Goal: Task Accomplishment & Management: Manage account settings

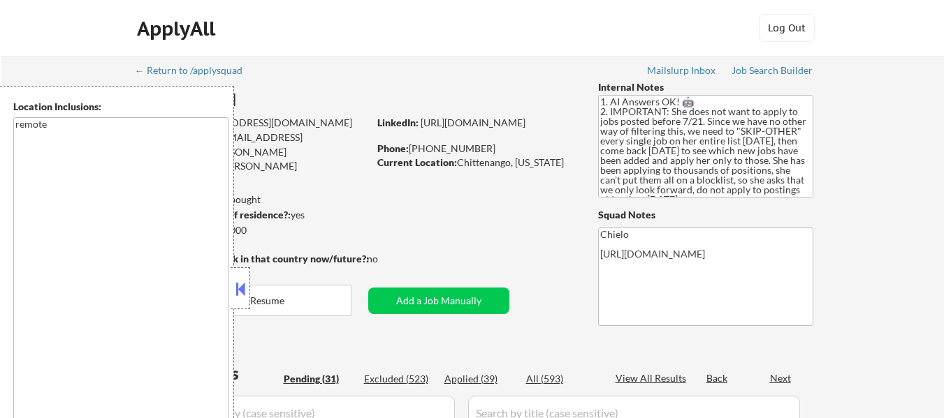
select select ""pending""
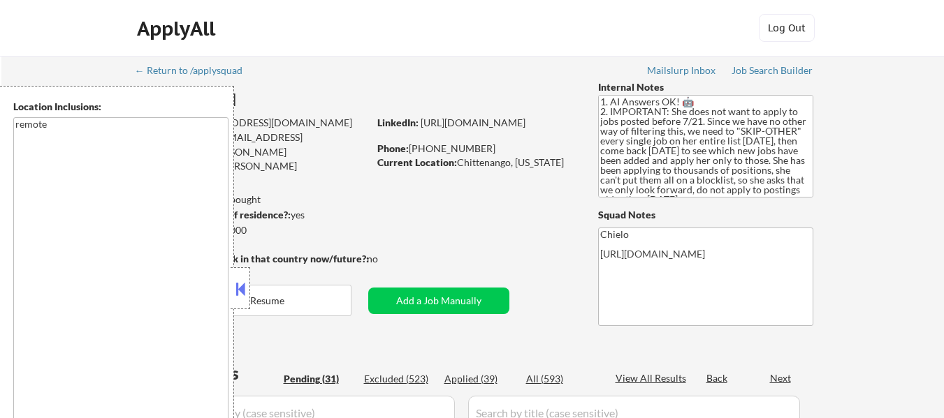
select select ""pending""
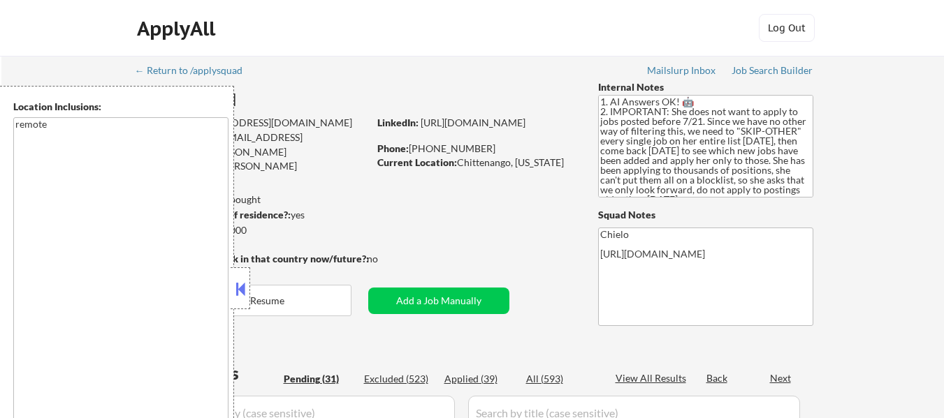
select select ""pending""
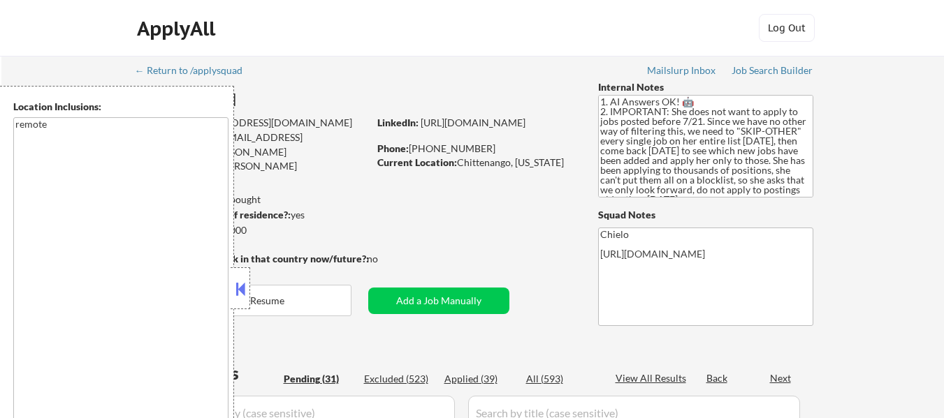
select select ""pending""
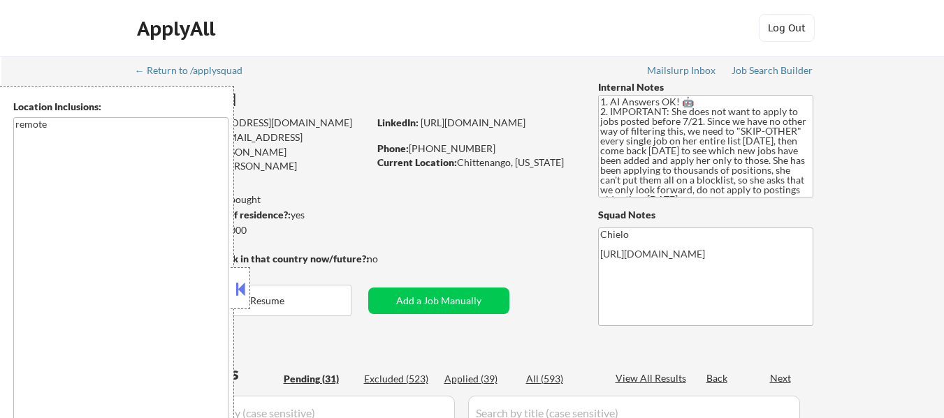
select select ""pending""
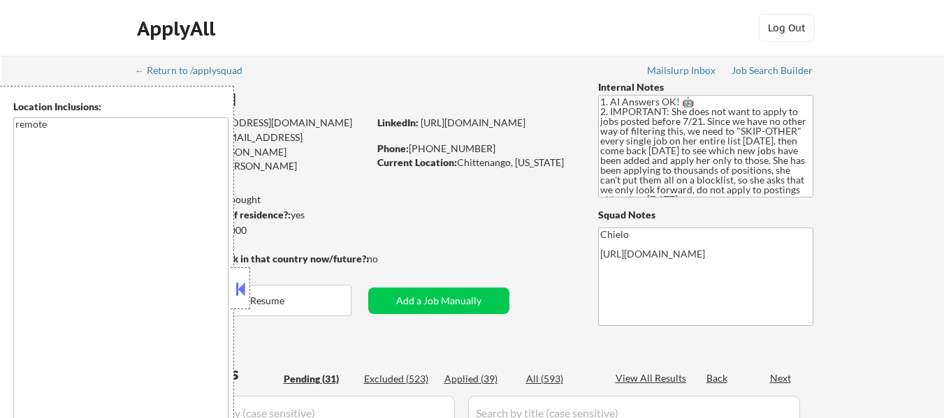
select select ""pending""
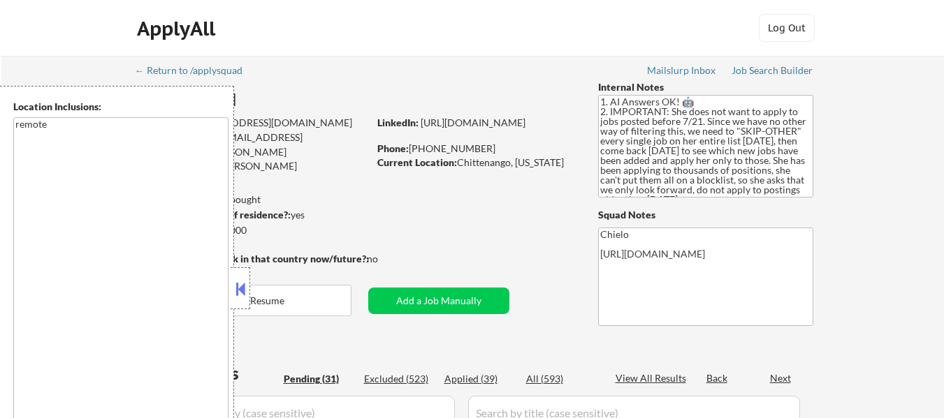
select select ""pending""
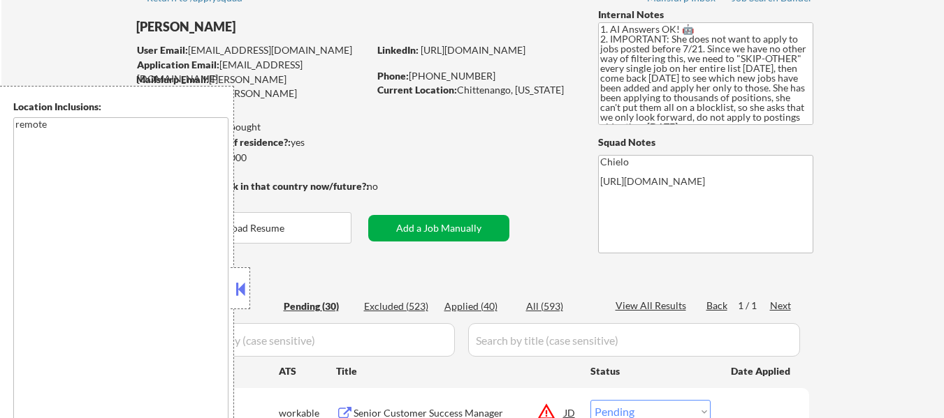
scroll to position [140, 0]
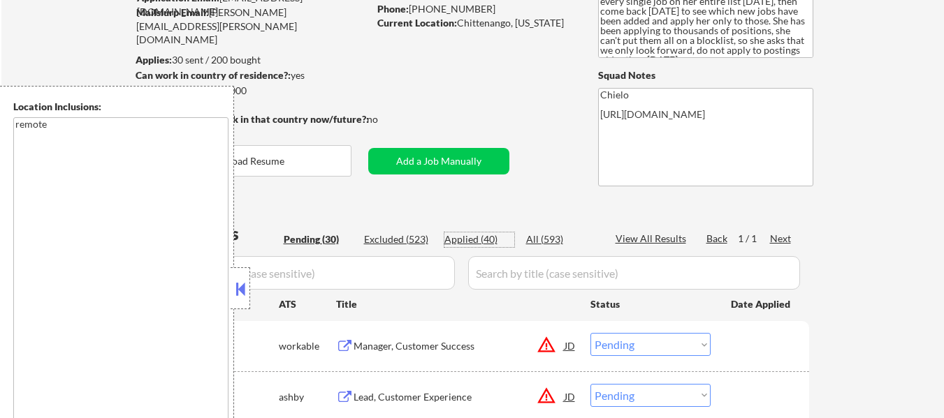
click at [478, 238] on div "Applied (40)" at bounding box center [479, 240] width 70 height 14
select select ""applied""
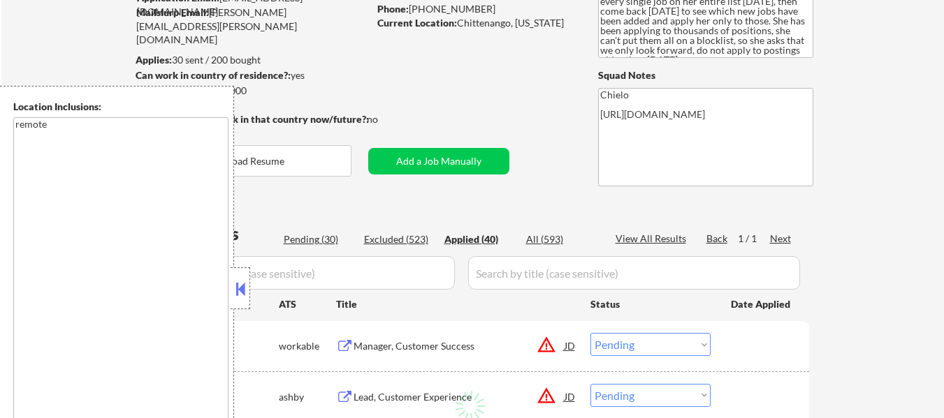
select select ""applied""
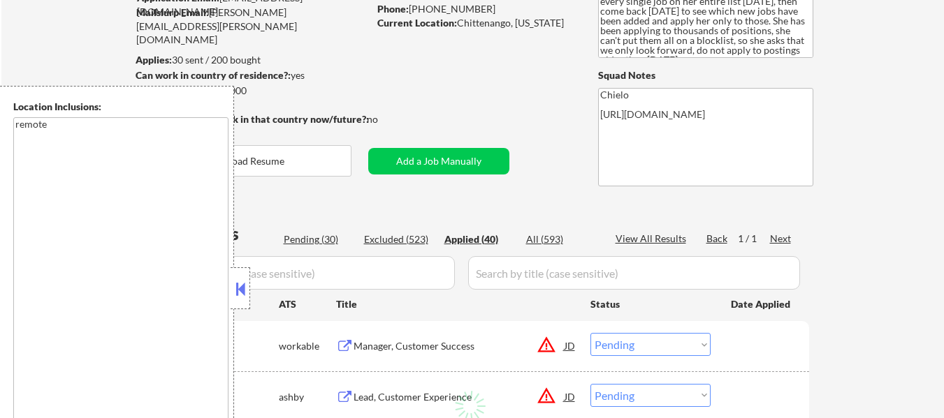
select select ""applied""
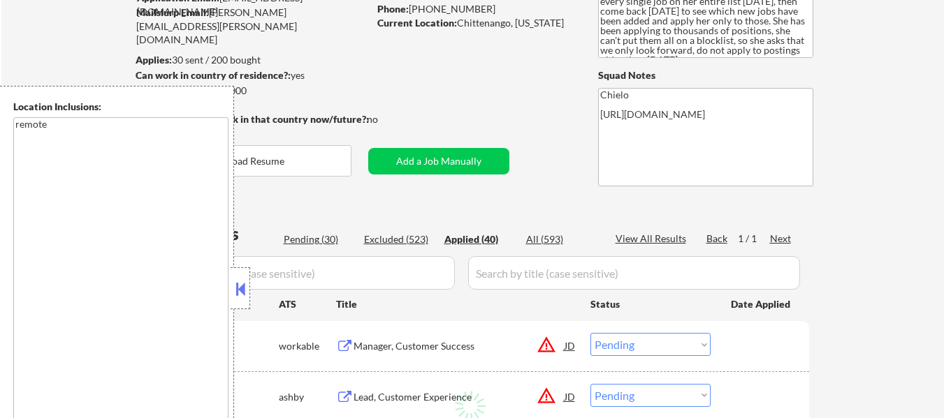
select select ""applied""
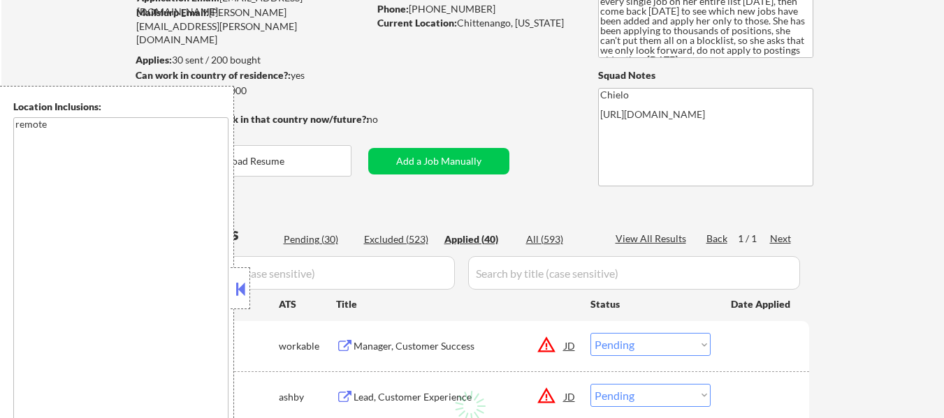
select select ""applied""
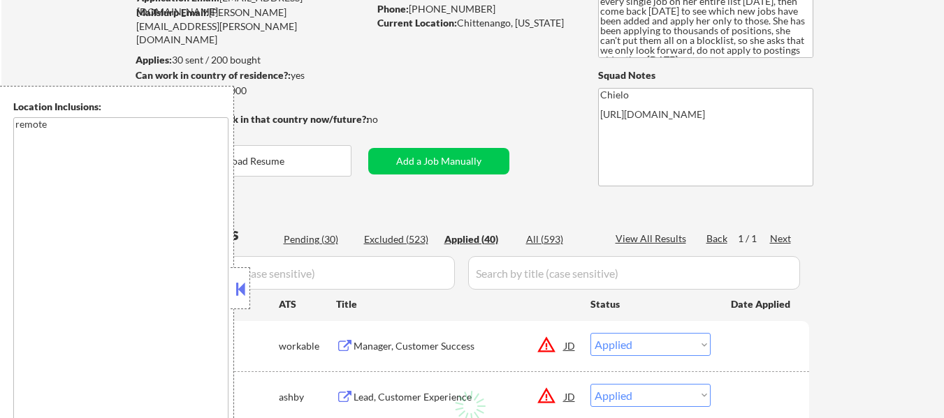
select select ""applied""
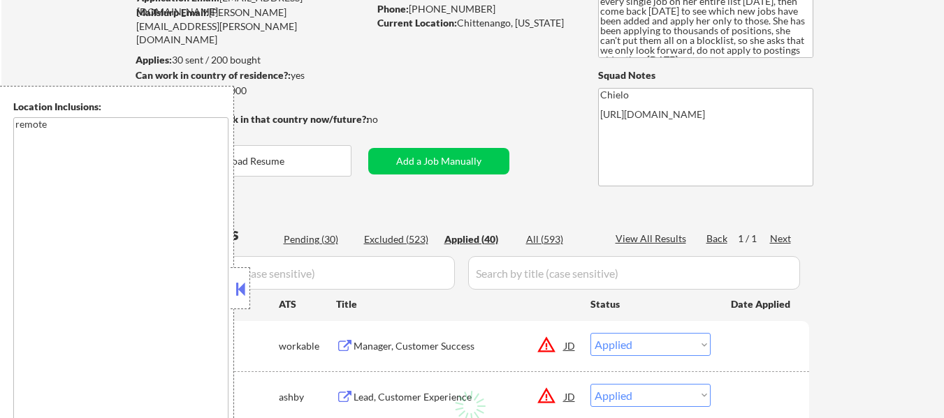
select select ""applied""
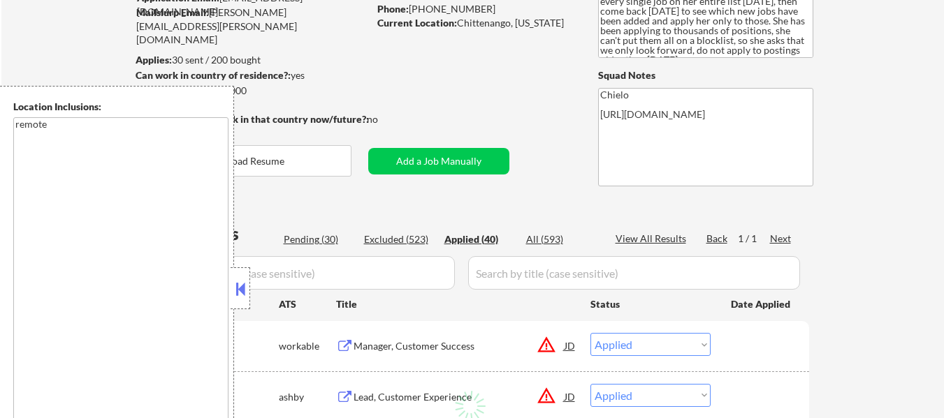
select select ""applied""
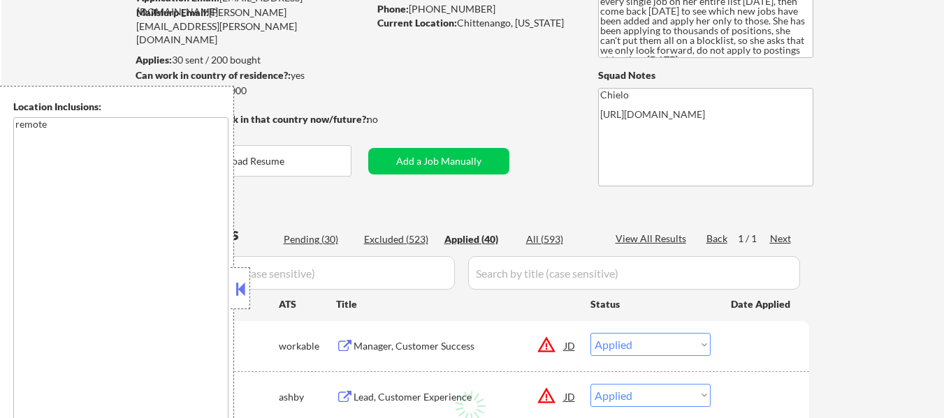
select select ""applied""
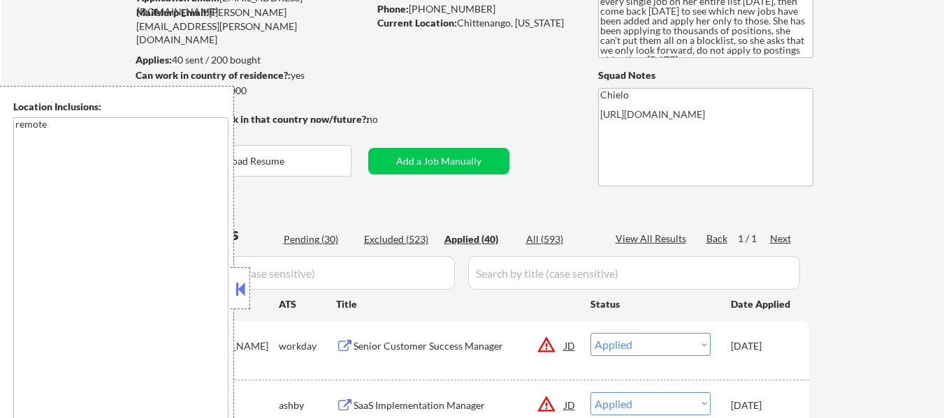
select select ""applied""
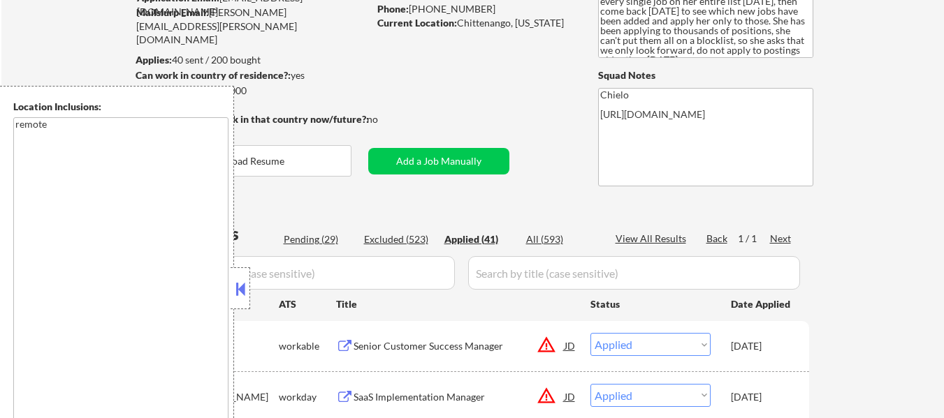
select select ""applied""
type textarea "Flora https://docs.google.com/spreadsheets/d/1wt31HBjY9VA9E6rpqLnEqZil8qrwXiLzz…"
select select ""applied""
click at [237, 285] on button at bounding box center [240, 289] width 15 height 21
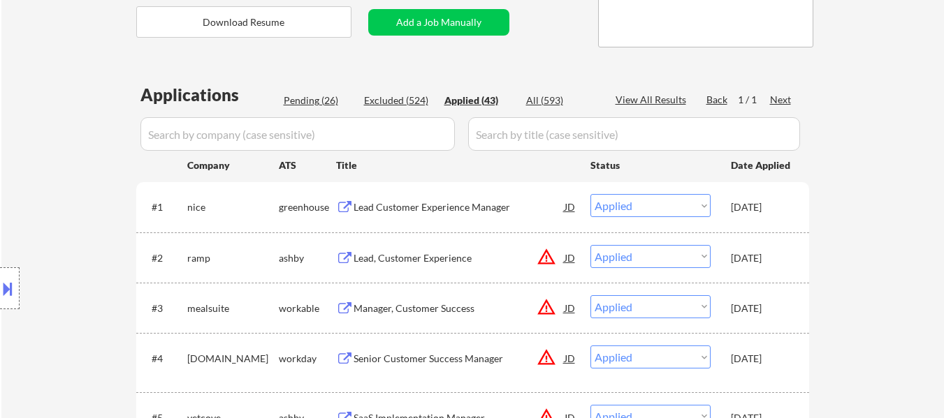
scroll to position [279, 0]
select select ""applied""
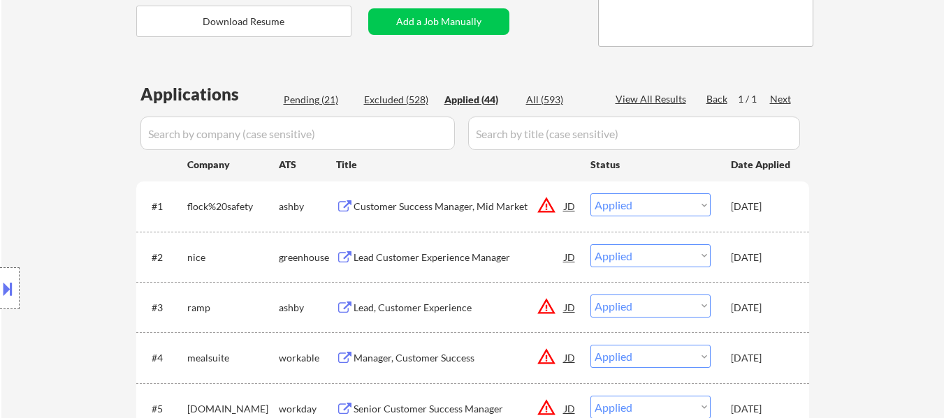
select select ""applied""
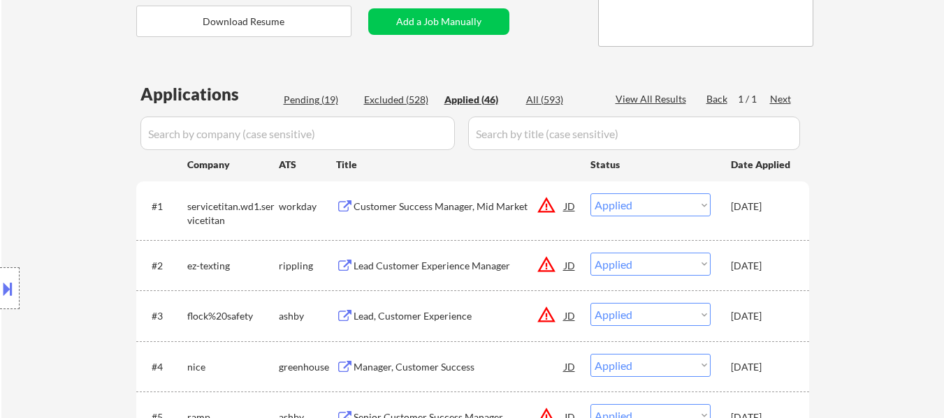
select select ""applied""
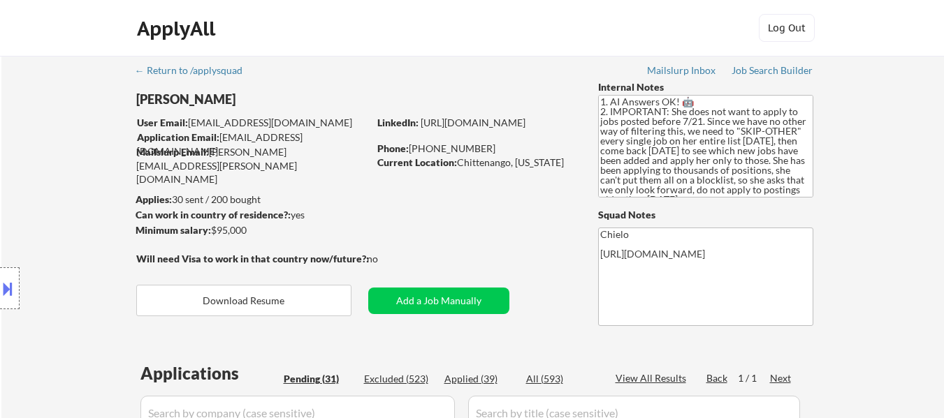
select select ""pending""
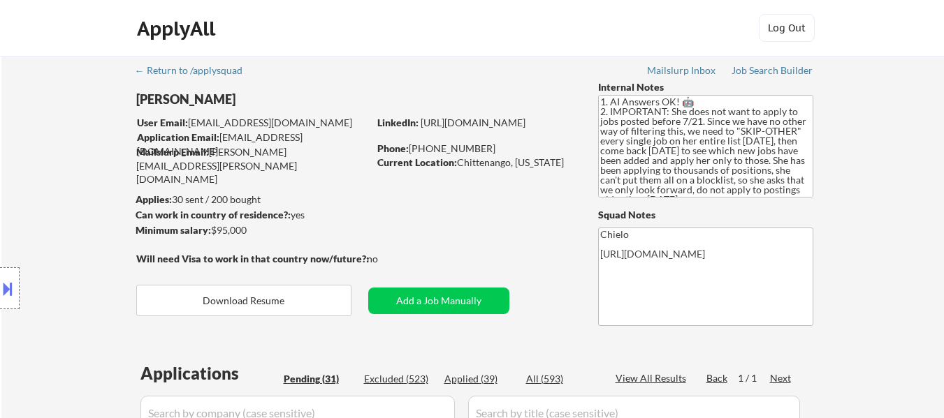
select select ""pending""
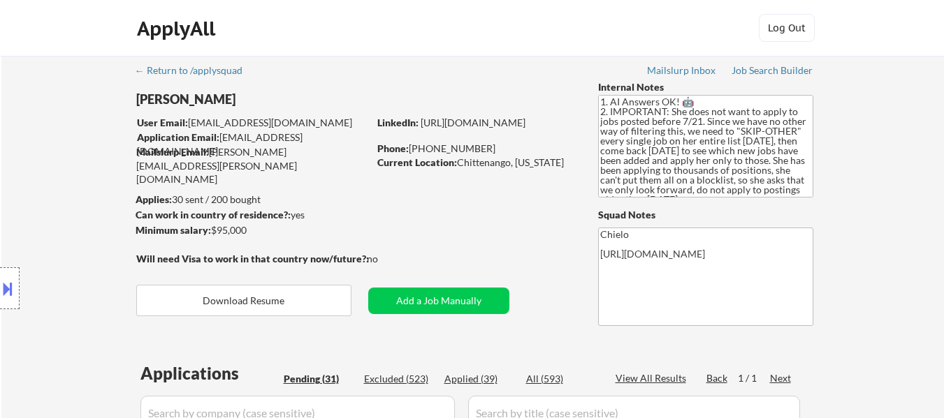
select select ""pending""
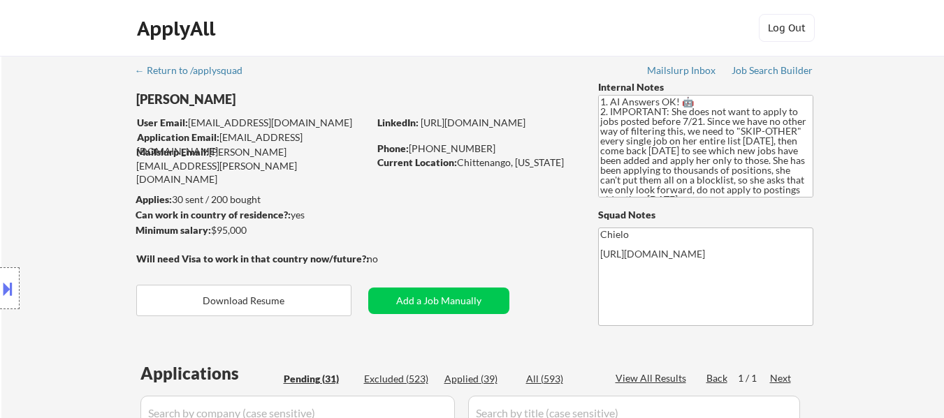
select select ""pending""
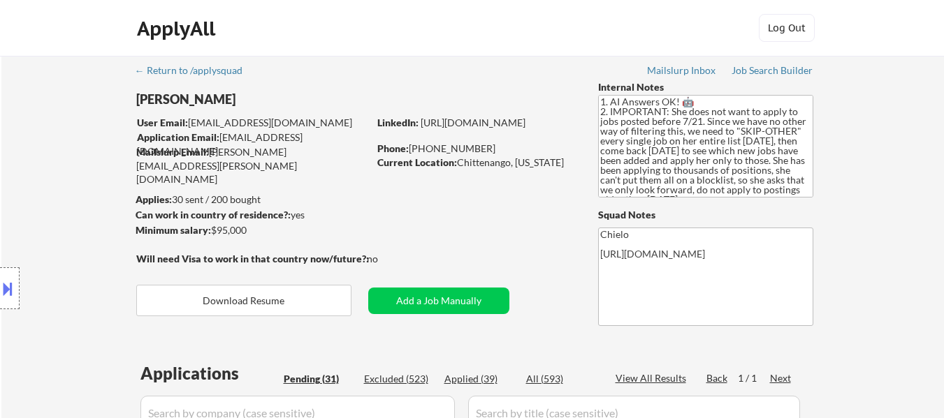
select select ""pending""
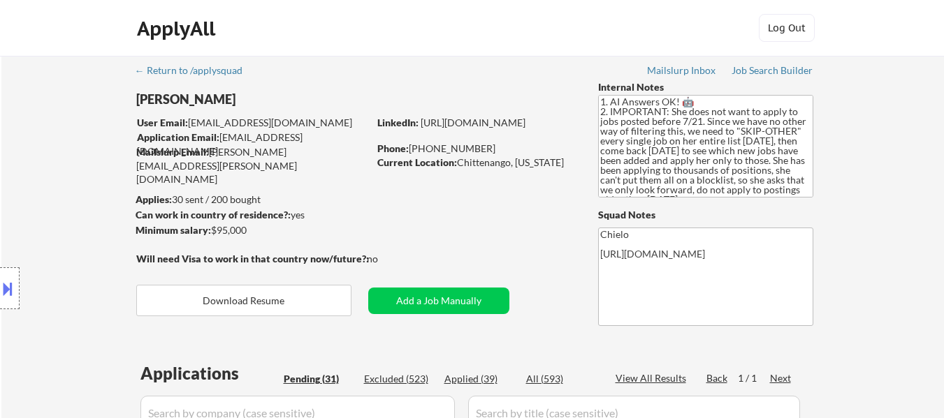
select select ""pending""
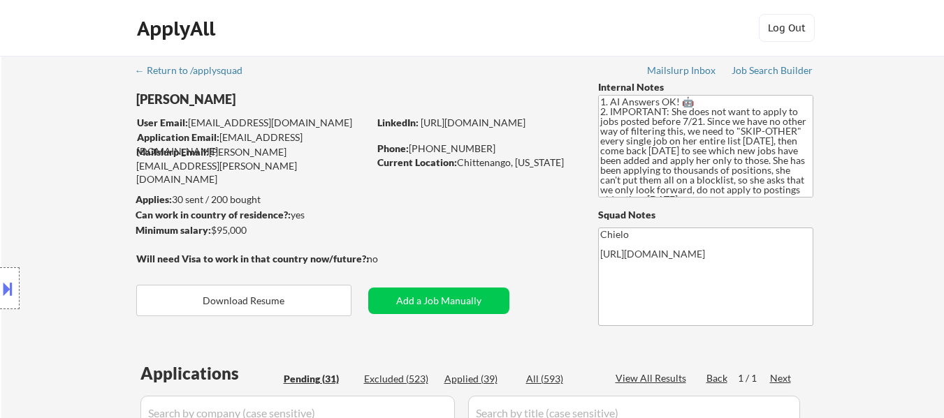
select select ""pending""
drag, startPoint x: 0, startPoint y: 0, endPoint x: 657, endPoint y: 133, distance: 670.7
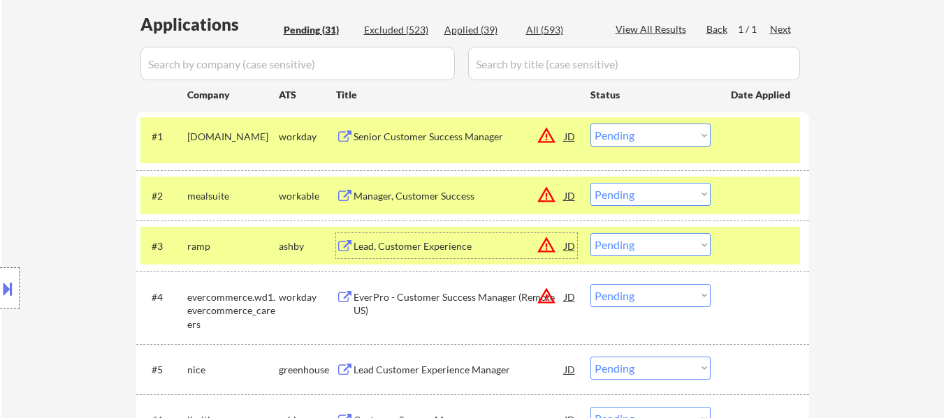
scroll to position [349, 0]
click at [590, 124] on select "Choose an option... Pending Applied Excluded (Questions) Excluded (Expired) Exc…" at bounding box center [650, 135] width 120 height 23
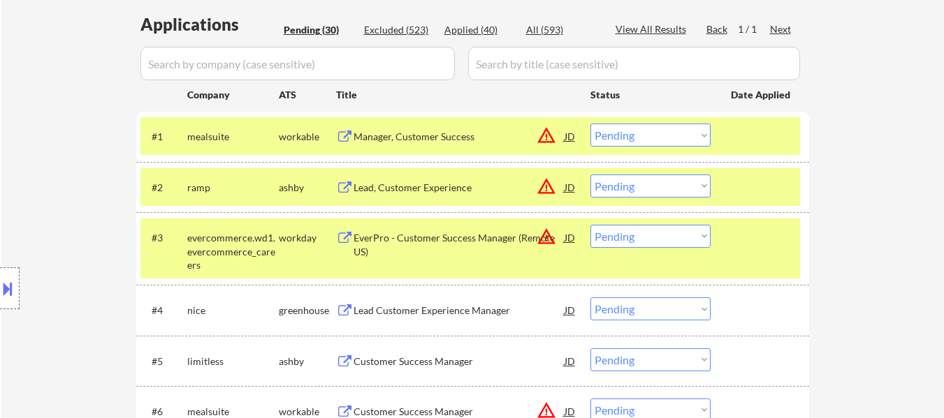
click at [652, 136] on select "Choose an option... Pending Applied Excluded (Questions) Excluded (Expired) Exc…" at bounding box center [650, 135] width 120 height 23
click at [590, 124] on select "Choose an option... Pending Applied Excluded (Questions) Excluded (Expired) Exc…" at bounding box center [650, 135] width 120 height 23
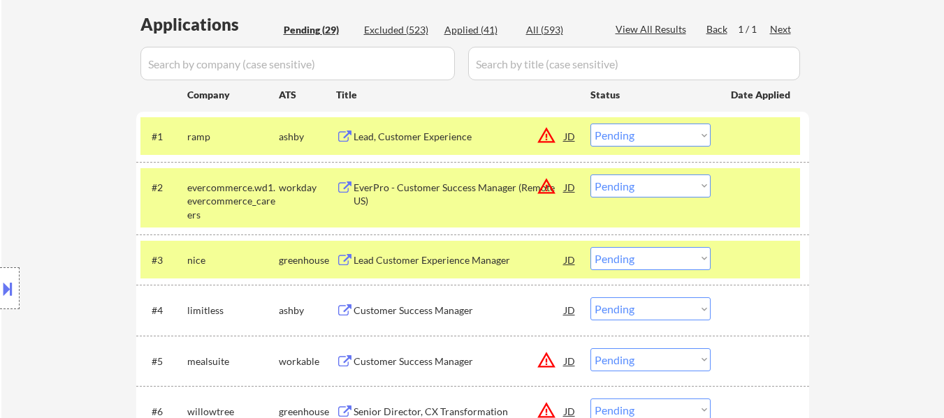
click at [775, 237] on div "#3 nice greenhouse Lead Customer Experience Manager JD warning_amber Choose an …" at bounding box center [472, 260] width 673 height 50
click at [762, 247] on div at bounding box center [761, 259] width 61 height 25
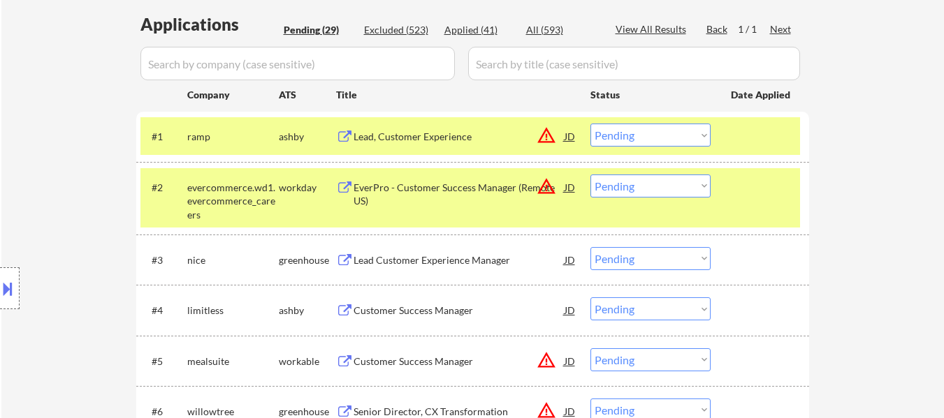
click at [752, 191] on div at bounding box center [761, 187] width 61 height 25
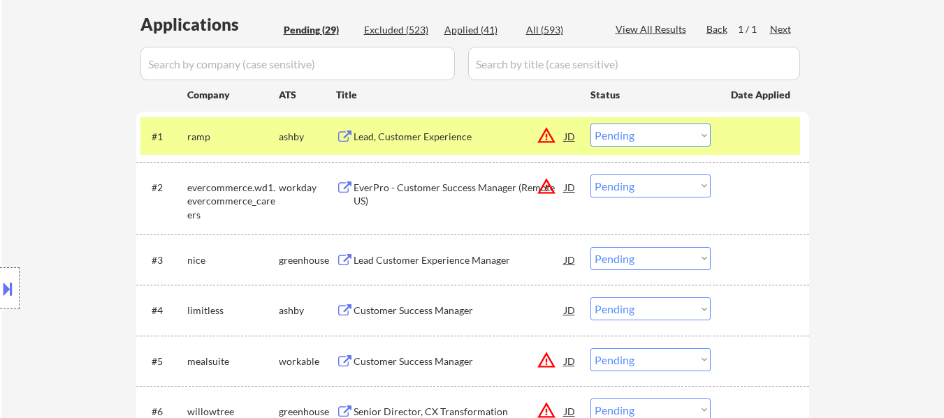
click at [440, 185] on div "EverPro - Customer Success Manager (Remote US)" at bounding box center [458, 194] width 211 height 27
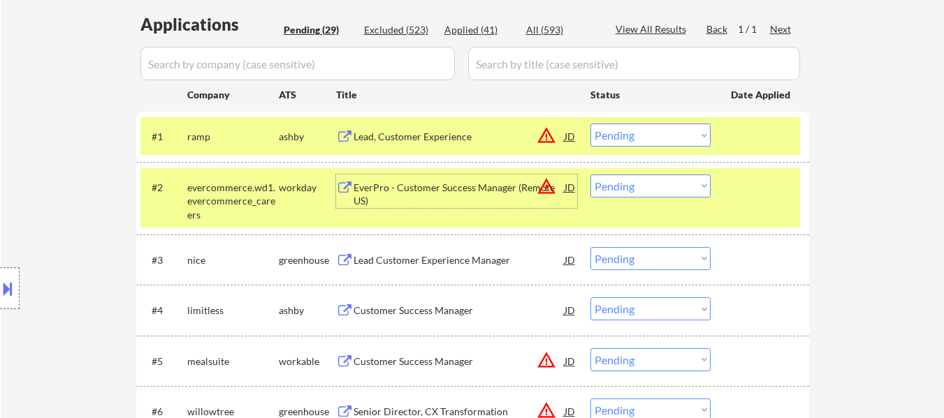
click at [416, 261] on div "Lead Customer Experience Manager" at bounding box center [458, 261] width 211 height 14
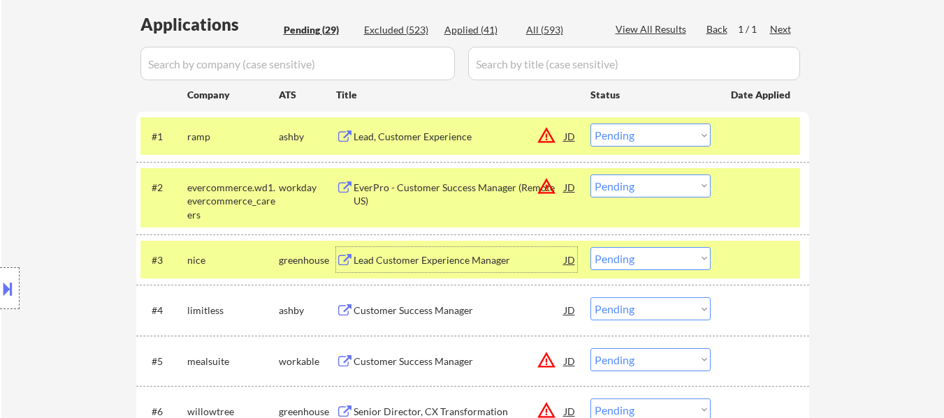
click at [627, 133] on select "Choose an option... Pending Applied Excluded (Questions) Excluded (Expired) Exc…" at bounding box center [650, 135] width 120 height 23
click at [590, 124] on select "Choose an option... Pending Applied Excluded (Questions) Excluded (Expired) Exc…" at bounding box center [650, 135] width 120 height 23
select select ""pending""
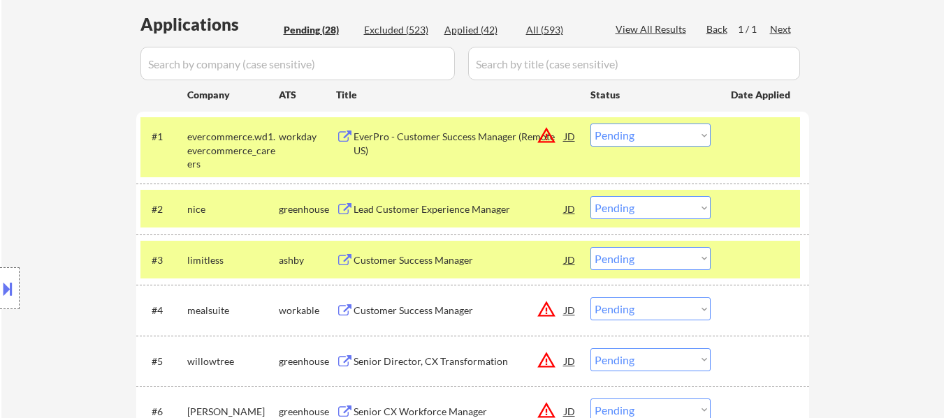
type textarea "Flora [URL][DOMAIN_NAME]"
click at [455, 261] on div "Customer Success Manager" at bounding box center [458, 261] width 211 height 14
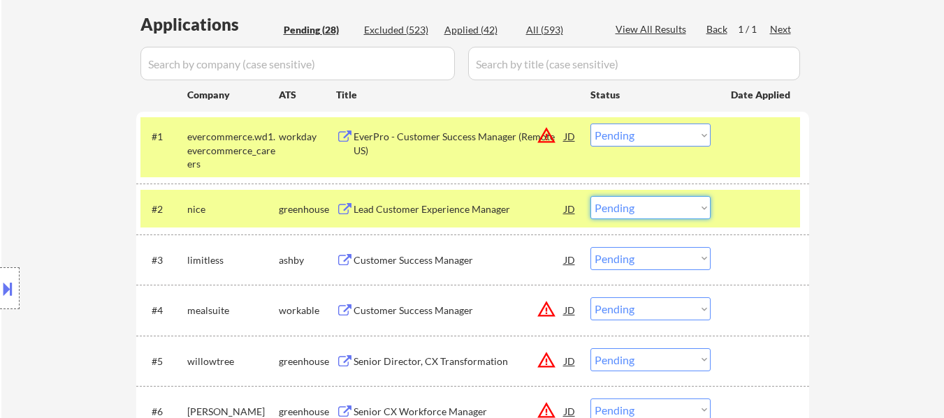
drag, startPoint x: 633, startPoint y: 207, endPoint x: 633, endPoint y: 219, distance: 11.2
click at [633, 207] on select "Choose an option... Pending Applied Excluded (Questions) Excluded (Expired) Exc…" at bounding box center [650, 207] width 120 height 23
click at [590, 196] on select "Choose an option... Pending Applied Excluded (Questions) Excluded (Expired) Exc…" at bounding box center [650, 207] width 120 height 23
select select ""pending""
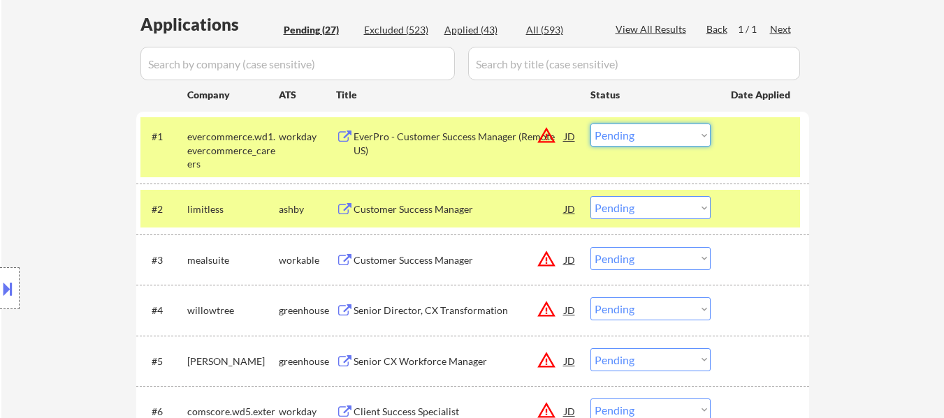
drag, startPoint x: 634, startPoint y: 131, endPoint x: 635, endPoint y: 142, distance: 11.2
click at [634, 131] on select "Choose an option... Pending Applied Excluded (Questions) Excluded (Expired) Exc…" at bounding box center [650, 135] width 120 height 23
click at [590, 124] on select "Choose an option... Pending Applied Excluded (Questions) Excluded (Expired) Exc…" at bounding box center [650, 135] width 120 height 23
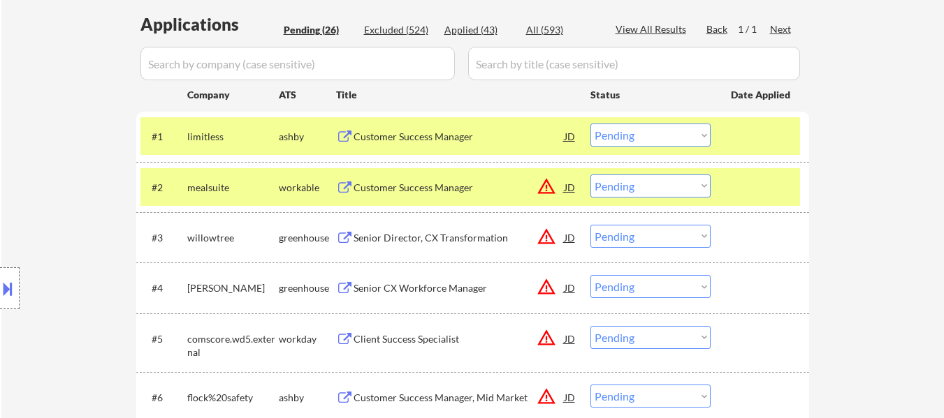
click at [437, 184] on div "Customer Success Manager" at bounding box center [458, 188] width 211 height 14
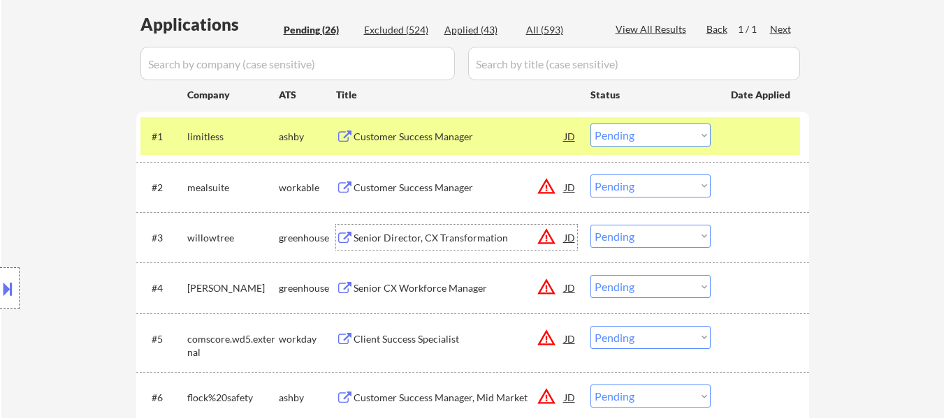
click at [432, 237] on div "Senior Director, CX Transformation" at bounding box center [458, 238] width 211 height 14
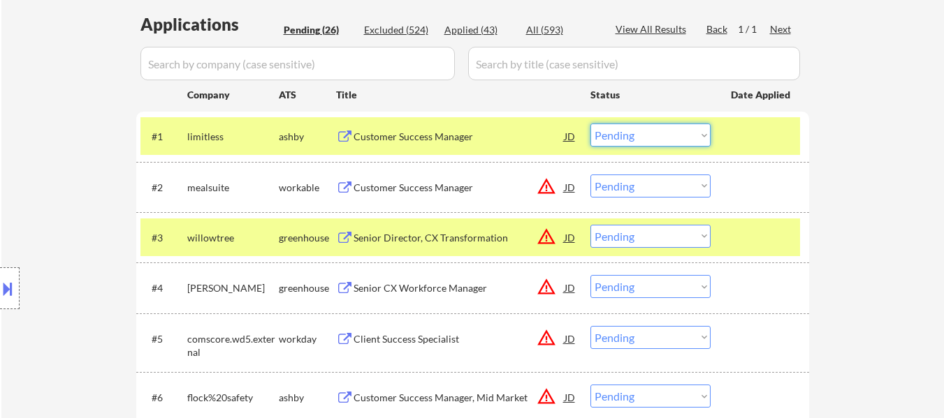
click at [652, 129] on select "Choose an option... Pending Applied Excluded (Questions) Excluded (Expired) Exc…" at bounding box center [650, 135] width 120 height 23
click at [590, 124] on select "Choose an option... Pending Applied Excluded (Questions) Excluded (Expired) Exc…" at bounding box center [650, 135] width 120 height 23
select select ""pending""
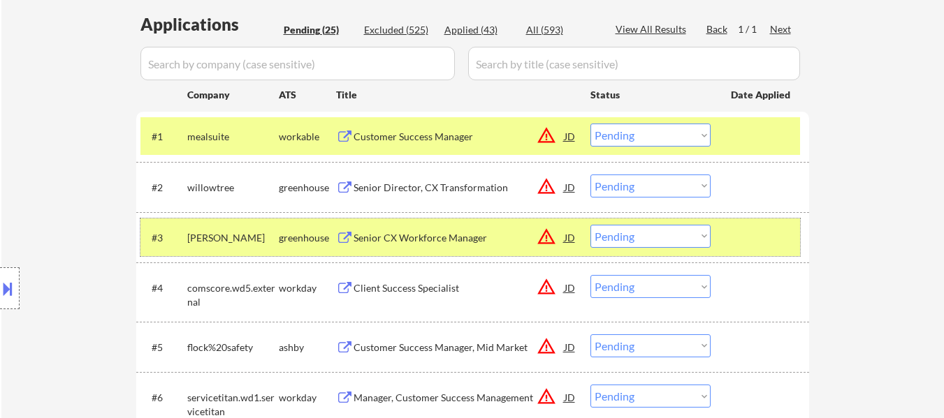
click at [745, 232] on div at bounding box center [761, 237] width 61 height 25
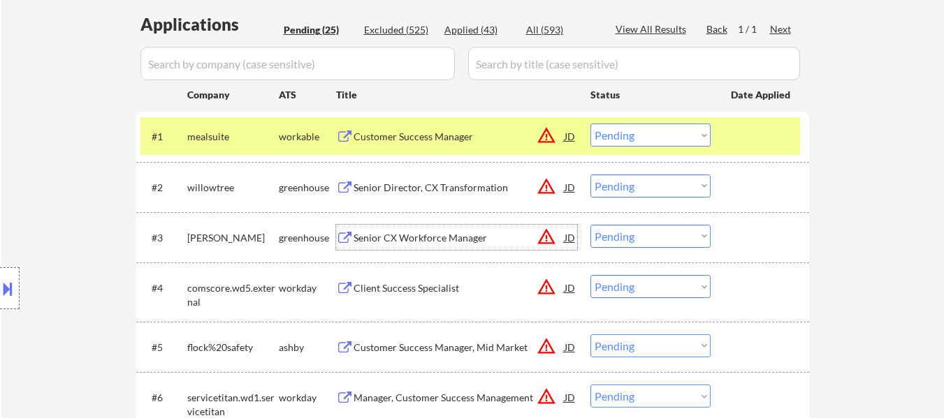
click at [412, 242] on div "Senior CX Workforce Manager" at bounding box center [458, 238] width 211 height 14
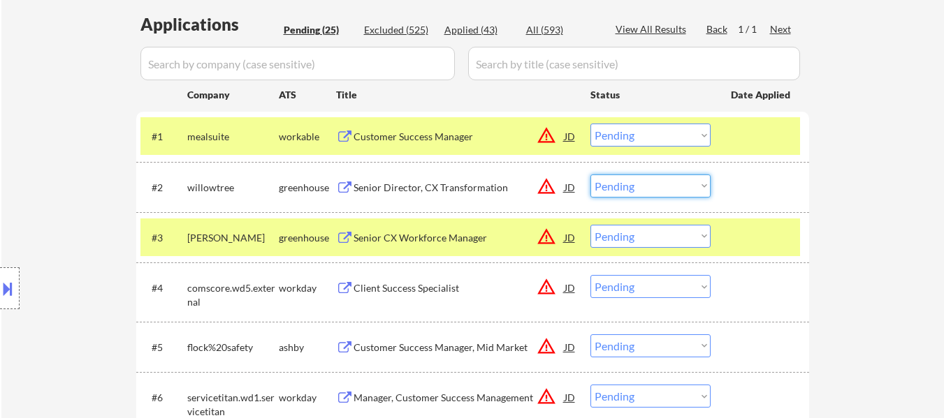
click at [642, 187] on select "Choose an option... Pending Applied Excluded (Questions) Excluded (Expired) Exc…" at bounding box center [650, 186] width 120 height 23
click at [590, 175] on select "Choose an option... Pending Applied Excluded (Questions) Excluded (Expired) Exc…" at bounding box center [650, 186] width 120 height 23
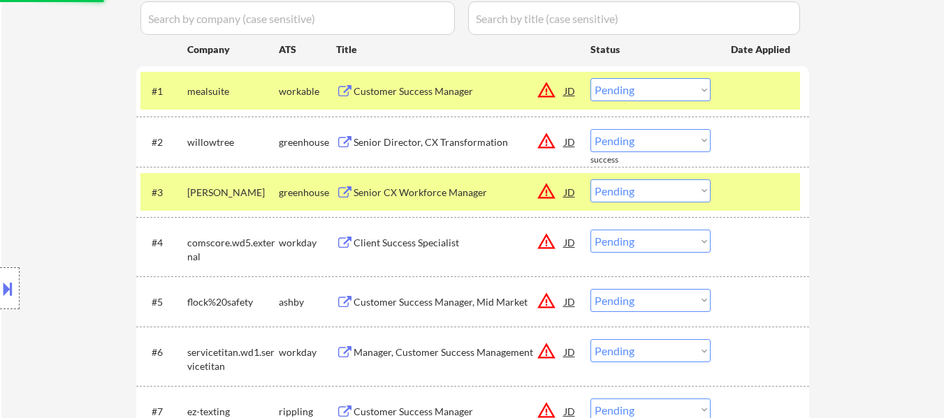
scroll to position [419, 0]
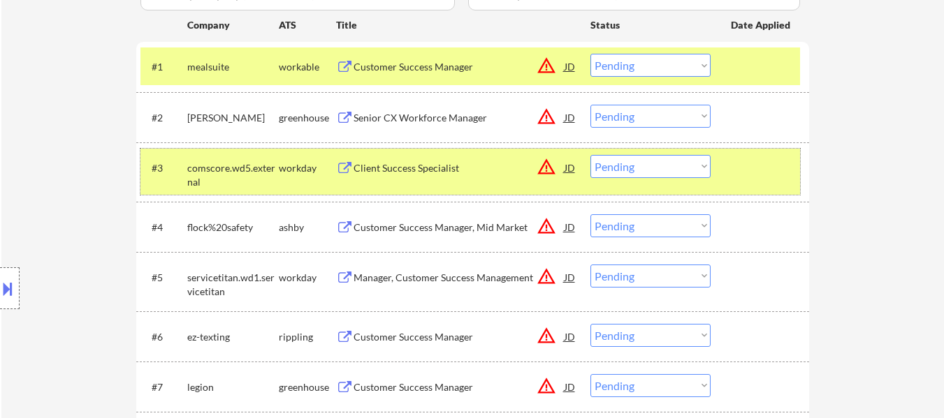
click at [788, 171] on div at bounding box center [761, 167] width 61 height 25
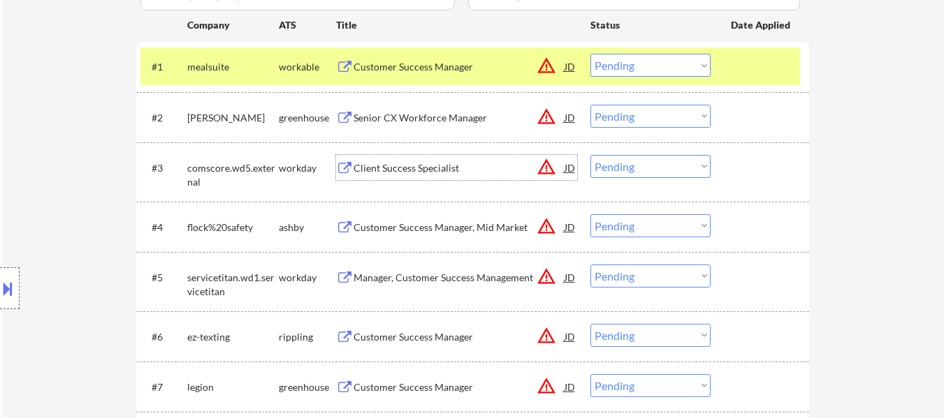
click at [434, 170] on div "Client Success Specialist" at bounding box center [458, 168] width 211 height 14
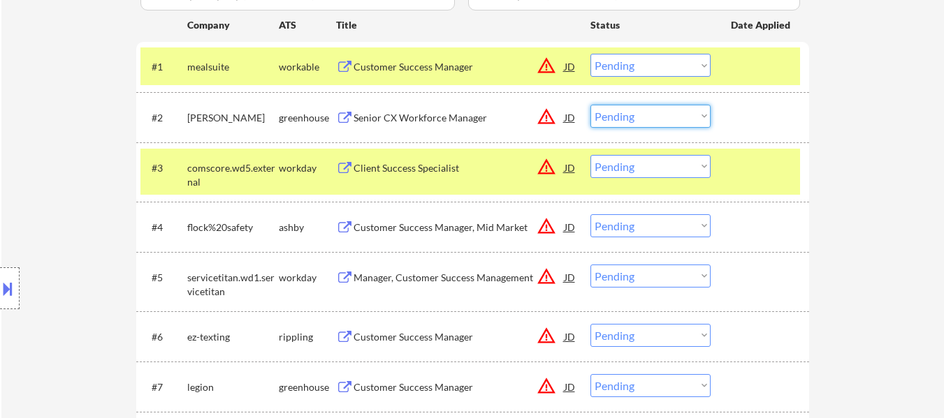
click at [620, 112] on select "Choose an option... Pending Applied Excluded (Questions) Excluded (Expired) Exc…" at bounding box center [650, 116] width 120 height 23
click at [590, 105] on select "Choose an option... Pending Applied Excluded (Questions) Excluded (Expired) Exc…" at bounding box center [650, 116] width 120 height 23
click at [402, 226] on div "Customer Success Manager, Mid Market" at bounding box center [458, 228] width 211 height 14
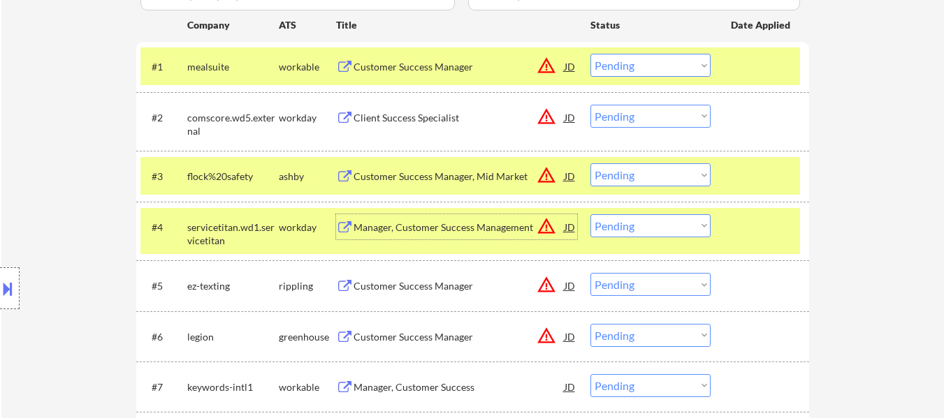
click at [636, 113] on select "Choose an option... Pending Applied Excluded (Questions) Excluded (Expired) Exc…" at bounding box center [650, 116] width 120 height 23
click at [590, 105] on select "Choose an option... Pending Applied Excluded (Questions) Excluded (Expired) Exc…" at bounding box center [650, 116] width 120 height 23
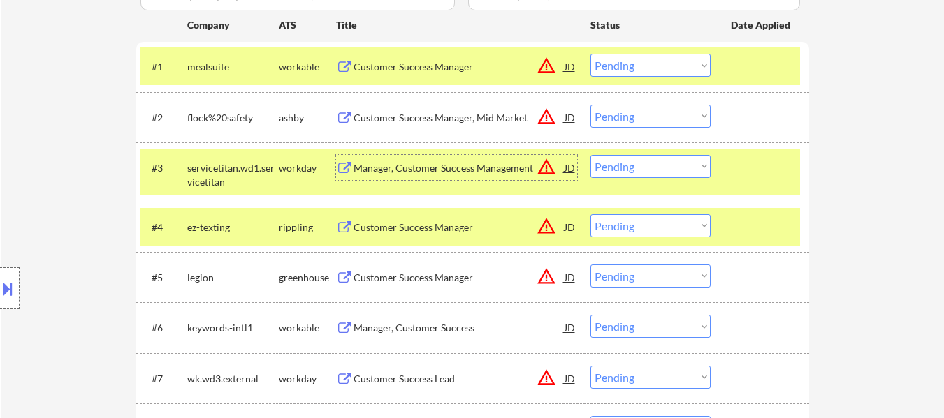
click at [448, 172] on div "Manager, Customer Success Management" at bounding box center [458, 168] width 211 height 14
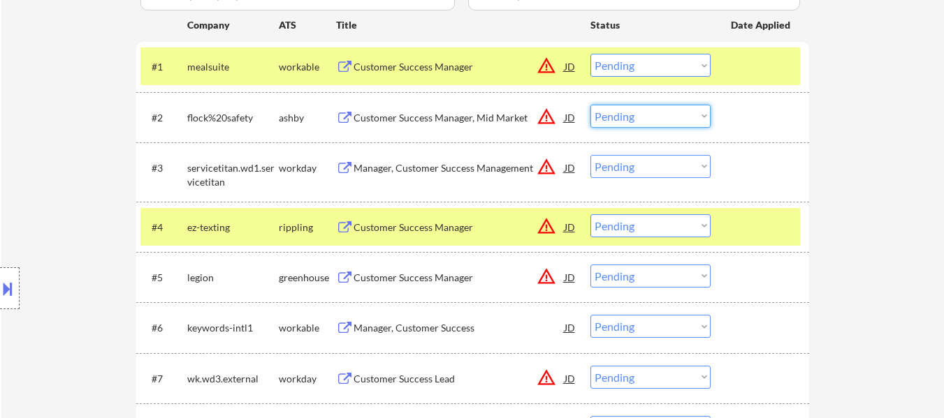
drag, startPoint x: 627, startPoint y: 118, endPoint x: 629, endPoint y: 126, distance: 8.8
click at [627, 118] on select "Choose an option... Pending Applied Excluded (Questions) Excluded (Expired) Exc…" at bounding box center [650, 116] width 120 height 23
click at [590, 105] on select "Choose an option... Pending Applied Excluded (Questions) Excluded (Expired) Exc…" at bounding box center [650, 116] width 120 height 23
select select ""pending""
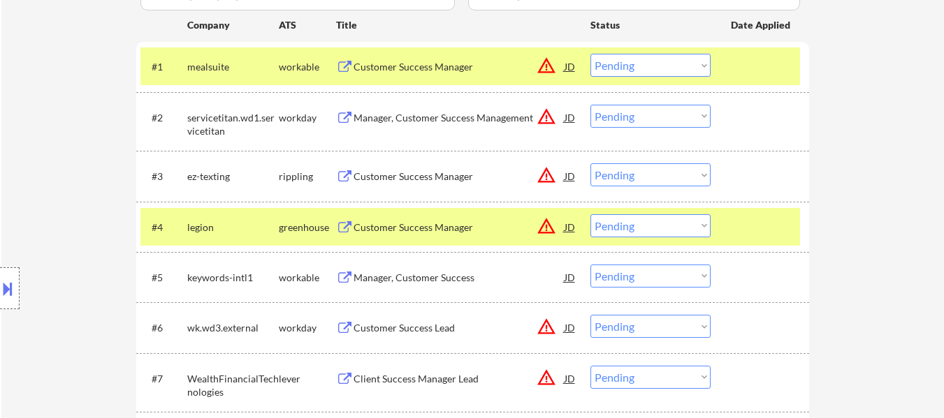
click at [441, 172] on div "Customer Success Manager" at bounding box center [458, 177] width 211 height 14
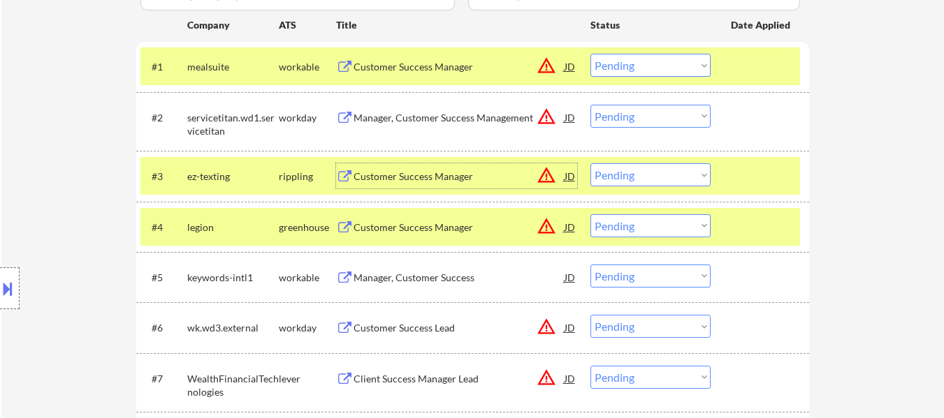
click at [634, 180] on select "Choose an option... Pending Applied Excluded (Questions) Excluded (Expired) Exc…" at bounding box center [650, 174] width 120 height 23
click at [590, 163] on select "Choose an option... Pending Applied Excluded (Questions) Excluded (Expired) Exc…" at bounding box center [650, 174] width 120 height 23
select select ""pending""
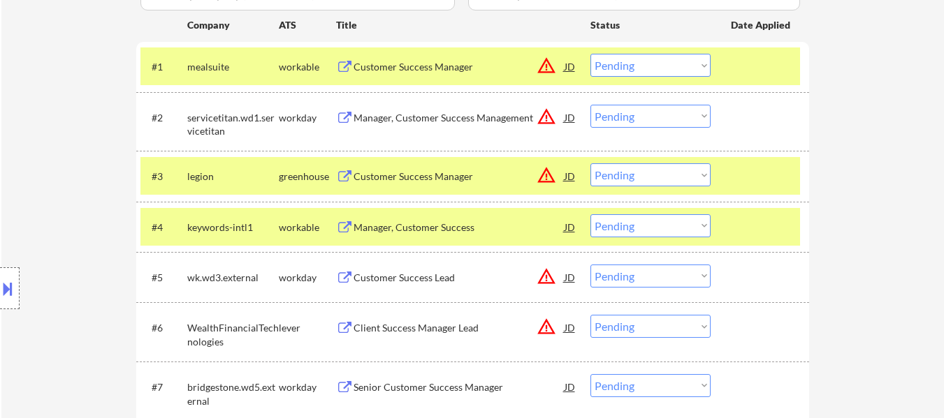
drag, startPoint x: 735, startPoint y: 222, endPoint x: 721, endPoint y: 219, distance: 14.4
click at [734, 219] on div at bounding box center [761, 226] width 61 height 25
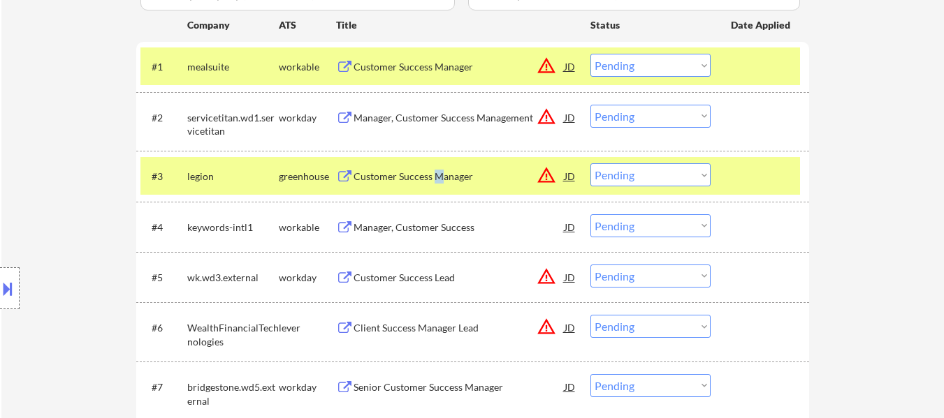
click at [434, 180] on div "Customer Success Manager" at bounding box center [458, 177] width 211 height 14
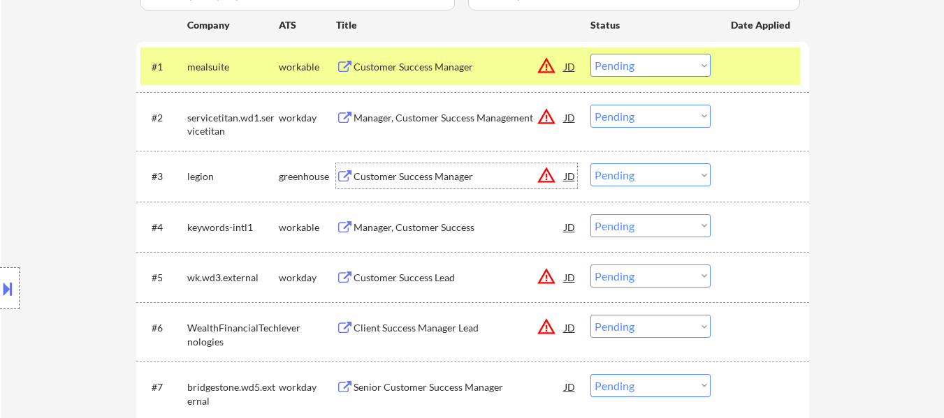
click at [432, 221] on div "Manager, Customer Success" at bounding box center [458, 228] width 211 height 14
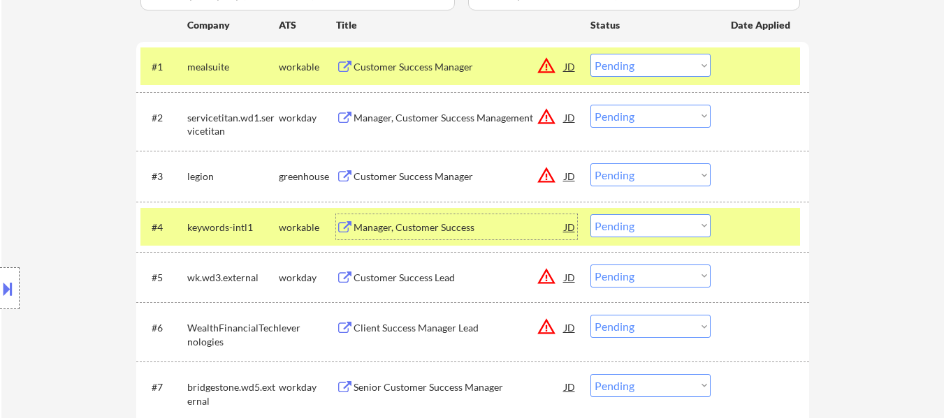
click at [617, 119] on select "Choose an option... Pending Applied Excluded (Questions) Excluded (Expired) Exc…" at bounding box center [650, 116] width 120 height 23
click at [590, 105] on select "Choose an option... Pending Applied Excluded (Questions) Excluded (Expired) Exc…" at bounding box center [650, 116] width 120 height 23
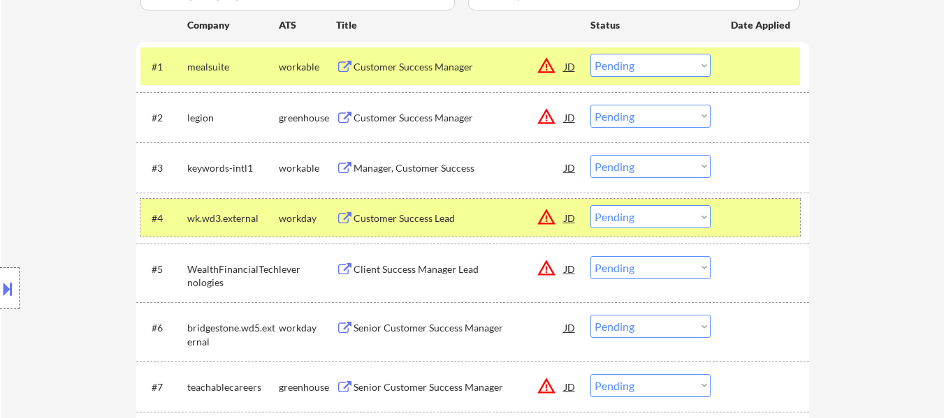
click at [743, 217] on div at bounding box center [761, 217] width 61 height 25
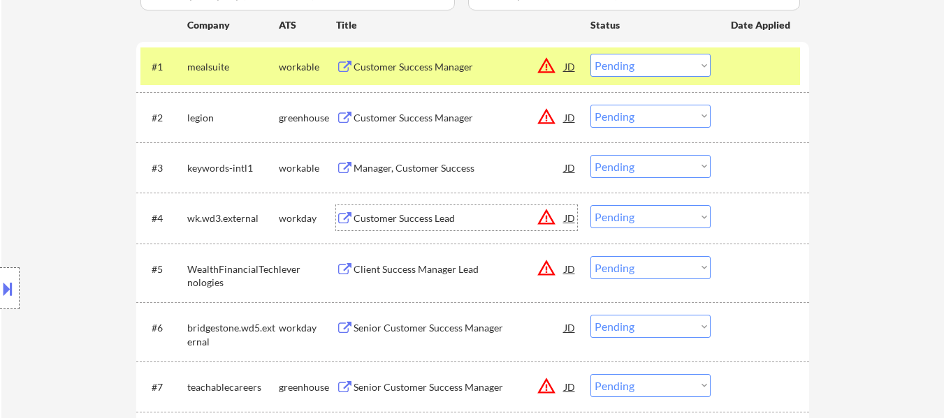
click at [431, 219] on div "Customer Success Lead" at bounding box center [458, 219] width 211 height 14
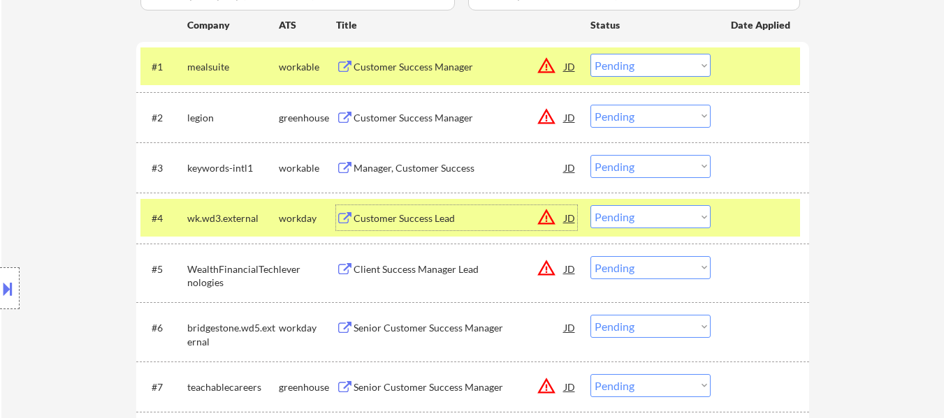
click at [624, 116] on select "Choose an option... Pending Applied Excluded (Questions) Excluded (Expired) Exc…" at bounding box center [650, 116] width 120 height 23
click at [590, 105] on select "Choose an option... Pending Applied Excluded (Questions) Excluded (Expired) Exc…" at bounding box center [650, 116] width 120 height 23
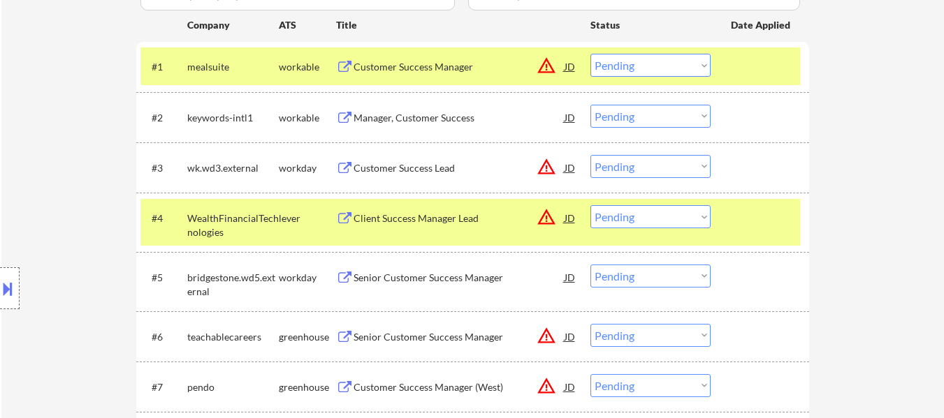
click at [618, 115] on select "Choose an option... Pending Applied Excluded (Questions) Excluded (Expired) Exc…" at bounding box center [650, 116] width 120 height 23
click at [590, 105] on select "Choose an option... Pending Applied Excluded (Questions) Excluded (Expired) Exc…" at bounding box center [650, 116] width 120 height 23
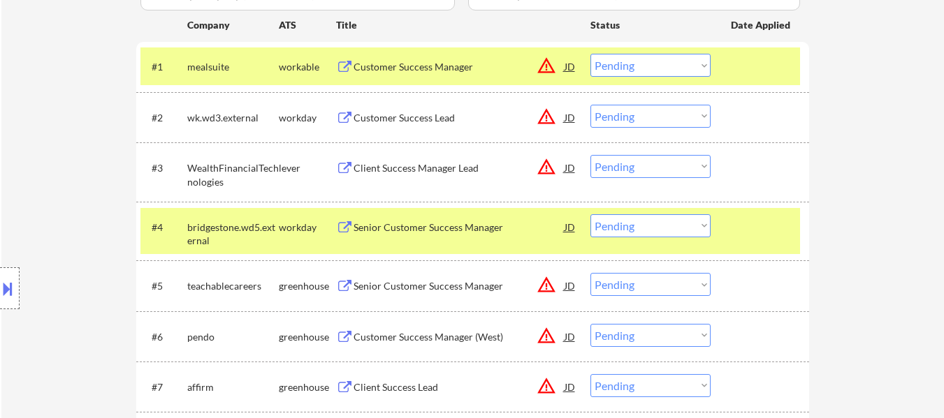
click at [438, 166] on div "Client Success Manager Lead" at bounding box center [458, 168] width 211 height 14
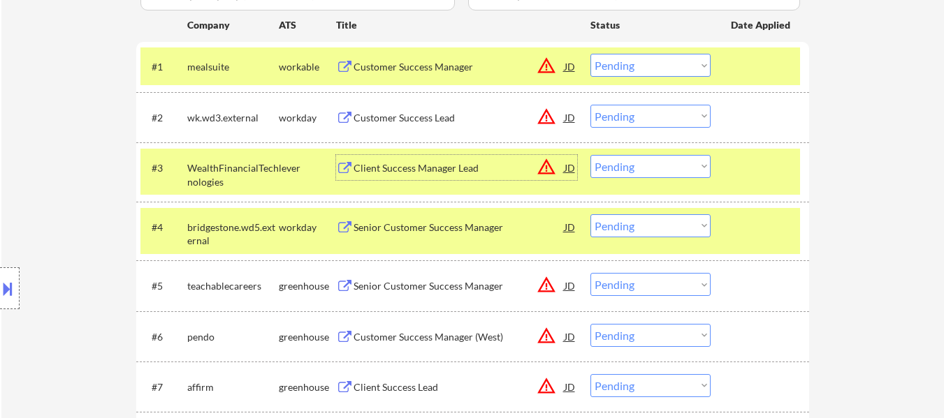
click at [758, 229] on div at bounding box center [761, 226] width 61 height 25
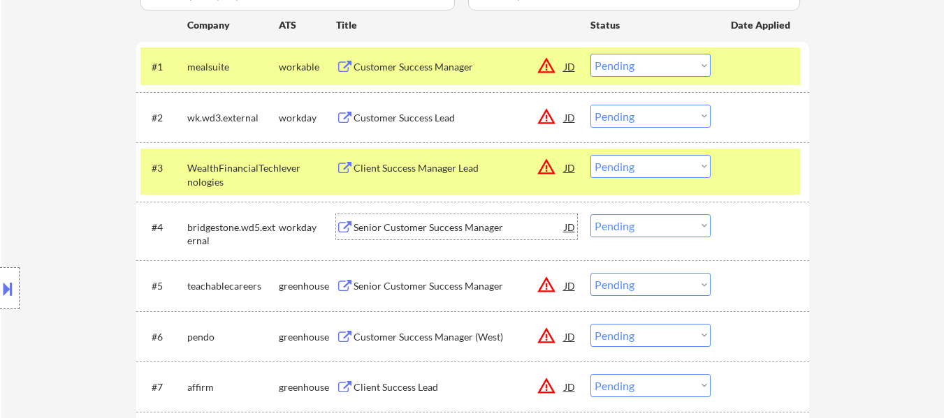
click at [456, 231] on div "Senior Customer Success Manager" at bounding box center [458, 228] width 211 height 14
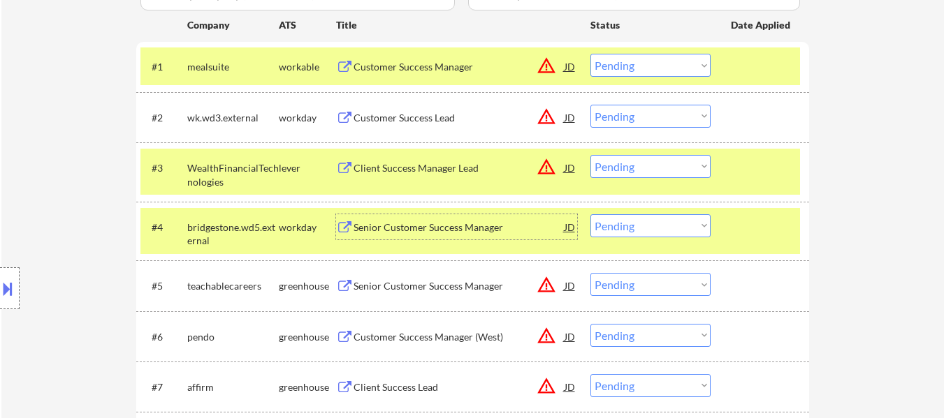
click at [762, 216] on div at bounding box center [761, 226] width 61 height 25
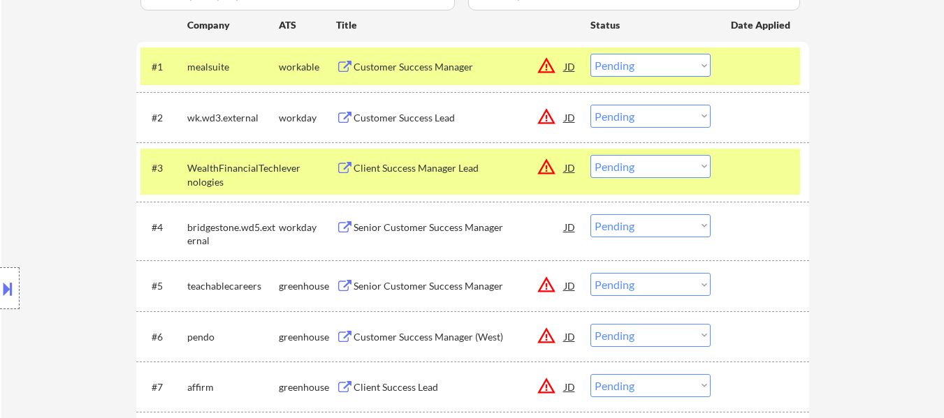
click at [761, 175] on div at bounding box center [761, 167] width 61 height 25
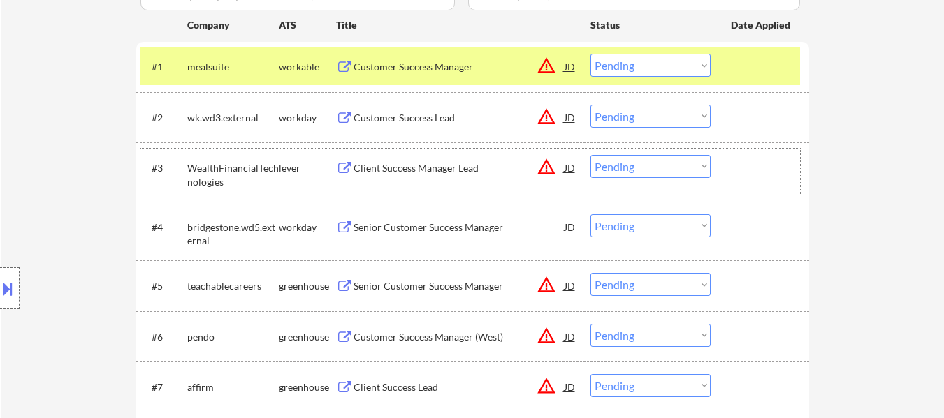
click at [639, 119] on select "Choose an option... Pending Applied Excluded (Questions) Excluded (Expired) Exc…" at bounding box center [650, 116] width 120 height 23
click at [590, 105] on select "Choose an option... Pending Applied Excluded (Questions) Excluded (Expired) Exc…" at bounding box center [650, 116] width 120 height 23
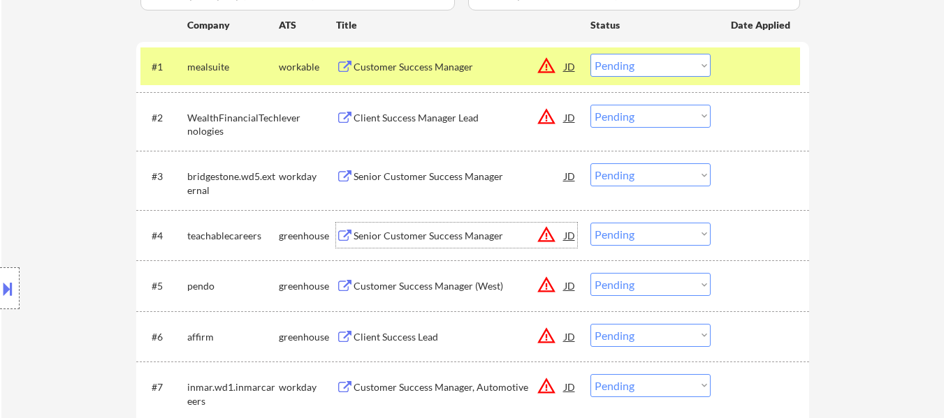
click at [422, 236] on div "Senior Customer Success Manager" at bounding box center [458, 236] width 211 height 14
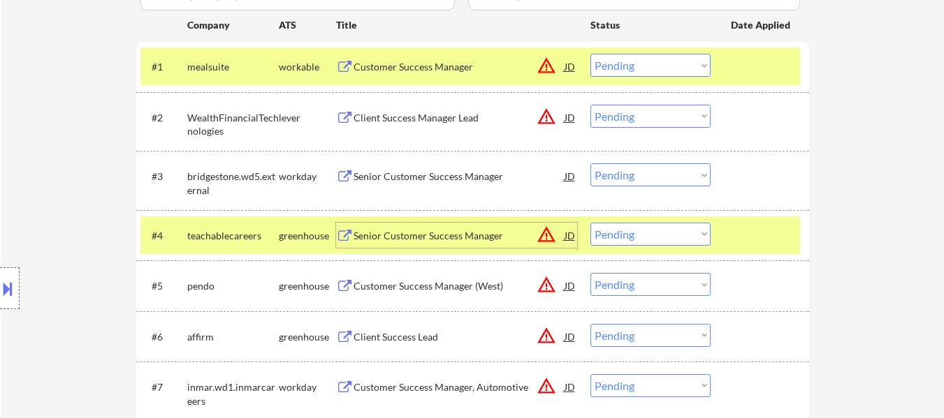
click at [632, 112] on select "Choose an option... Pending Applied Excluded (Questions) Excluded (Expired) Exc…" at bounding box center [650, 116] width 120 height 23
click at [590, 105] on select "Choose an option... Pending Applied Excluded (Questions) Excluded (Expired) Exc…" at bounding box center [650, 116] width 120 height 23
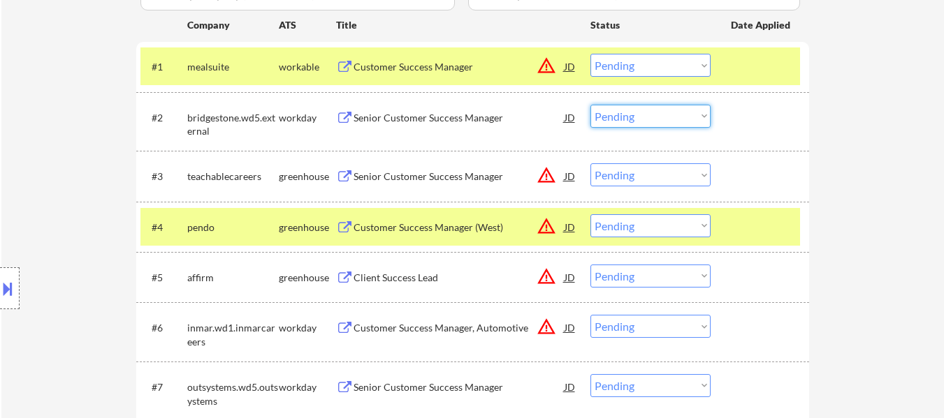
drag, startPoint x: 624, startPoint y: 119, endPoint x: 624, endPoint y: 127, distance: 8.4
click at [624, 119] on select "Choose an option... Pending Applied Excluded (Questions) Excluded (Expired) Exc…" at bounding box center [650, 116] width 120 height 23
click at [590, 105] on select "Choose an option... Pending Applied Excluded (Questions) Excluded (Expired) Exc…" at bounding box center [650, 116] width 120 height 23
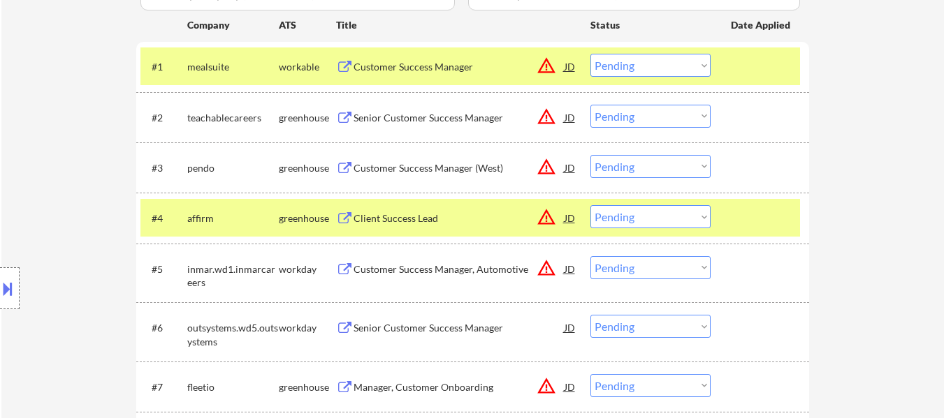
click at [724, 214] on div "#4 affirm greenhouse Client Success Lead JD warning_amber Choose an option... P…" at bounding box center [469, 218] width 659 height 38
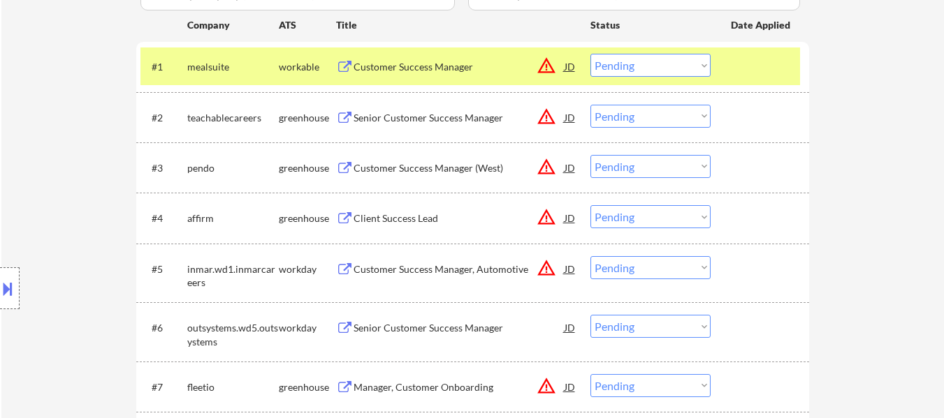
click at [418, 170] on div "Customer Success Manager (West)" at bounding box center [458, 168] width 211 height 14
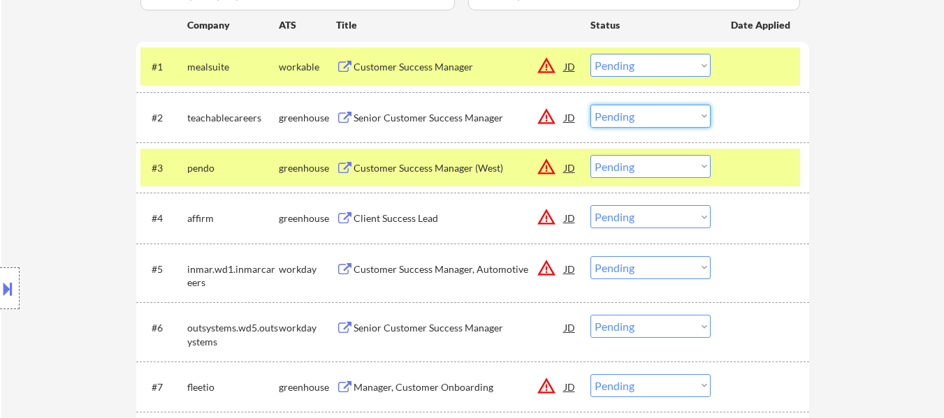
click at [631, 114] on select "Choose an option... Pending Applied Excluded (Questions) Excluded (Expired) Exc…" at bounding box center [650, 116] width 120 height 23
click at [590, 105] on select "Choose an option... Pending Applied Excluded (Questions) Excluded (Expired) Exc…" at bounding box center [650, 116] width 120 height 23
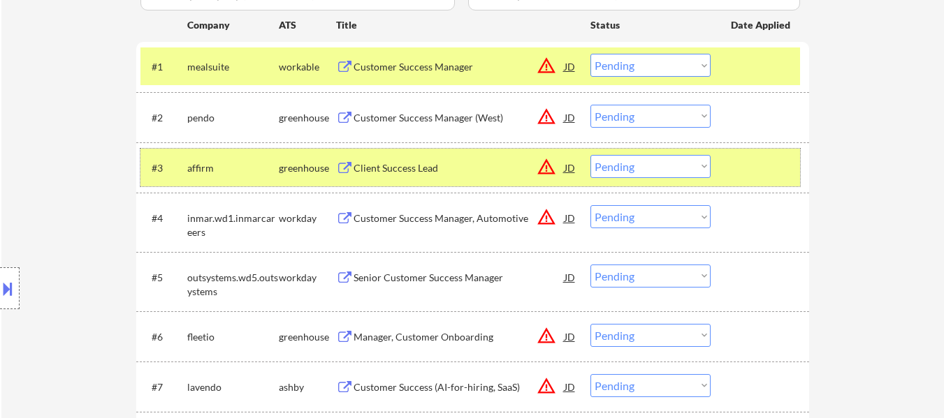
drag, startPoint x: 761, startPoint y: 161, endPoint x: 659, endPoint y: 175, distance: 102.9
click at [760, 161] on div at bounding box center [761, 167] width 61 height 25
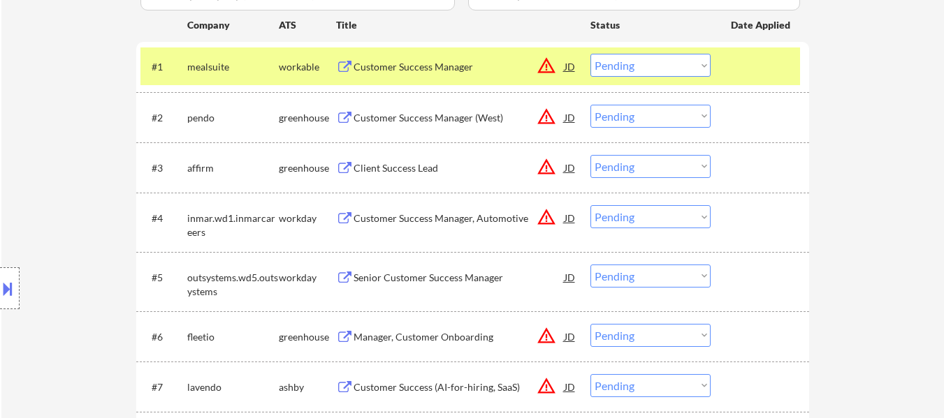
click at [465, 165] on div "Client Success Lead" at bounding box center [458, 168] width 211 height 14
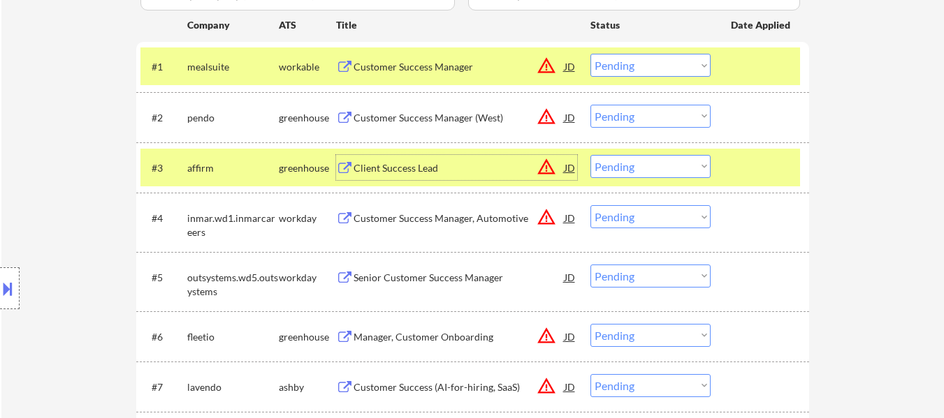
click at [621, 115] on select "Choose an option... Pending Applied Excluded (Questions) Excluded (Expired) Exc…" at bounding box center [650, 116] width 120 height 23
click at [590, 105] on select "Choose an option... Pending Applied Excluded (Questions) Excluded (Expired) Exc…" at bounding box center [650, 116] width 120 height 23
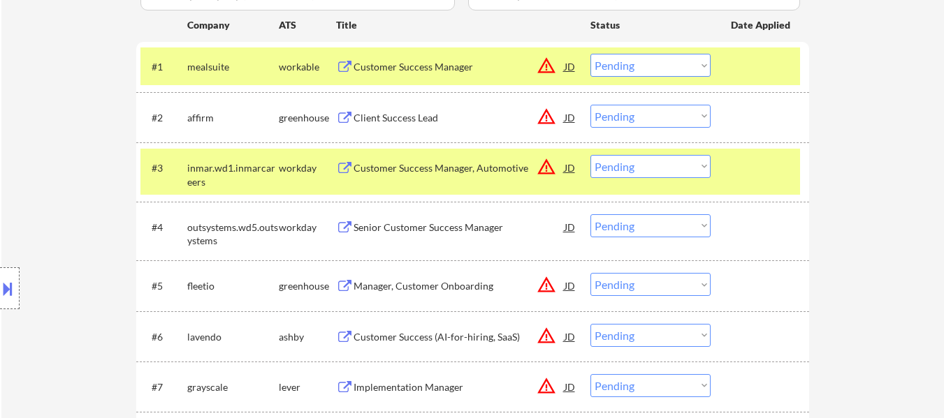
click at [751, 165] on div at bounding box center [761, 167] width 61 height 25
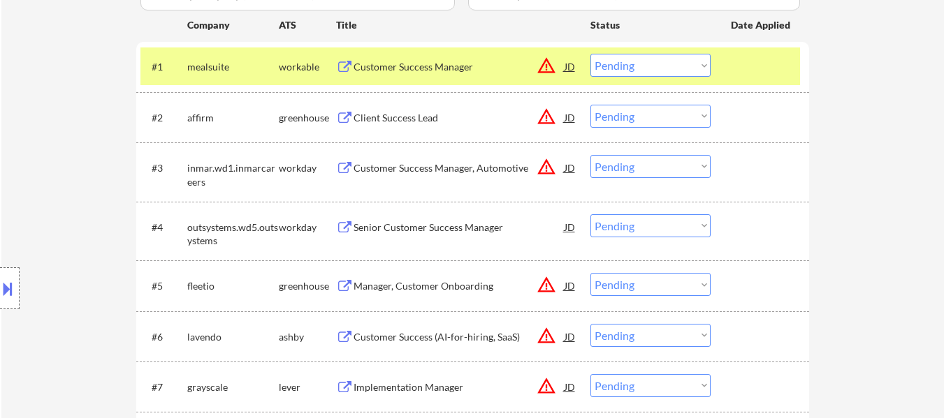
click at [461, 177] on div "Customer Success Manager, Automotive" at bounding box center [458, 167] width 211 height 25
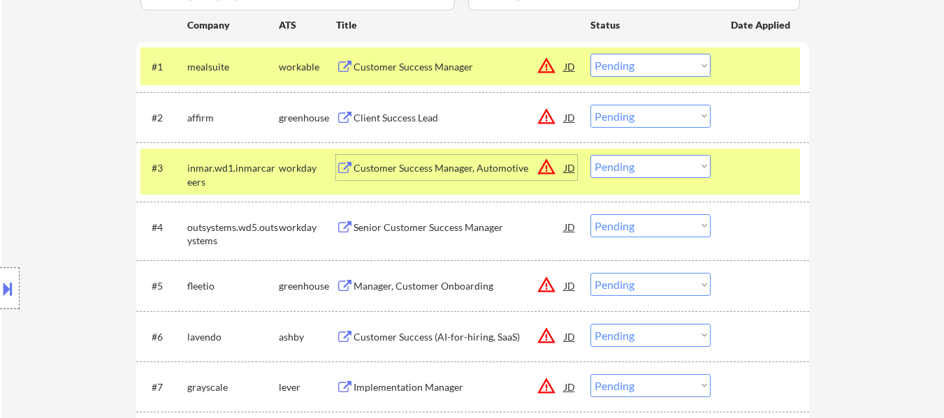
click at [633, 111] on select "Choose an option... Pending Applied Excluded (Questions) Excluded (Expired) Exc…" at bounding box center [650, 116] width 120 height 23
click at [590, 105] on select "Choose an option... Pending Applied Excluded (Questions) Excluded (Expired) Exc…" at bounding box center [650, 116] width 120 height 23
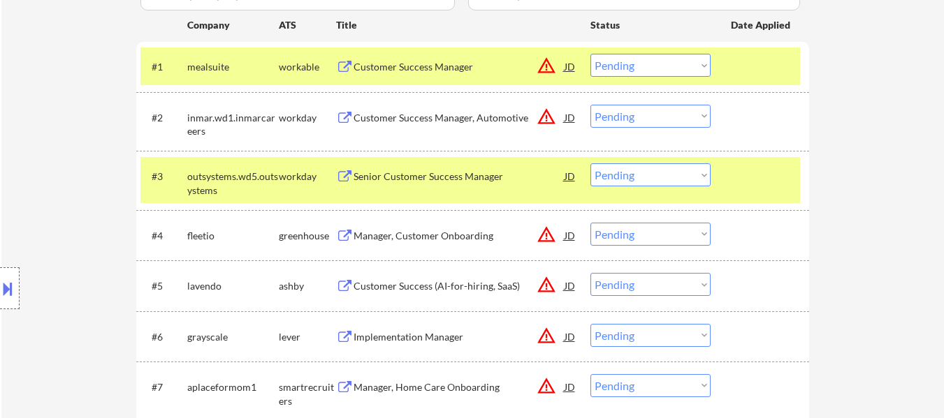
click at [712, 173] on div "#3 outsystems.wd5.outsystems workday Senior Customer Success Manager JD warning…" at bounding box center [469, 180] width 659 height 46
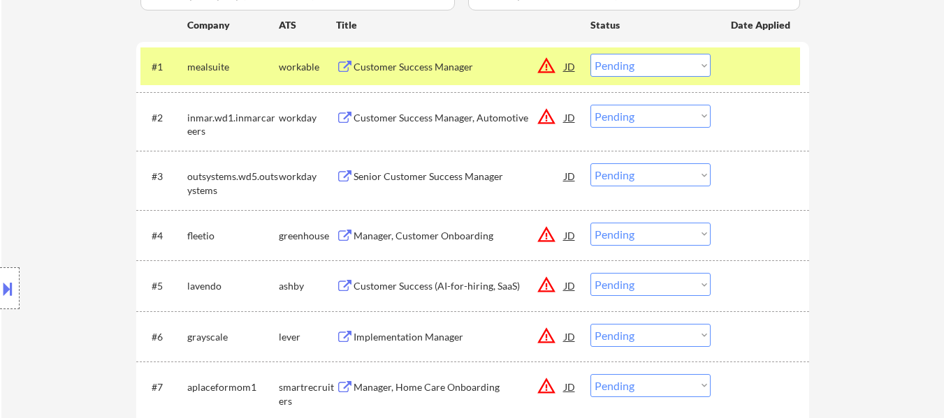
click at [437, 187] on div "Senior Customer Success Manager" at bounding box center [458, 175] width 211 height 25
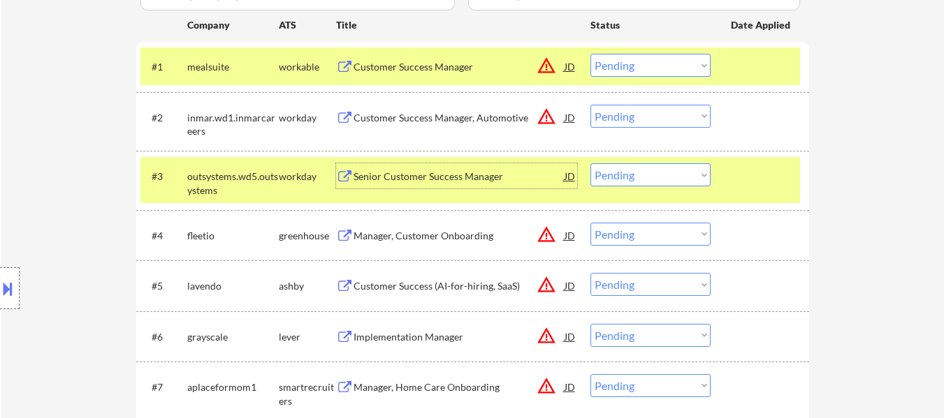
click at [431, 231] on div "Manager, Customer Onboarding" at bounding box center [458, 236] width 211 height 14
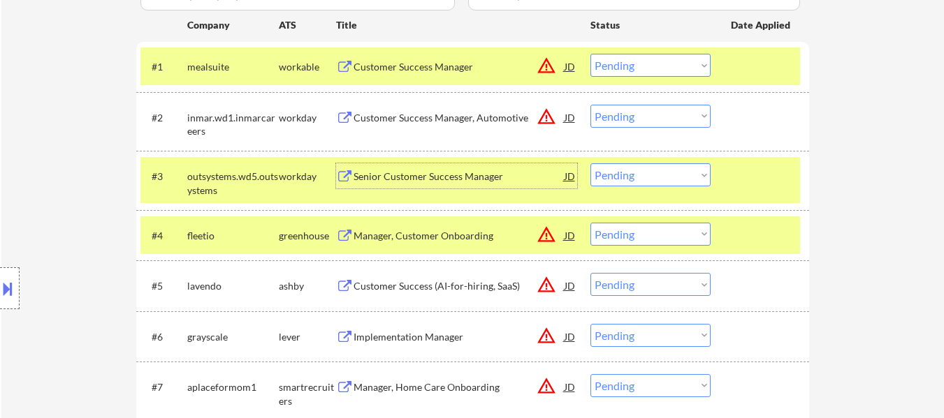
click at [437, 173] on div "Senior Customer Success Manager" at bounding box center [458, 177] width 211 height 14
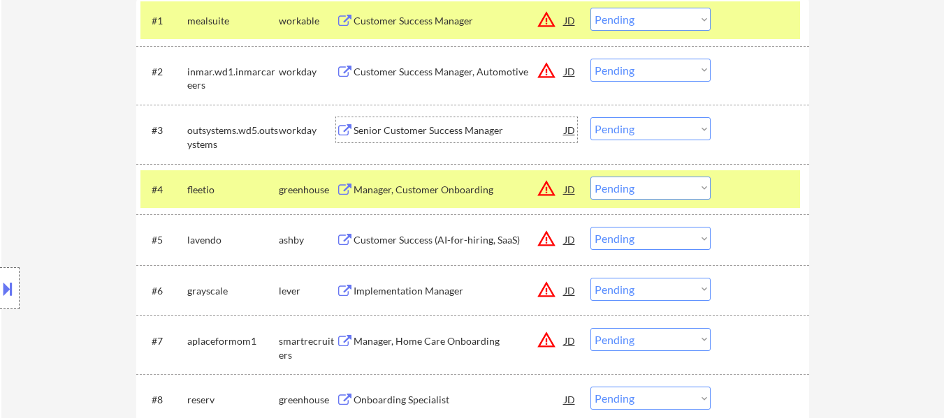
scroll to position [489, 0]
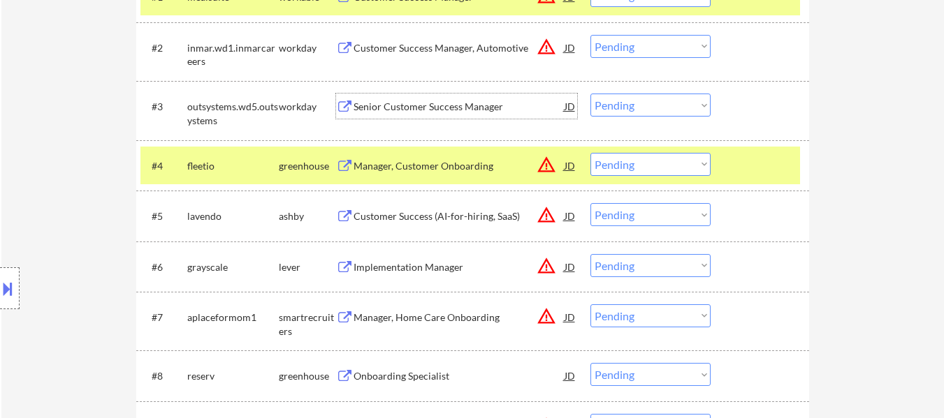
click at [465, 210] on div "Customer Success (AI-for-hiring, SaaS)" at bounding box center [458, 217] width 211 height 14
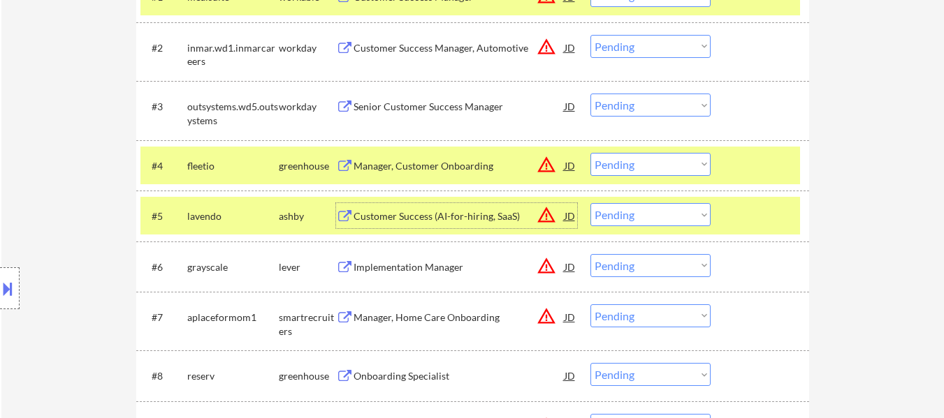
click at [471, 45] on div "Customer Success Manager, Automotive" at bounding box center [458, 48] width 211 height 14
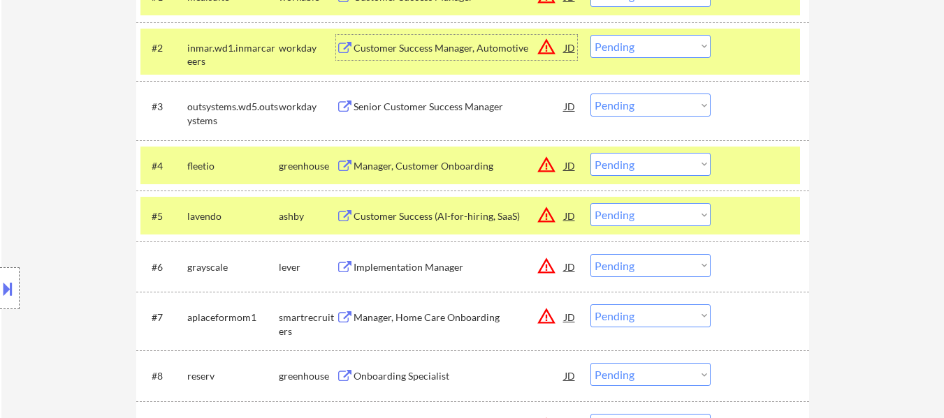
click at [657, 41] on select "Choose an option... Pending Applied Excluded (Questions) Excluded (Expired) Exc…" at bounding box center [650, 46] width 120 height 23
click at [590, 35] on select "Choose an option... Pending Applied Excluded (Questions) Excluded (Expired) Exc…" at bounding box center [650, 46] width 120 height 23
select select ""pending""
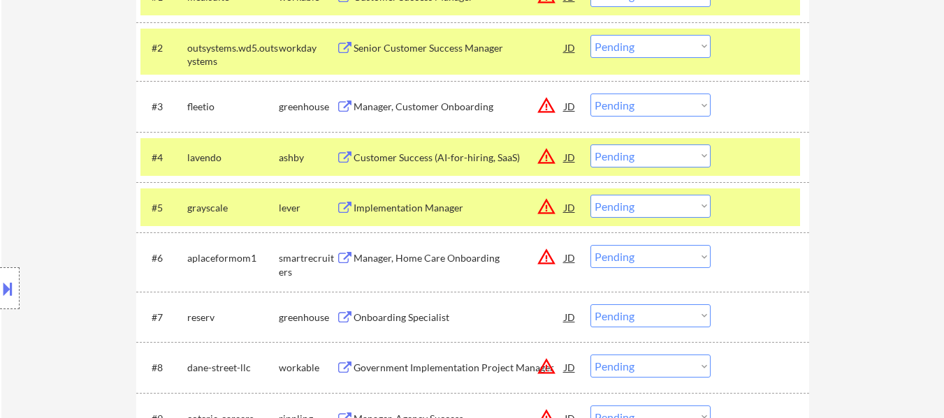
click at [639, 157] on select "Choose an option... Pending Applied Excluded (Questions) Excluded (Expired) Exc…" at bounding box center [650, 156] width 120 height 23
click at [590, 145] on select "Choose an option... Pending Applied Excluded (Questions) Excluded (Expired) Exc…" at bounding box center [650, 156] width 120 height 23
click at [420, 201] on div "Implementation Manager" at bounding box center [458, 208] width 211 height 14
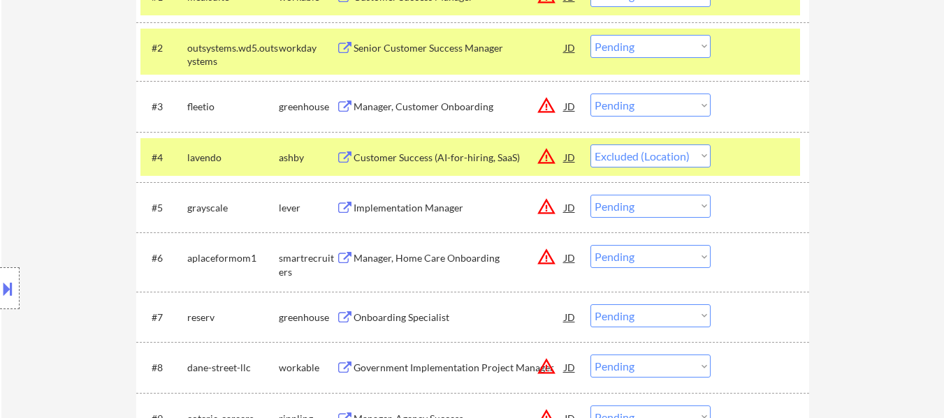
select select ""pending""
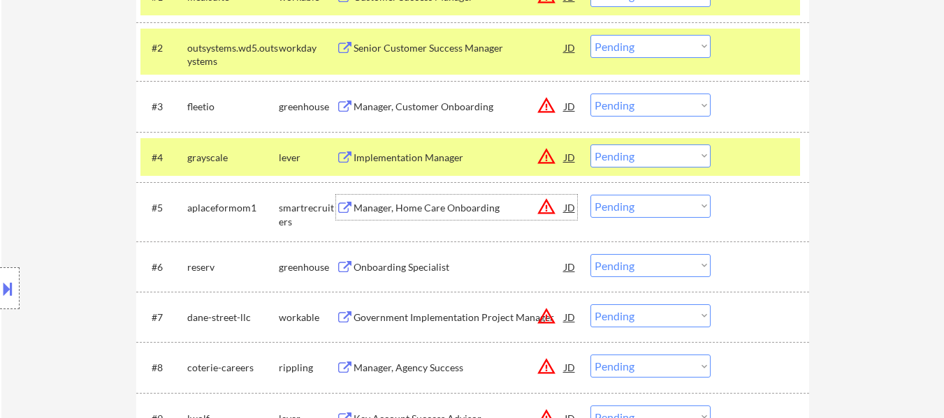
click at [631, 101] on select "Choose an option... Pending Applied Excluded (Questions) Excluded (Expired) Exc…" at bounding box center [650, 105] width 120 height 23
click at [590, 94] on select "Choose an option... Pending Applied Excluded (Questions) Excluded (Expired) Exc…" at bounding box center [650, 105] width 120 height 23
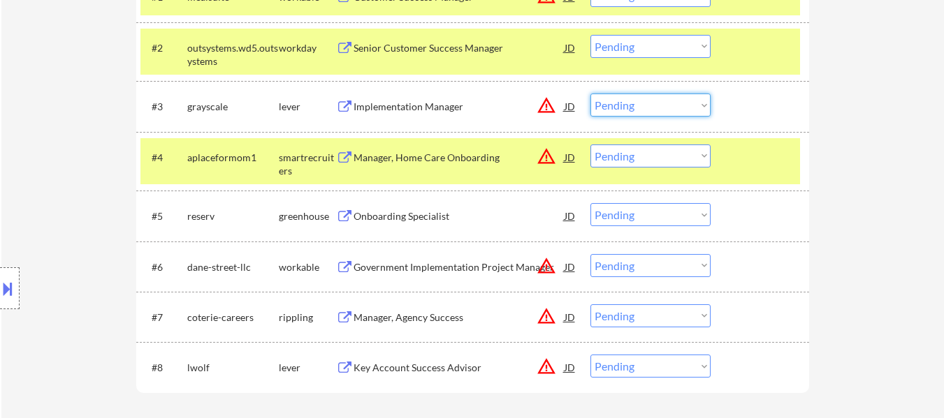
click at [639, 101] on select "Choose an option... Pending Applied Excluded (Questions) Excluded (Expired) Exc…" at bounding box center [650, 105] width 120 height 23
click at [590, 94] on select "Choose an option... Pending Applied Excluded (Questions) Excluded (Expired) Exc…" at bounding box center [650, 105] width 120 height 23
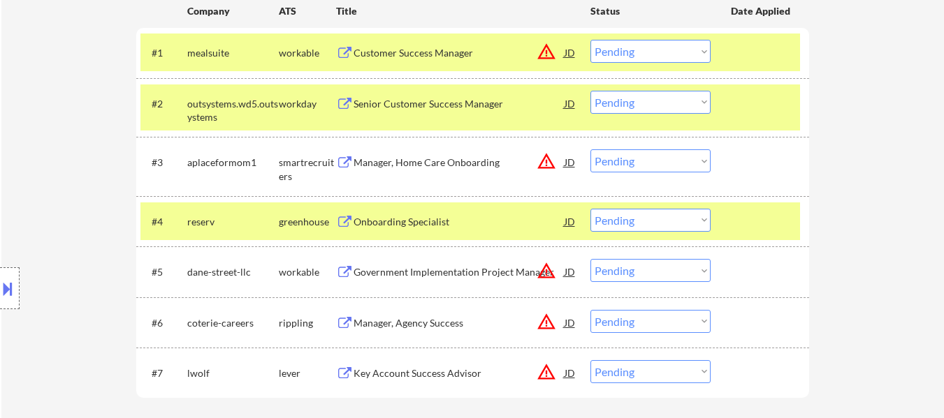
scroll to position [349, 0]
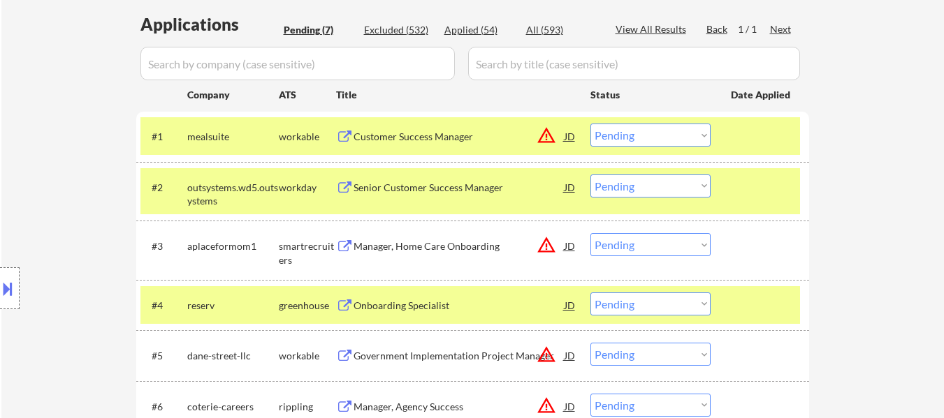
click at [440, 181] on div "Senior Customer Success Manager" at bounding box center [458, 188] width 211 height 14
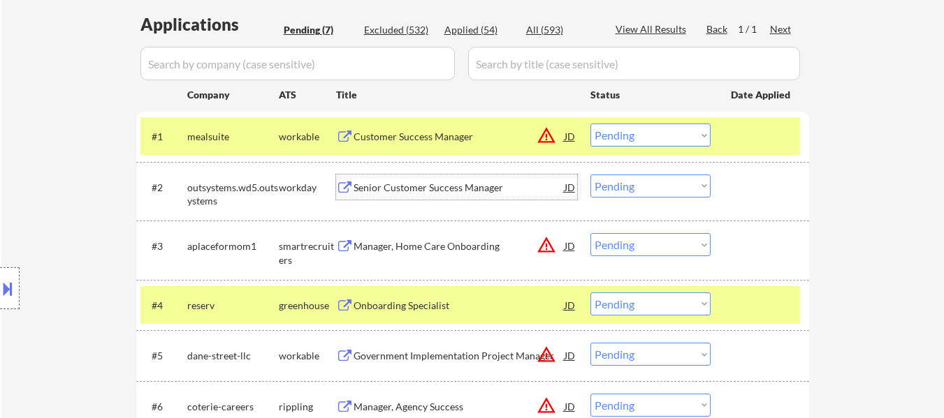
click at [431, 239] on div "Manager, Home Care Onboarding" at bounding box center [458, 245] width 211 height 25
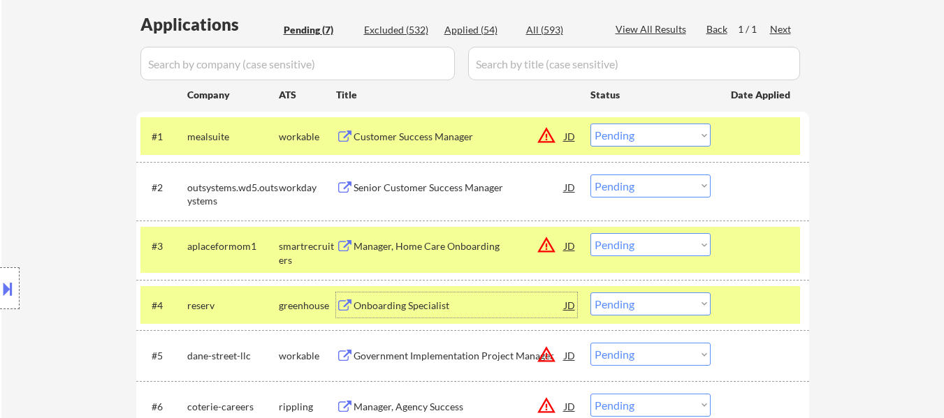
click at [450, 309] on div "Onboarding Specialist" at bounding box center [458, 306] width 211 height 14
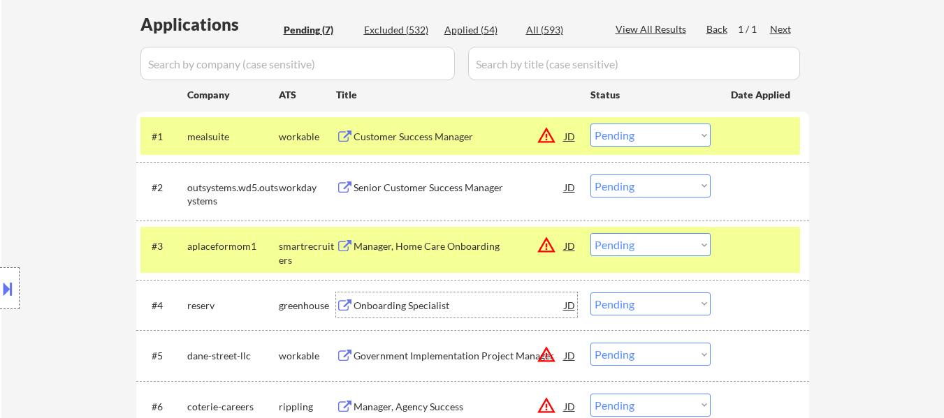
click at [671, 242] on select "Choose an option... Pending Applied Excluded (Questions) Excluded (Expired) Exc…" at bounding box center [650, 244] width 120 height 23
click at [590, 233] on select "Choose an option... Pending Applied Excluded (Questions) Excluded (Expired) Exc…" at bounding box center [650, 244] width 120 height 23
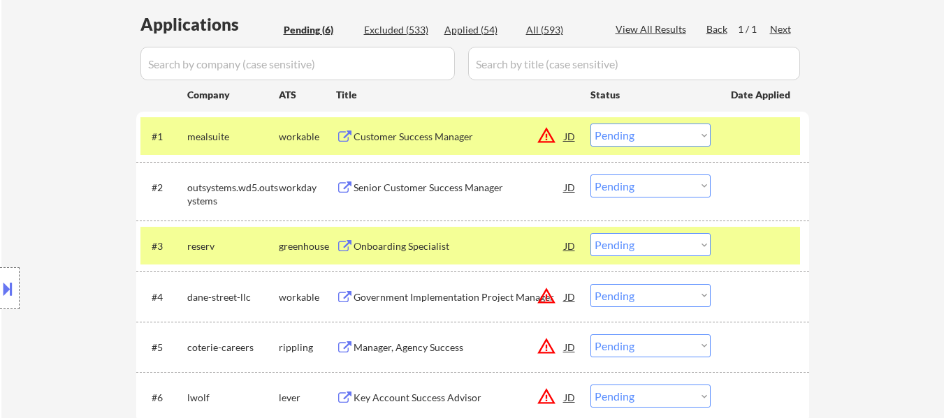
click at [691, 237] on select "Choose an option... Pending Applied Excluded (Questions) Excluded (Expired) Exc…" at bounding box center [650, 244] width 120 height 23
click at [590, 233] on select "Choose an option... Pending Applied Excluded (Questions) Excluded (Expired) Exc…" at bounding box center [650, 244] width 120 height 23
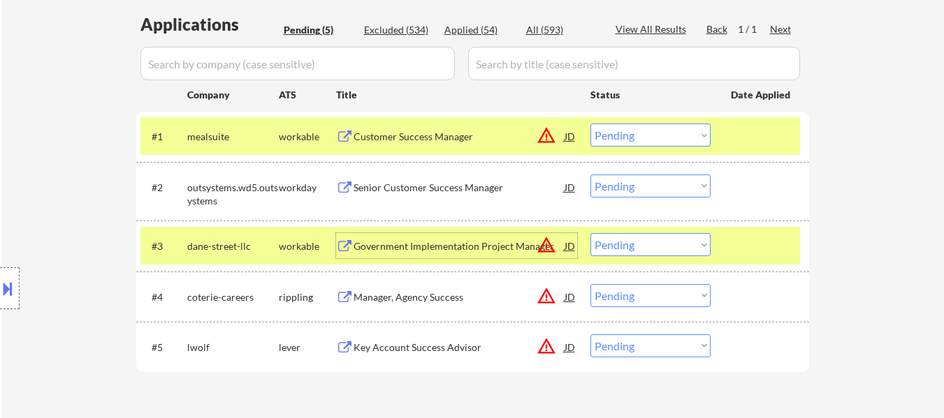
click at [457, 246] on div "Government Implementation Project Manager" at bounding box center [458, 247] width 211 height 14
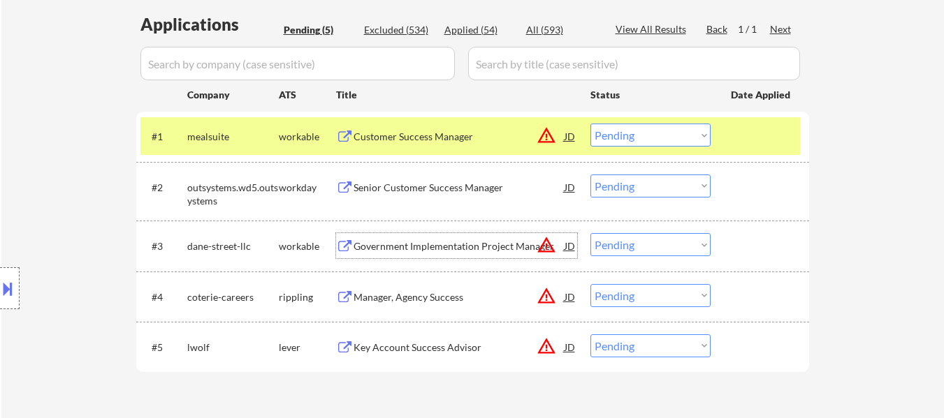
click at [430, 304] on div "Manager, Agency Success" at bounding box center [458, 298] width 211 height 14
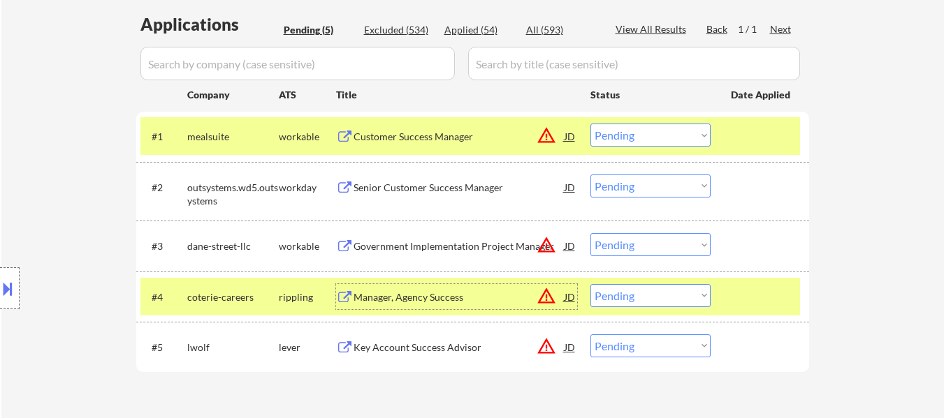
click at [413, 346] on div "Key Account Success Advisor" at bounding box center [458, 348] width 211 height 14
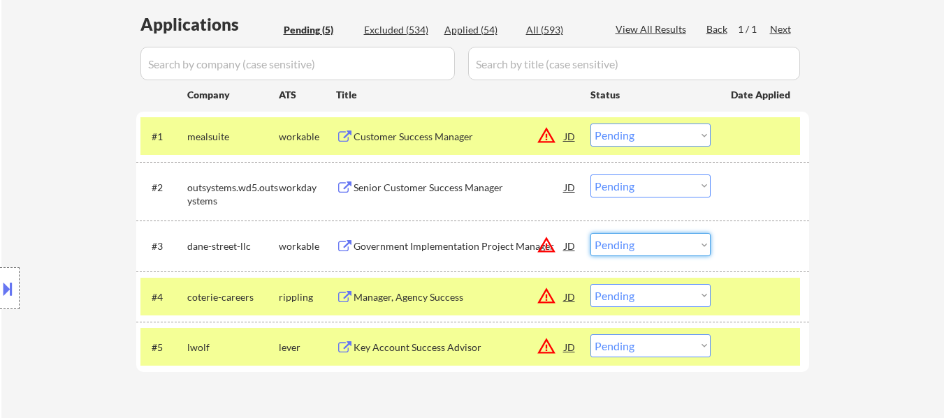
click at [637, 247] on select "Choose an option... Pending Applied Excluded (Questions) Excluded (Expired) Exc…" at bounding box center [650, 244] width 120 height 23
click at [590, 233] on select "Choose an option... Pending Applied Excluded (Questions) Excluded (Expired) Exc…" at bounding box center [650, 244] width 120 height 23
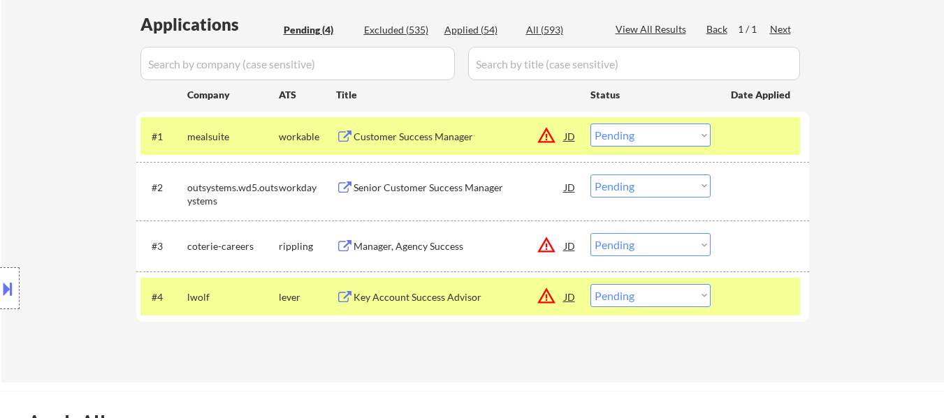
click at [641, 247] on select "Choose an option... Pending Applied Excluded (Questions) Excluded (Expired) Exc…" at bounding box center [650, 244] width 120 height 23
click at [590, 233] on select "Choose an option... Pending Applied Excluded (Questions) Excluded (Expired) Exc…" at bounding box center [650, 244] width 120 height 23
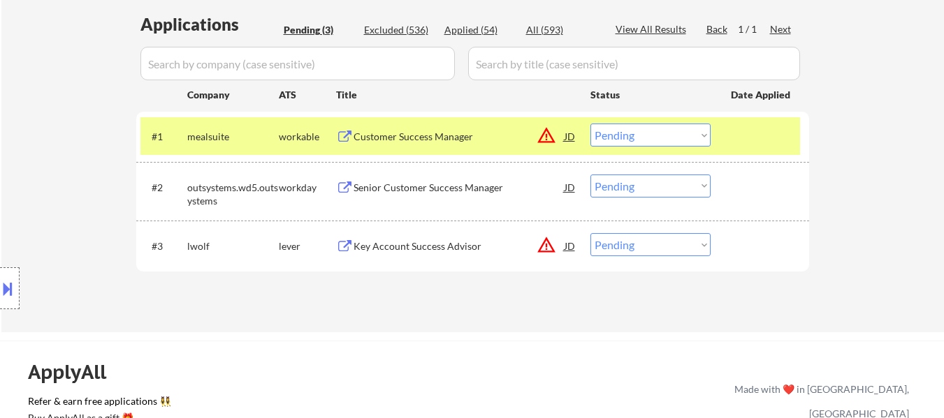
click at [614, 249] on select "Choose an option... Pending Applied Excluded (Questions) Excluded (Expired) Exc…" at bounding box center [650, 244] width 120 height 23
select select ""applied""
click at [590, 233] on select "Choose an option... Pending Applied Excluded (Questions) Excluded (Expired) Exc…" at bounding box center [650, 244] width 120 height 23
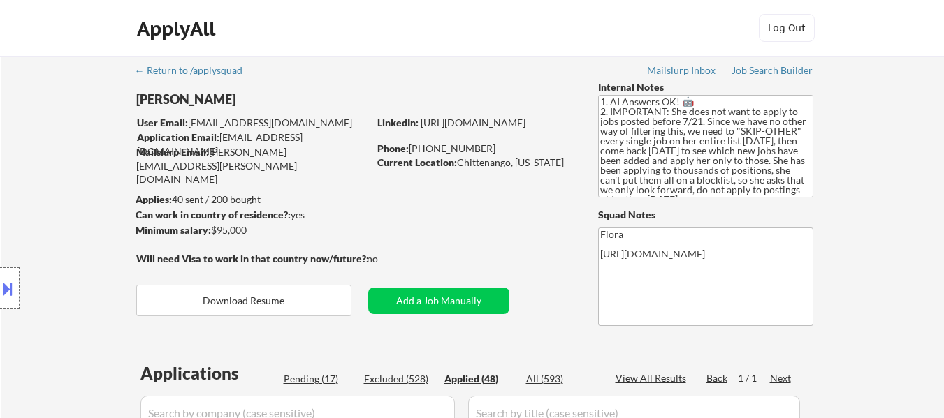
select select ""applied""
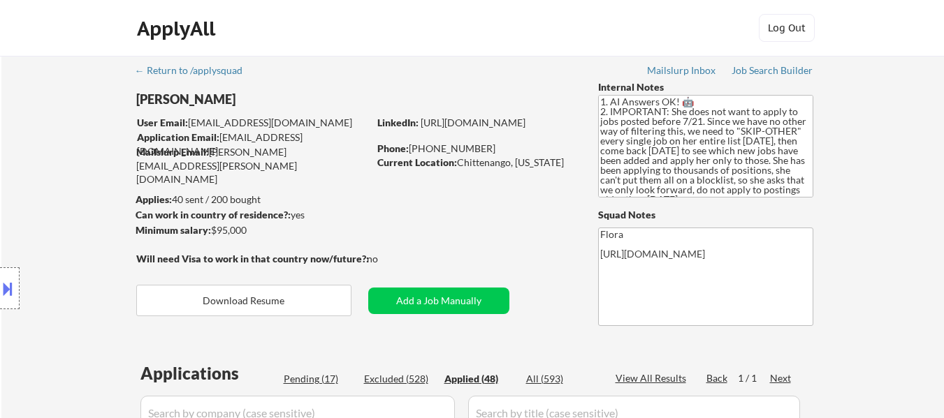
select select ""applied""
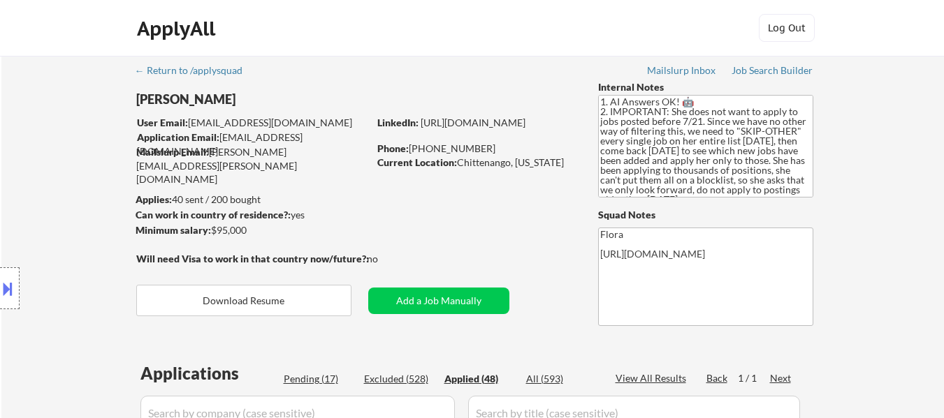
select select ""applied""
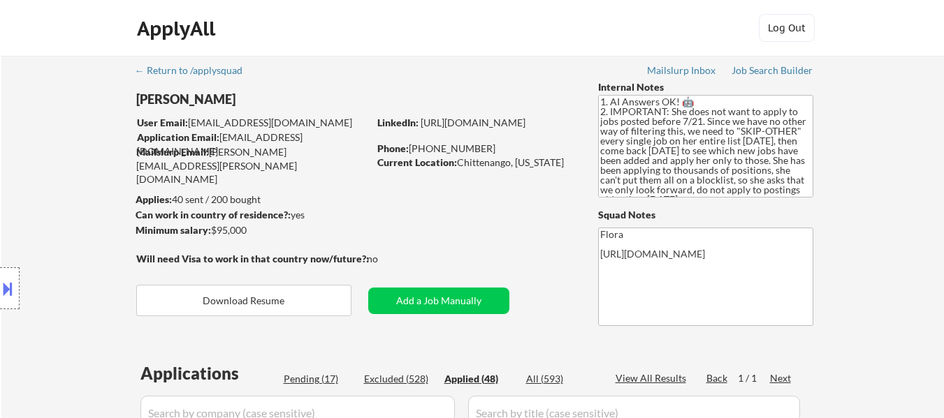
select select ""applied""
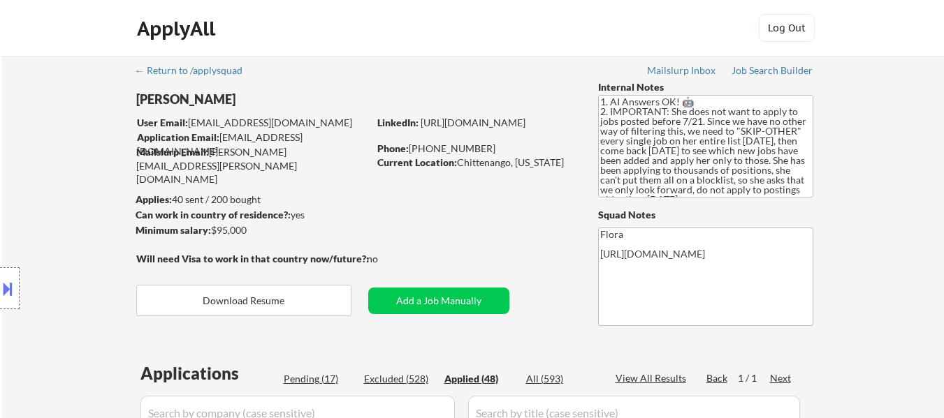
select select ""applied""
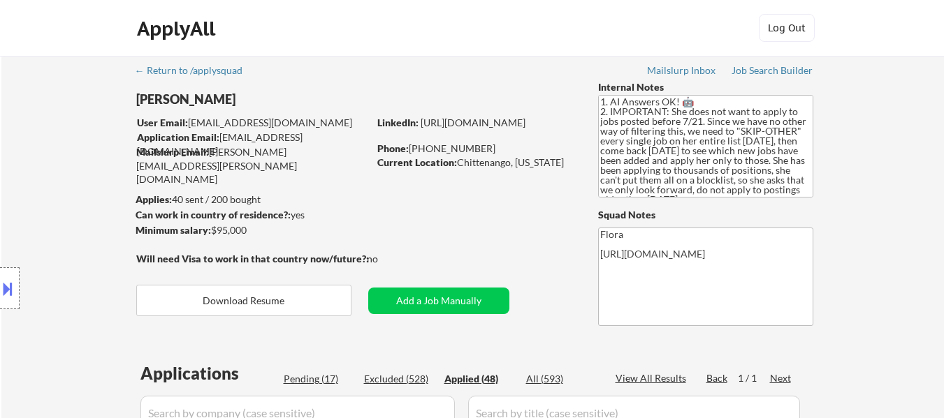
select select ""applied""
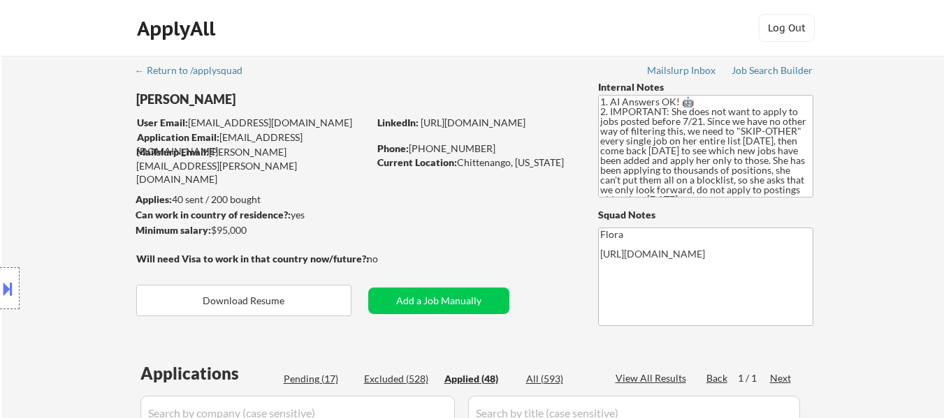
select select ""applied""
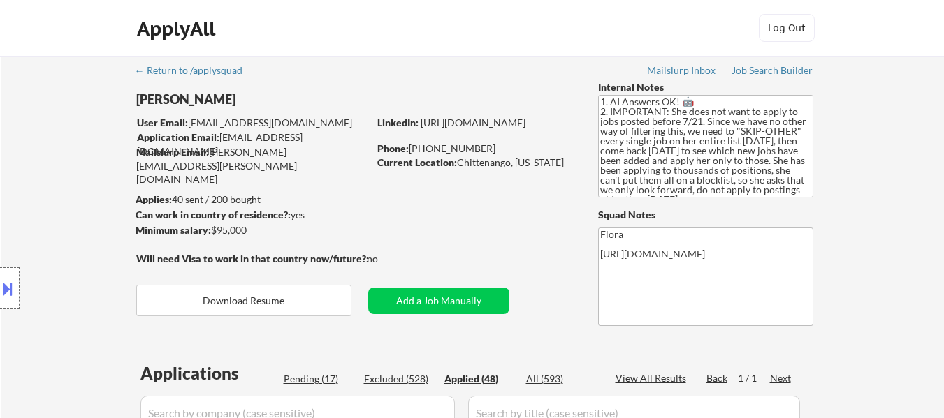
select select ""applied""
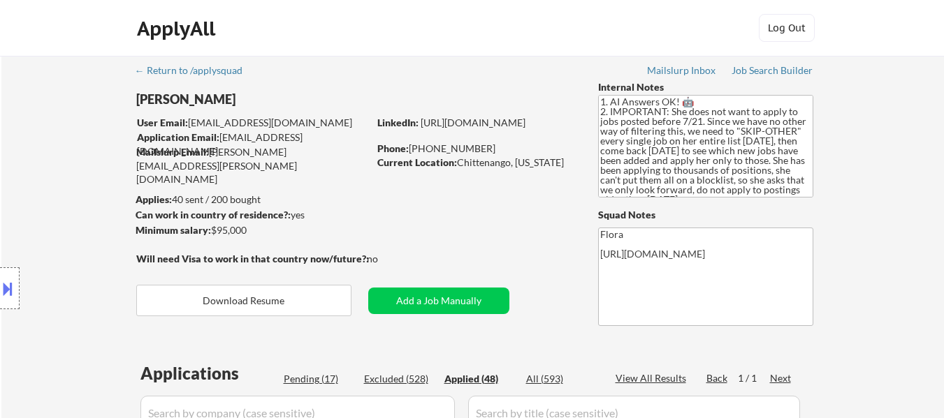
select select ""applied""
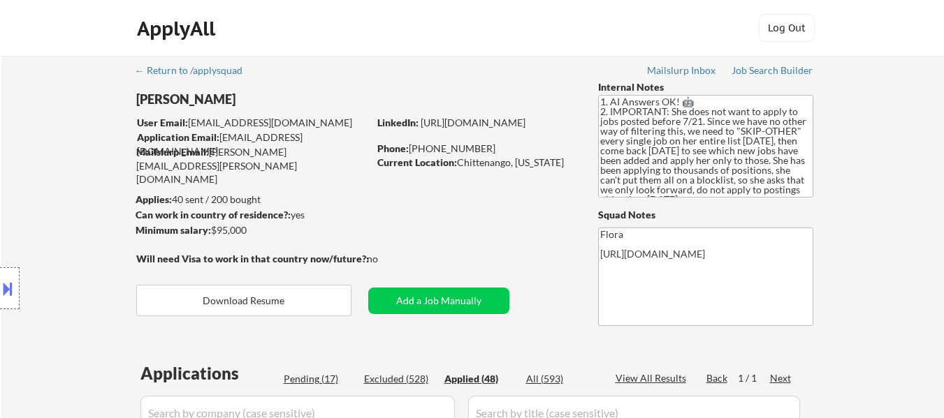
select select ""applied""
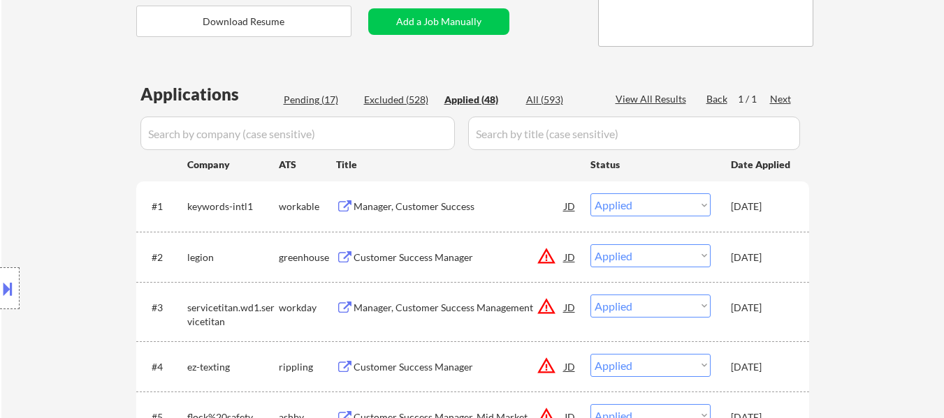
select select ""applied""
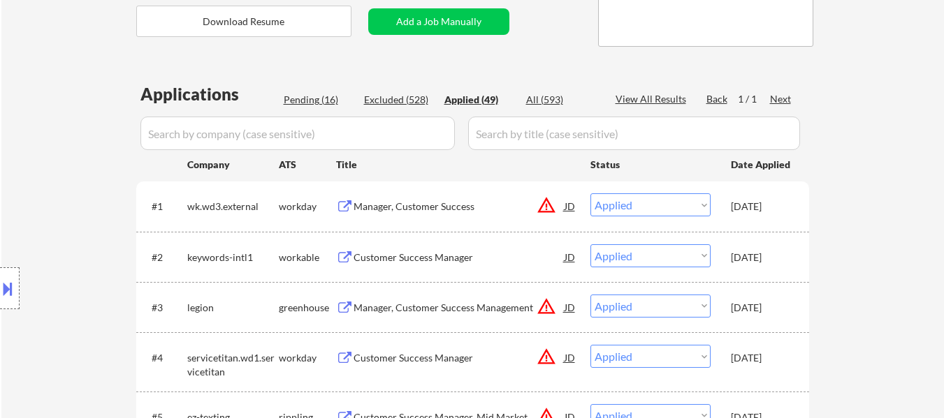
select select ""applied""
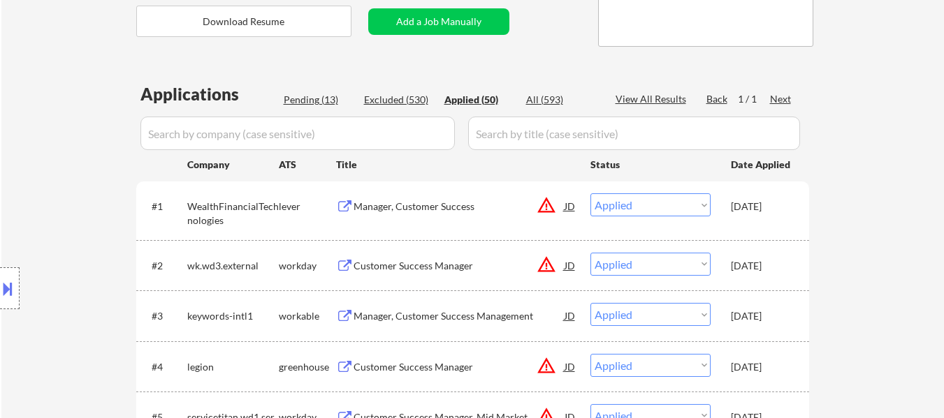
select select ""applied""
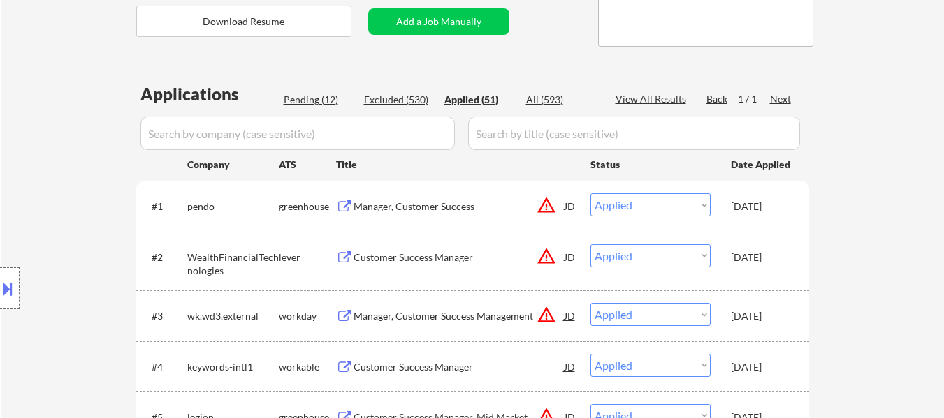
select select ""applied""
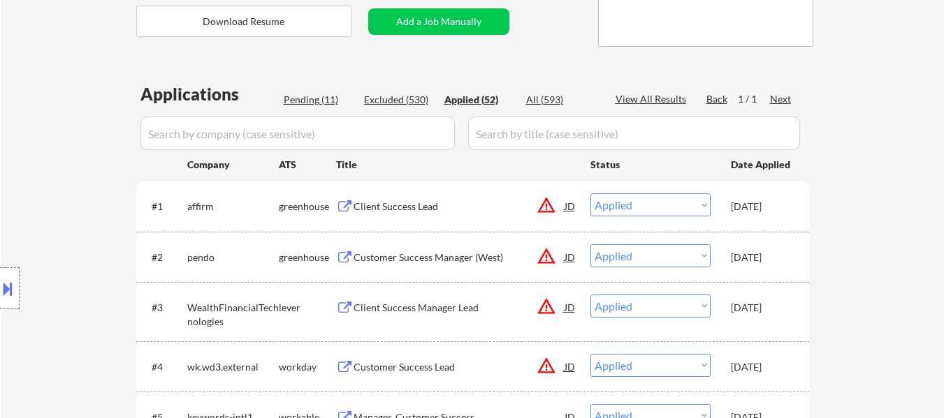
select select ""applied""
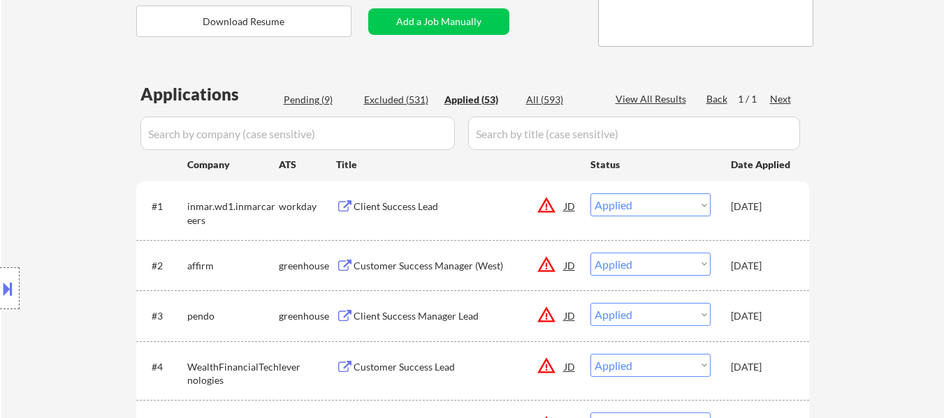
select select ""applied""
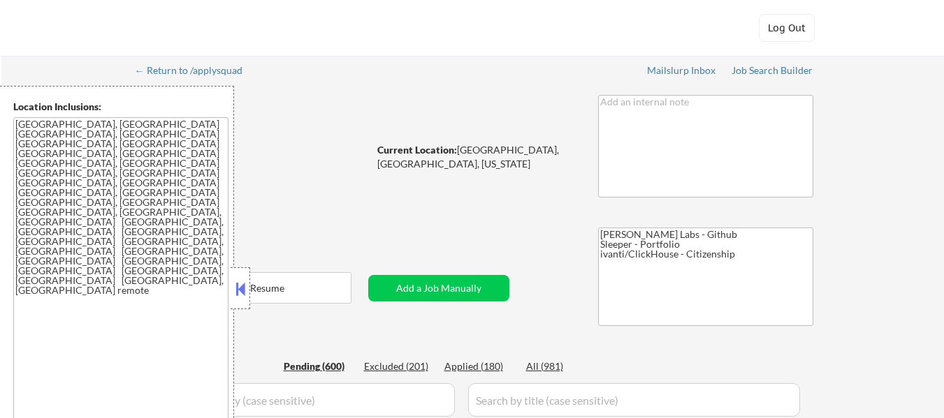
select select ""pending""
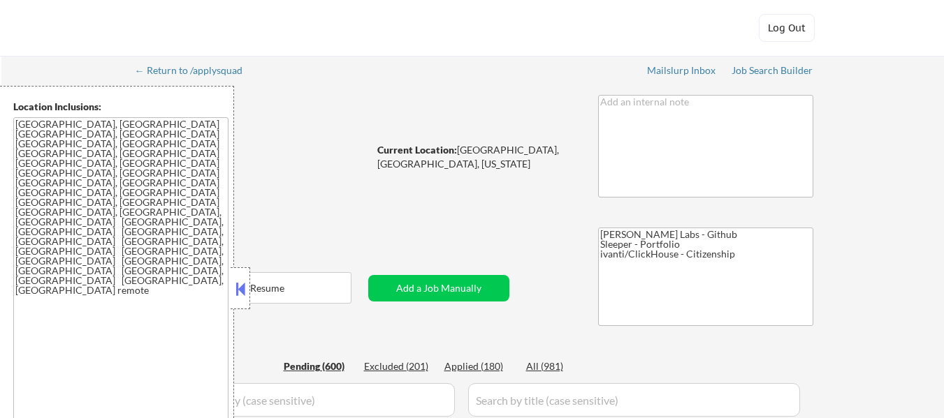
select select ""pending""
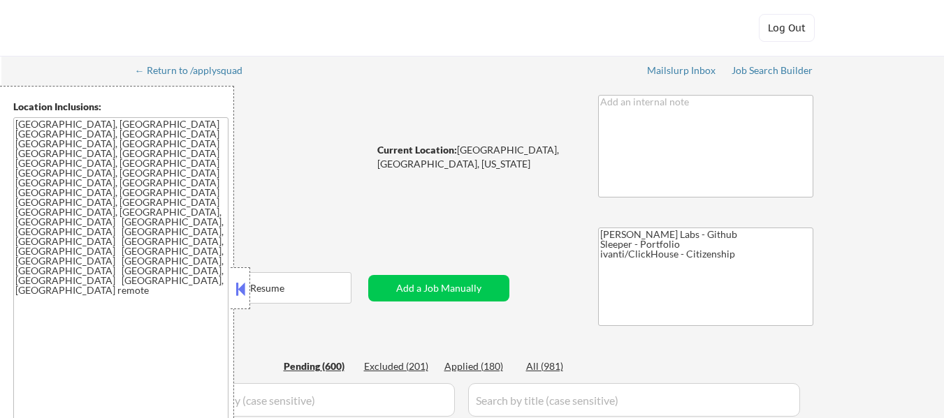
select select ""pending""
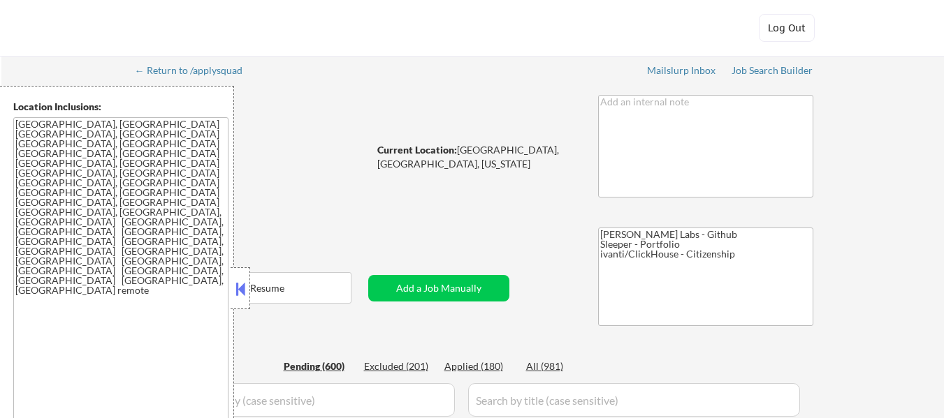
select select ""pending""
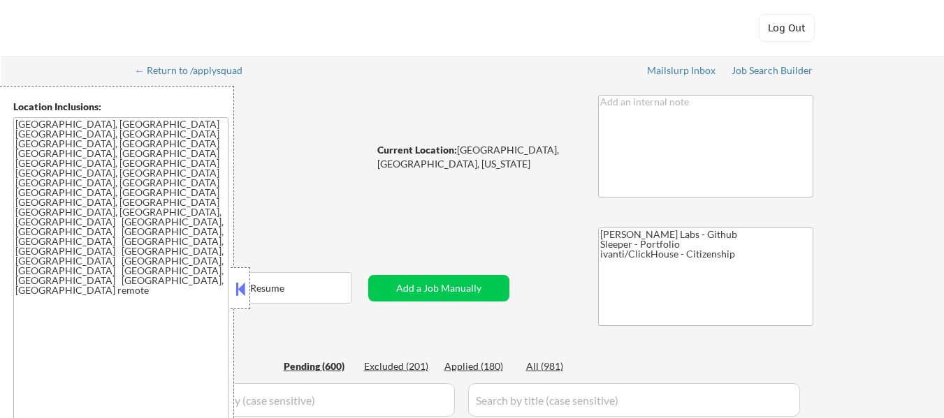
select select ""pending""
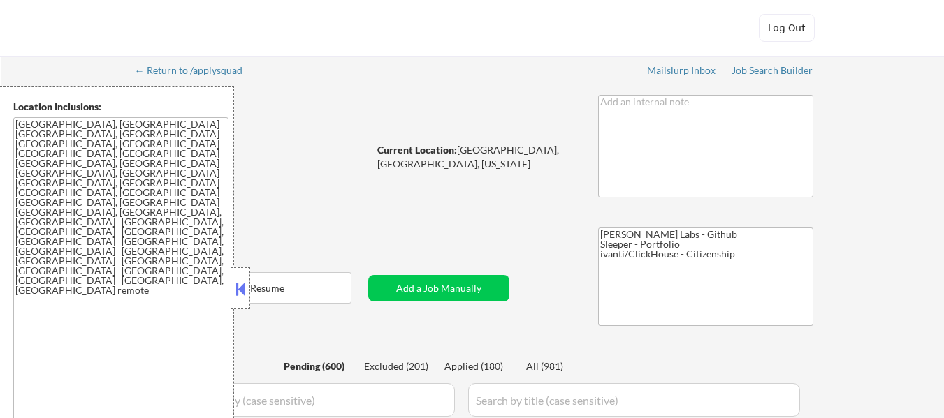
select select ""pending""
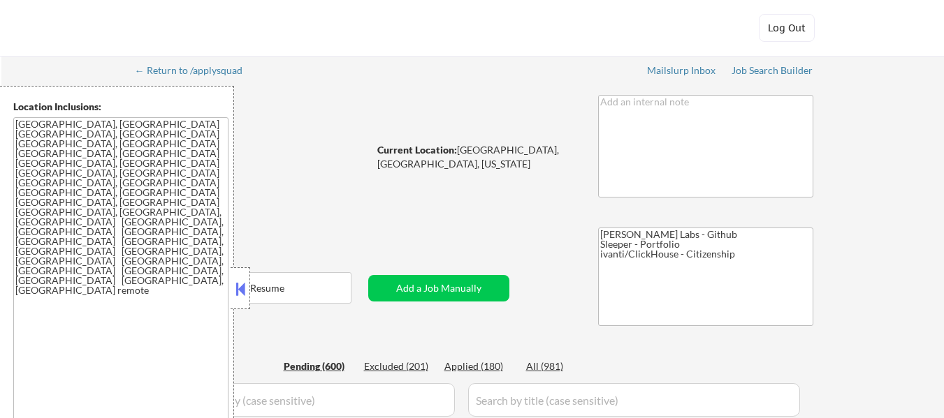
select select ""pending""
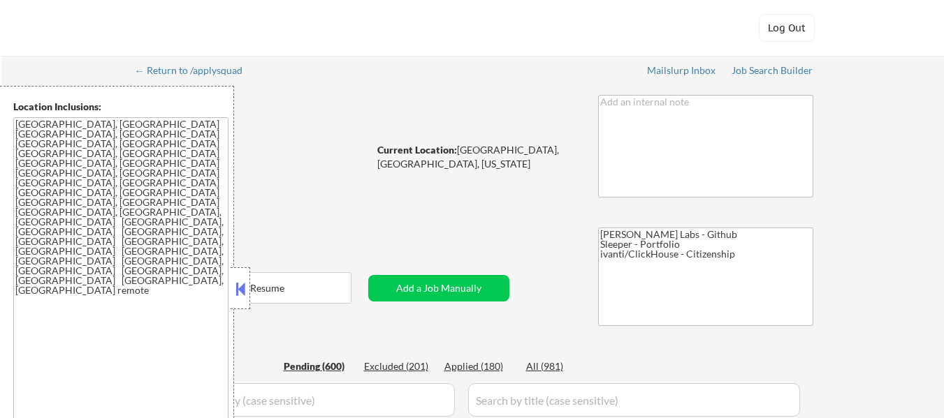
select select ""pending""
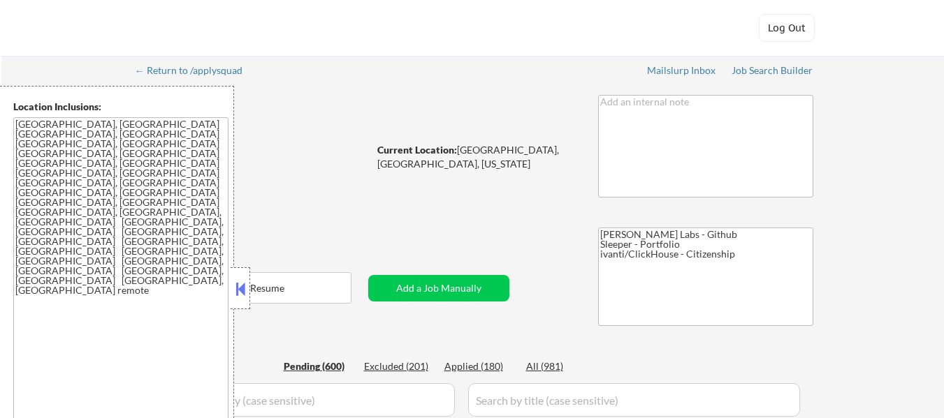
select select ""pending""
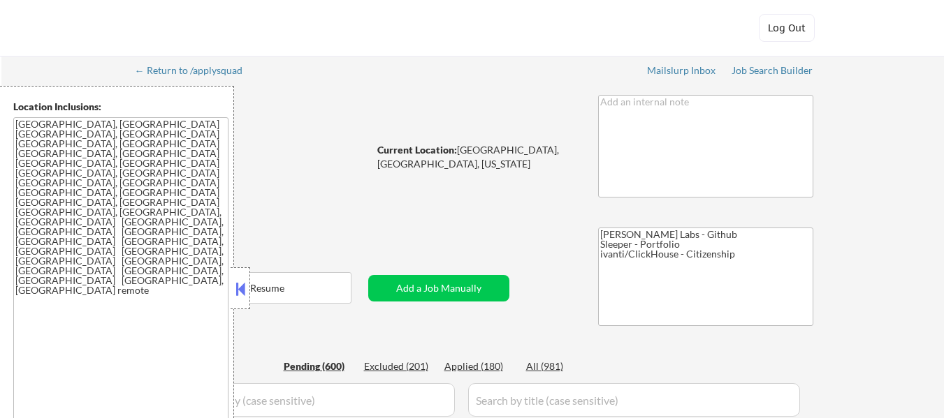
select select ""pending""
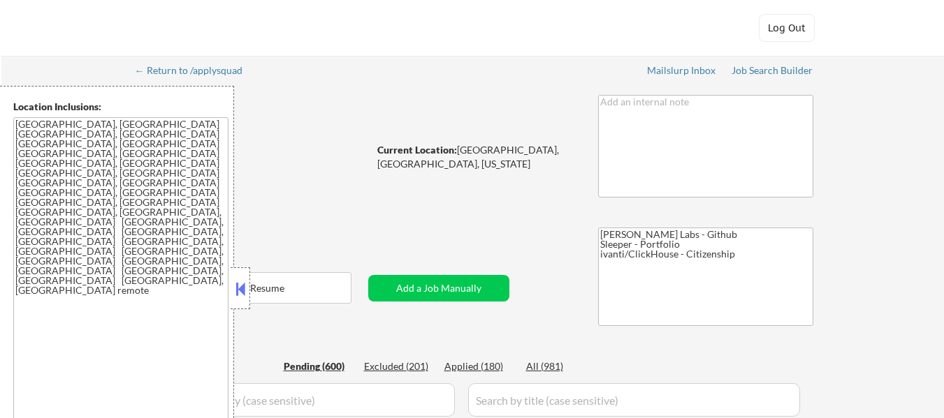
select select ""pending""
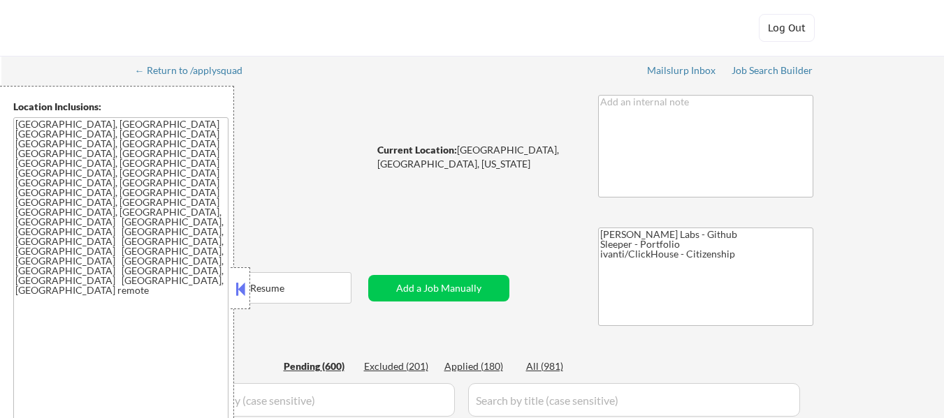
select select ""pending""
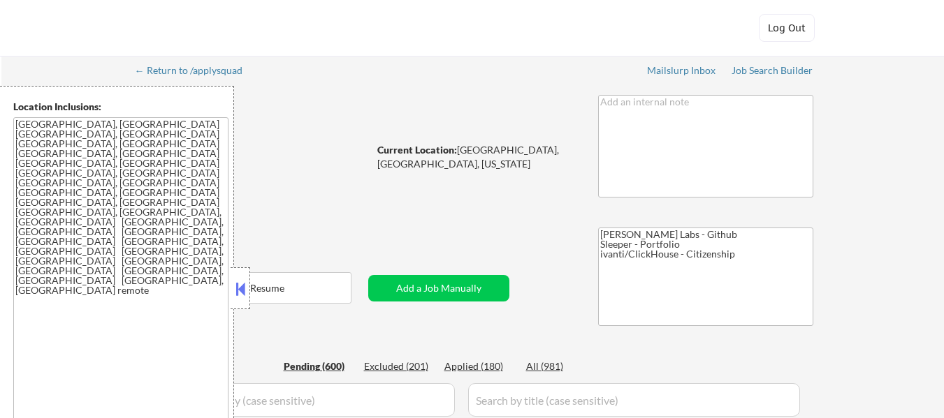
select select ""pending""
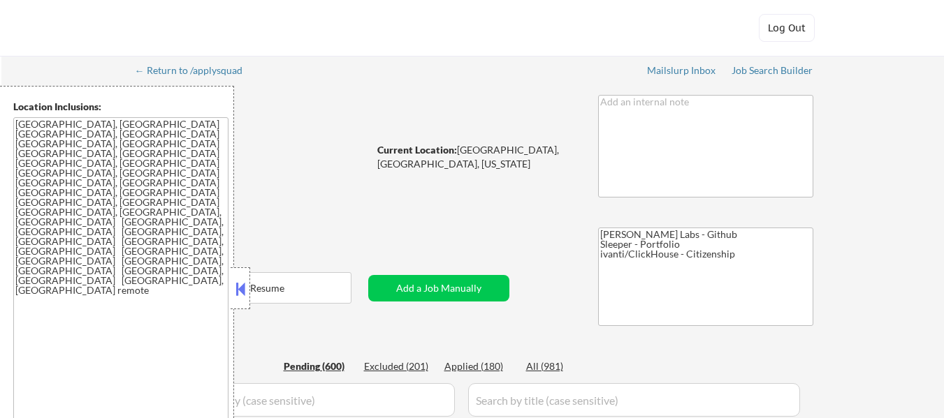
select select ""pending""
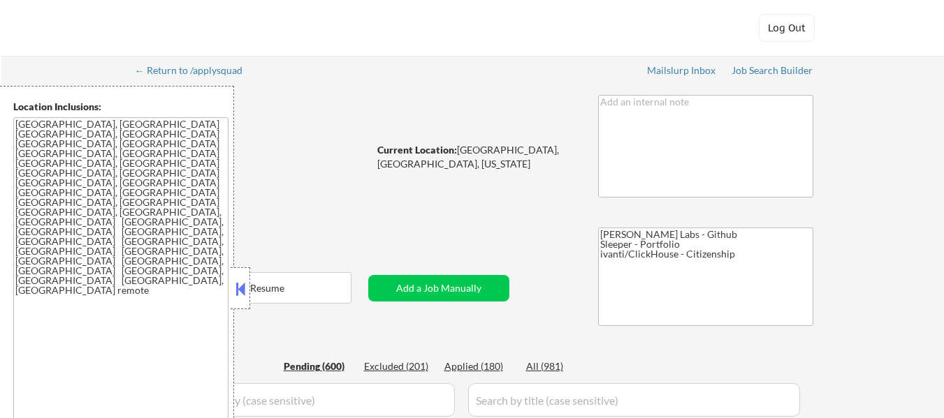
select select ""pending""
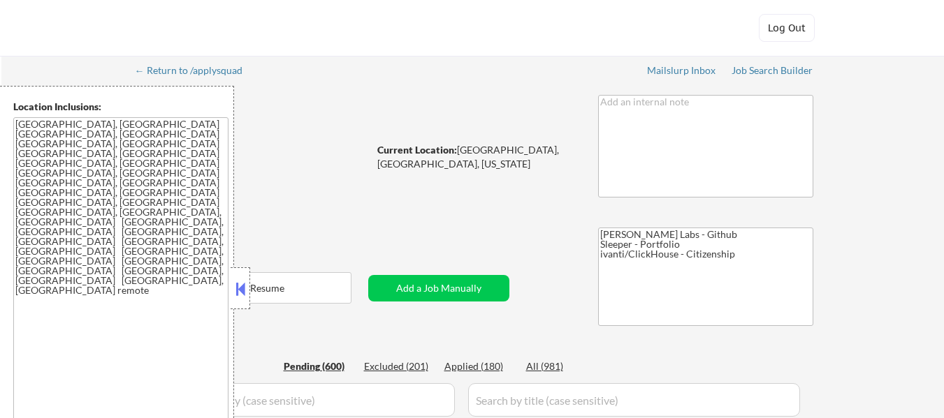
select select ""pending""
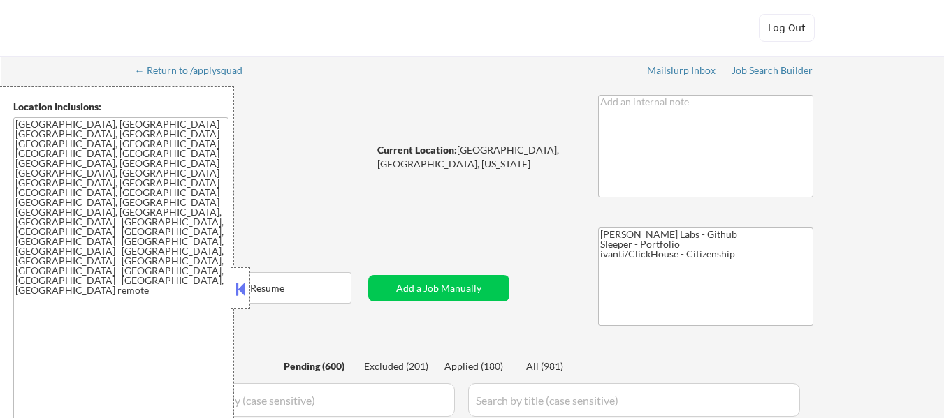
select select ""pending""
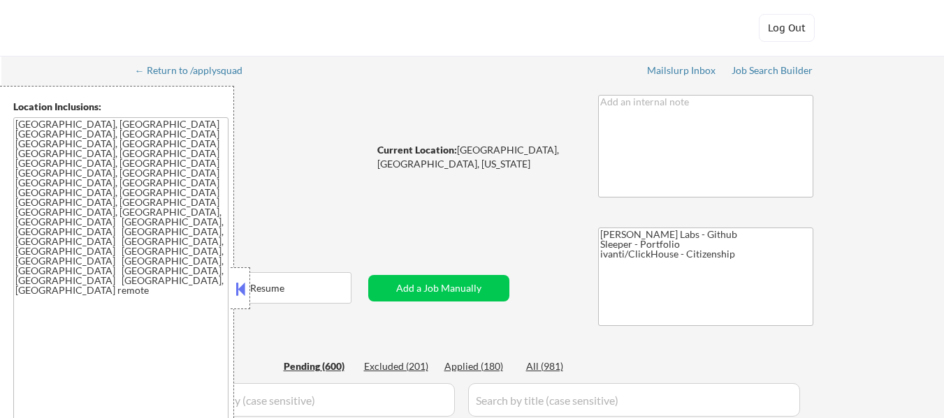
select select ""pending""
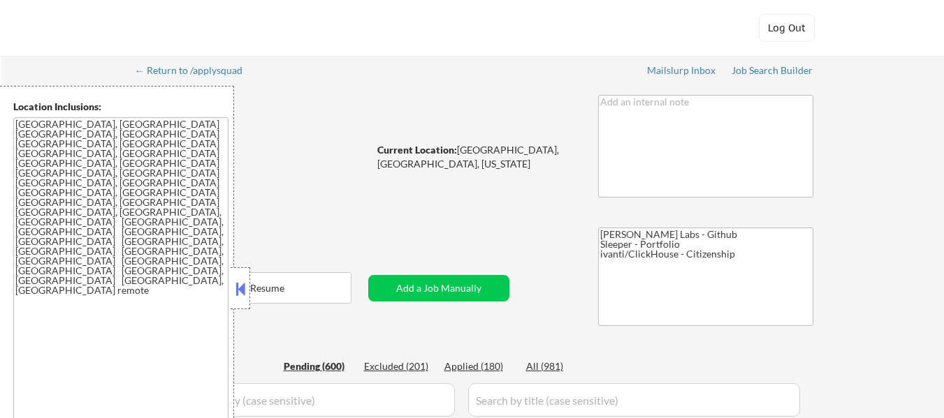
select select ""pending""
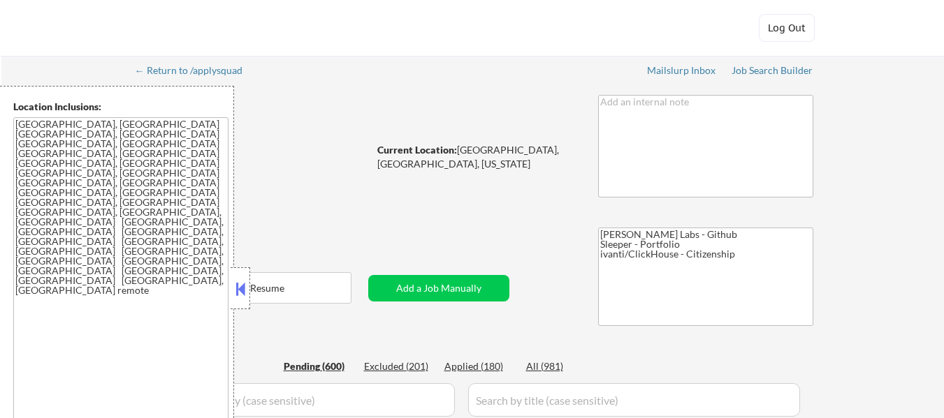
select select ""pending""
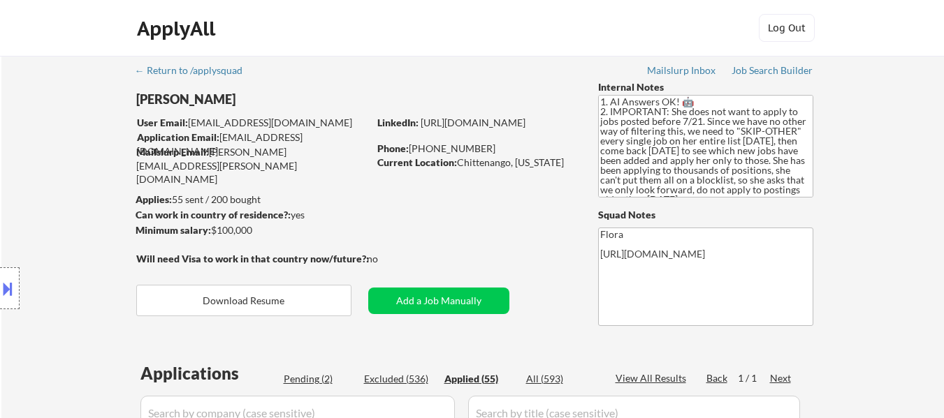
select select ""applied""
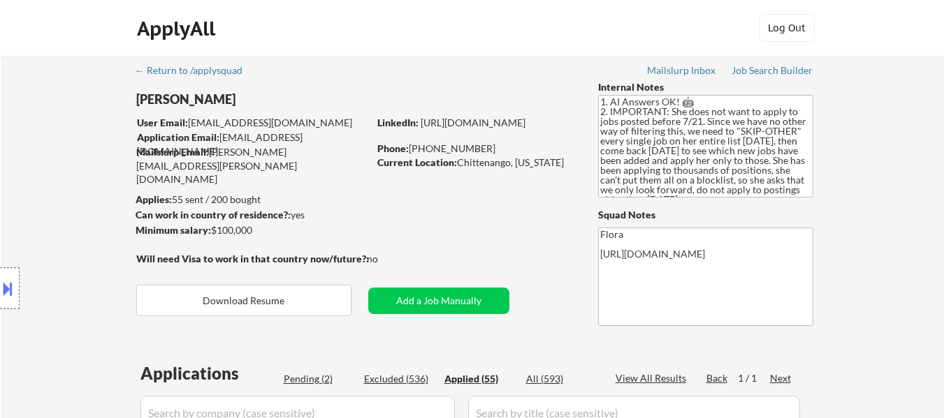
select select ""applied""
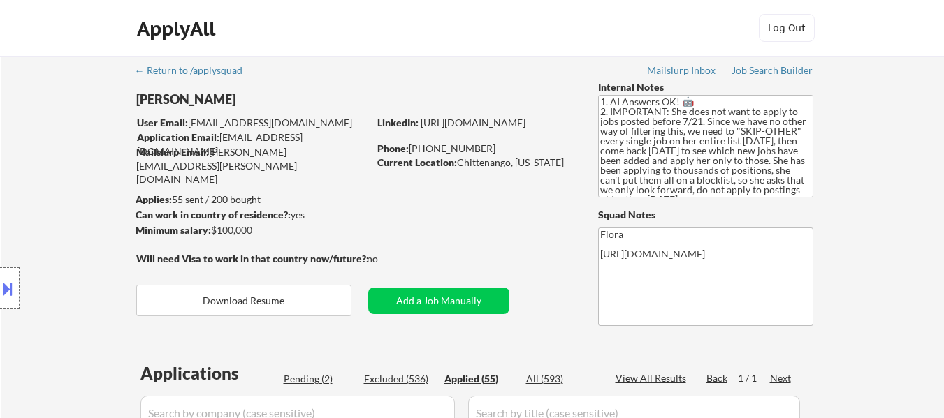
select select ""applied""
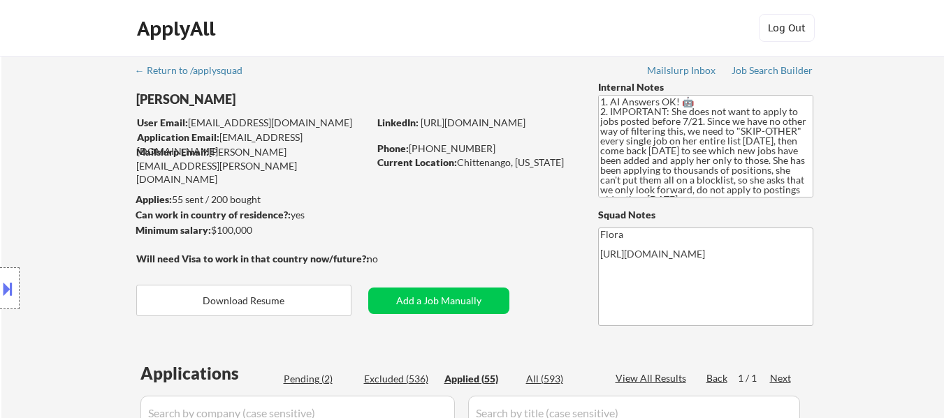
select select ""applied""
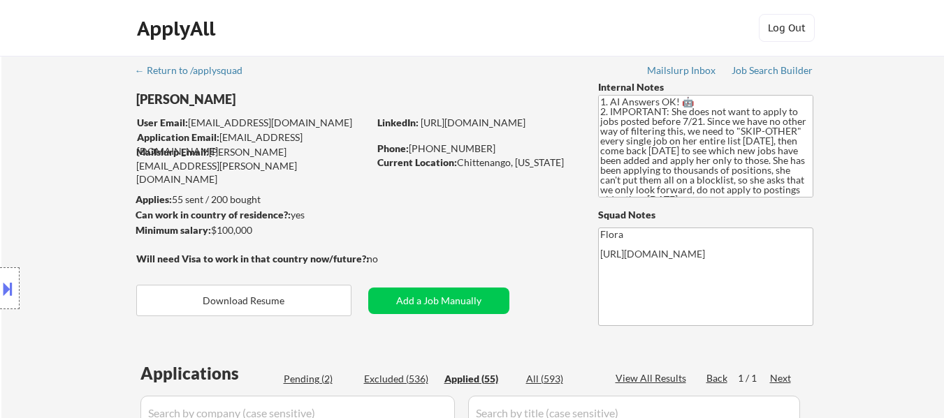
select select ""applied""
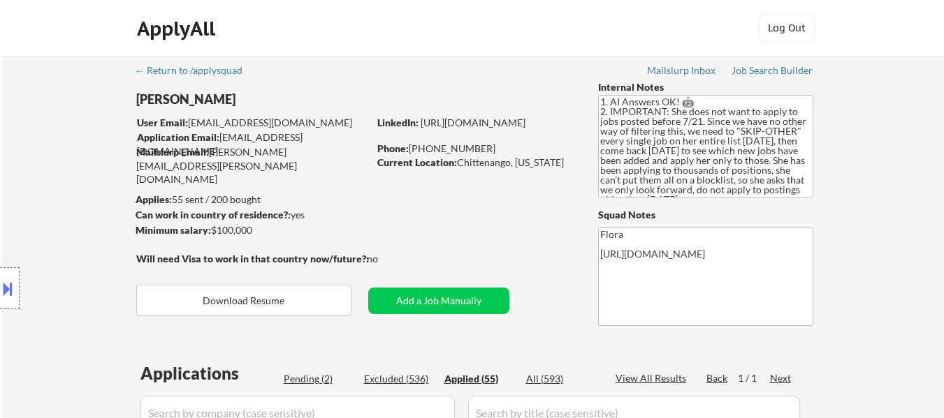
select select ""applied""
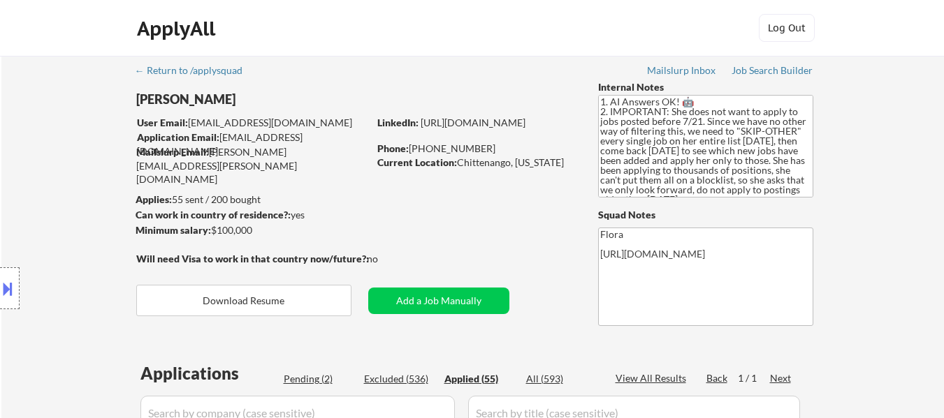
select select ""applied""
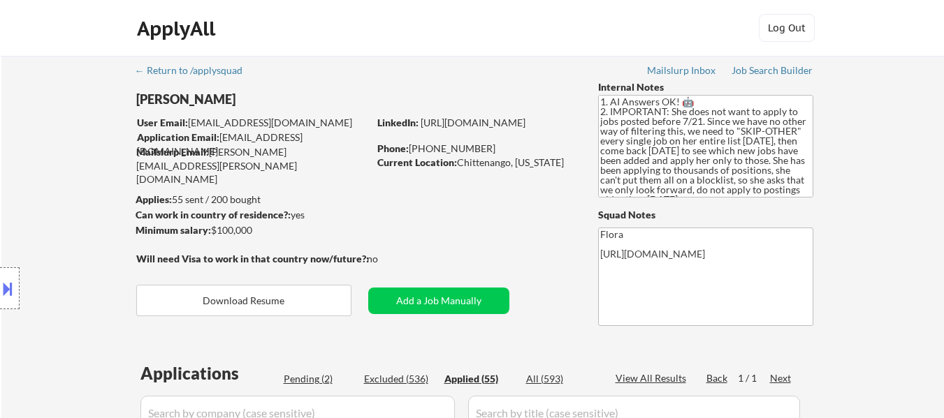
select select ""applied""
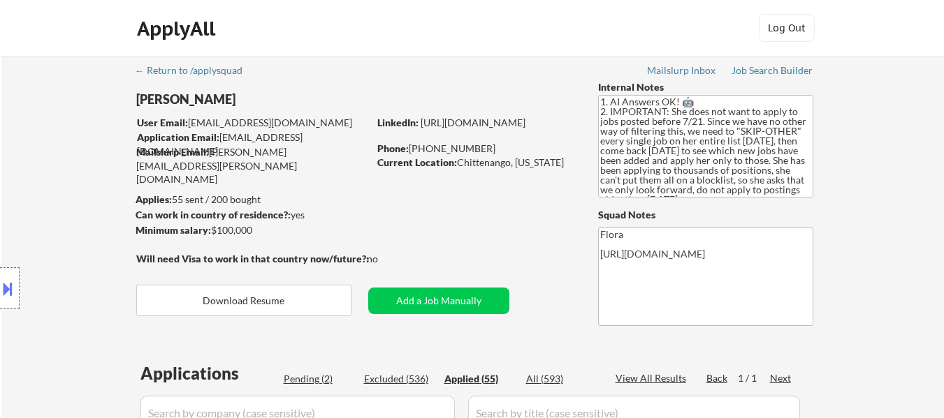
select select ""applied""
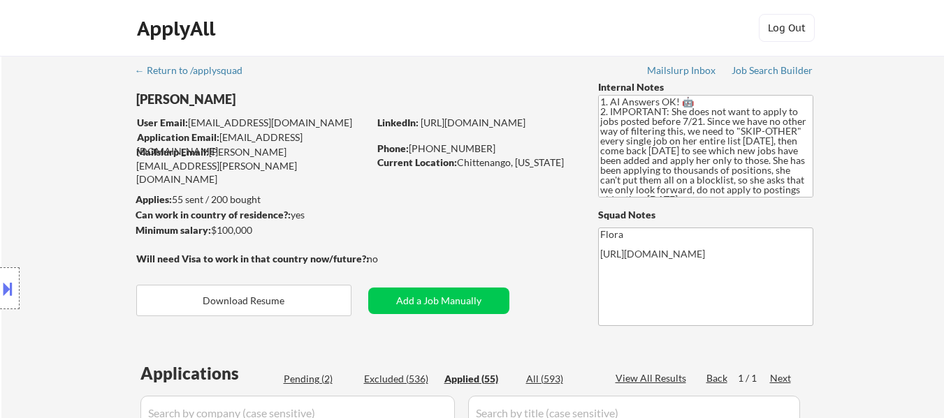
select select ""applied""
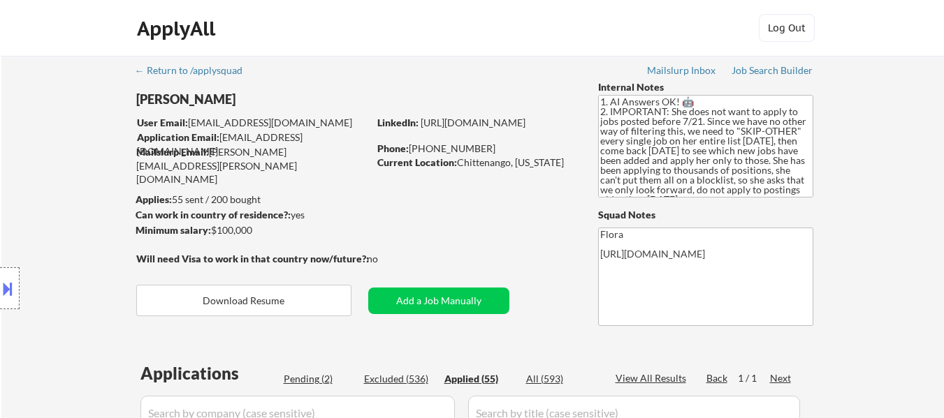
select select ""applied""
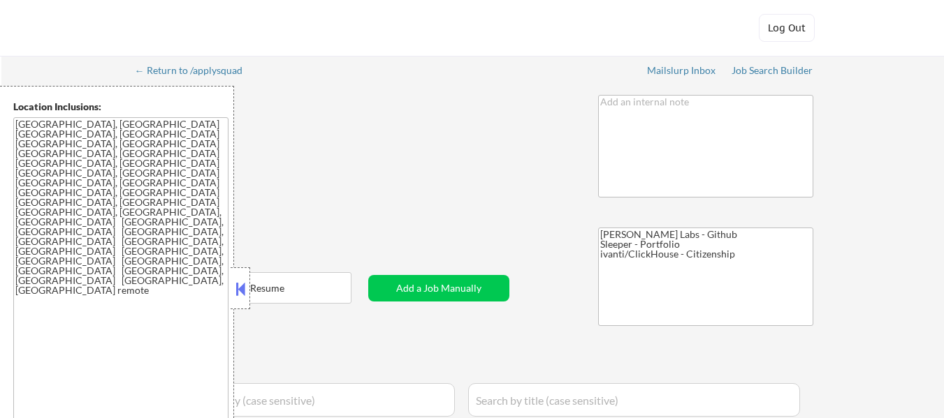
select select ""pending""
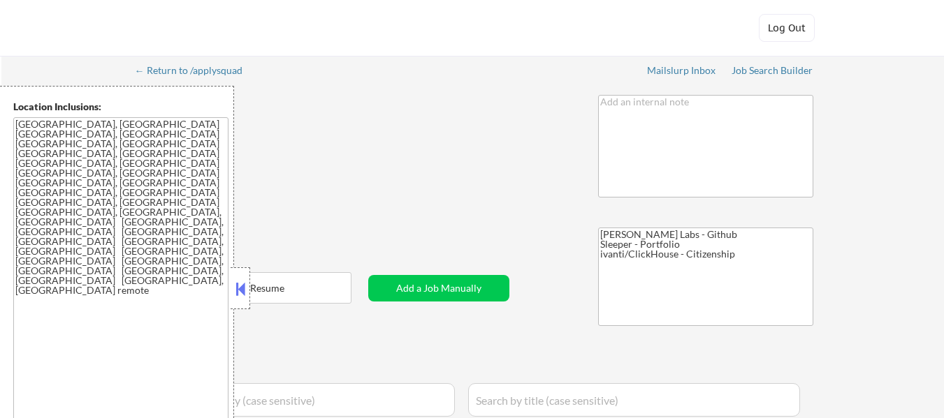
select select ""pending""
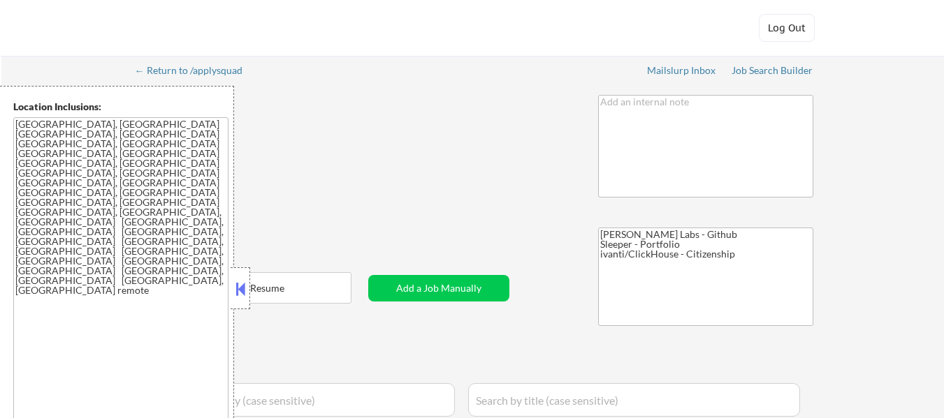
select select ""pending""
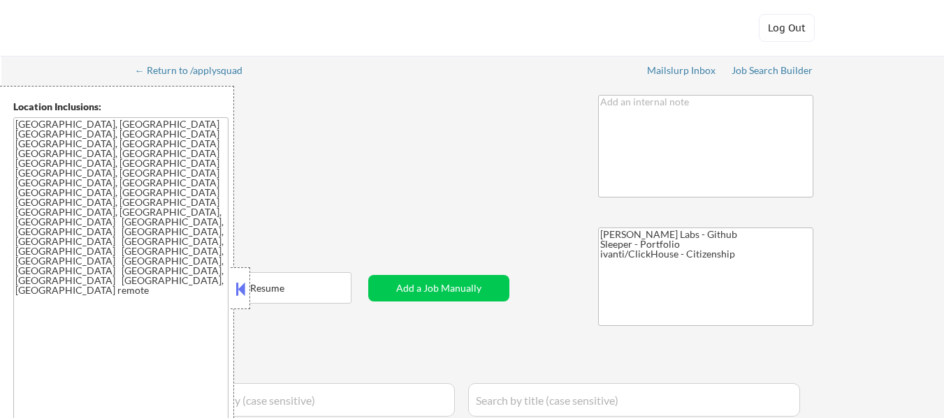
select select ""pending""
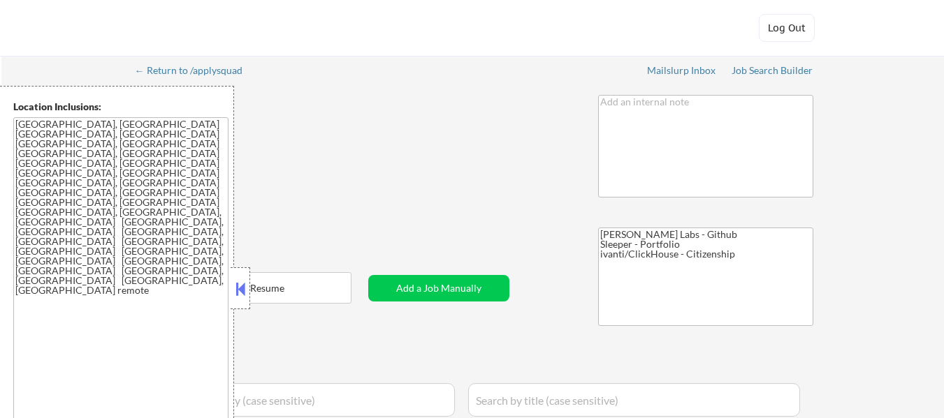
select select ""pending""
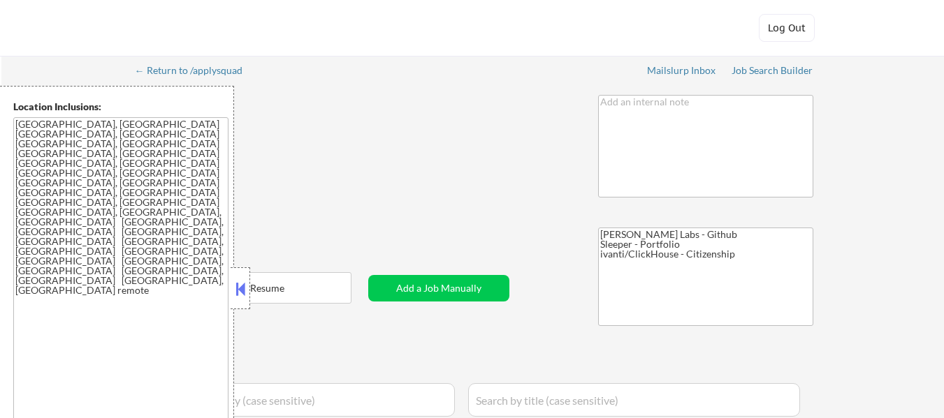
select select ""pending""
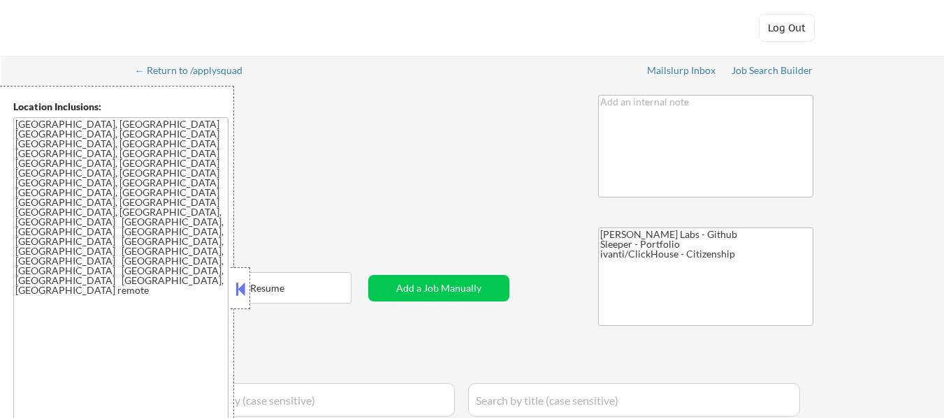
select select ""pending""
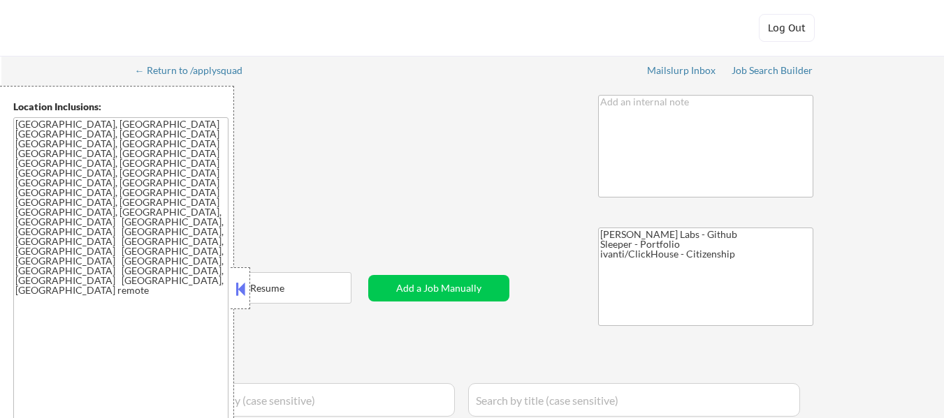
select select ""pending""
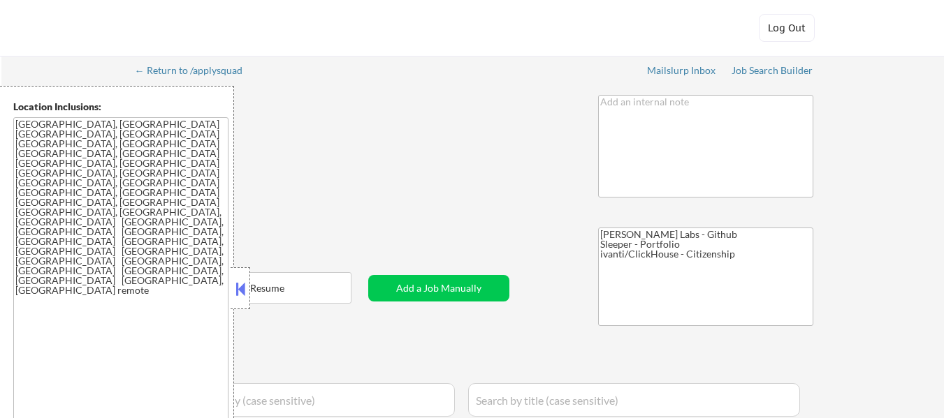
select select ""pending""
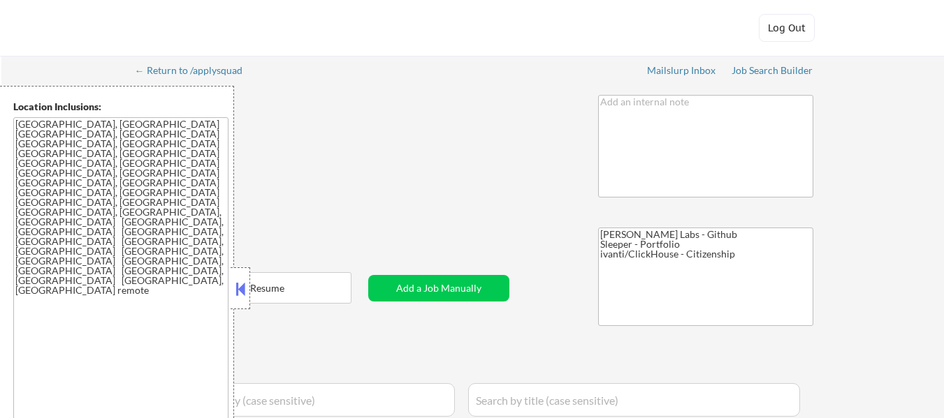
select select ""pending""
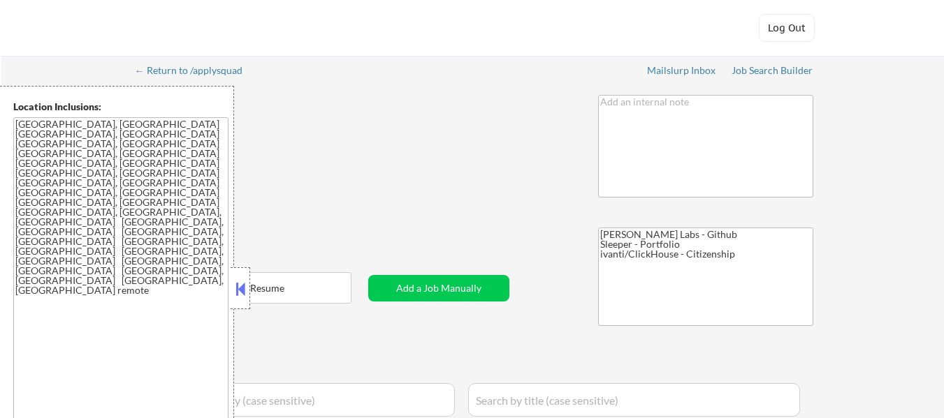
select select ""pending""
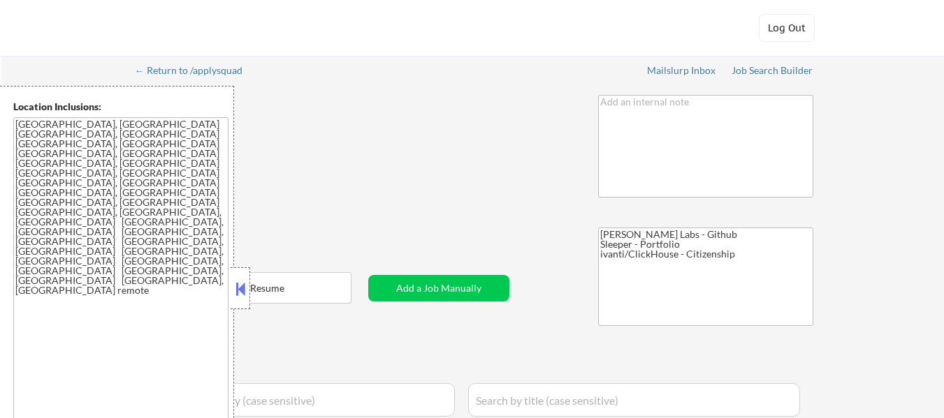
select select ""pending""
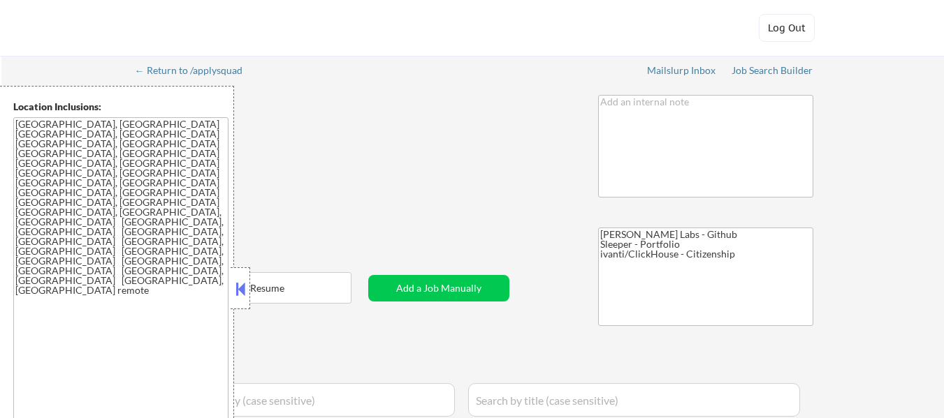
select select ""pending""
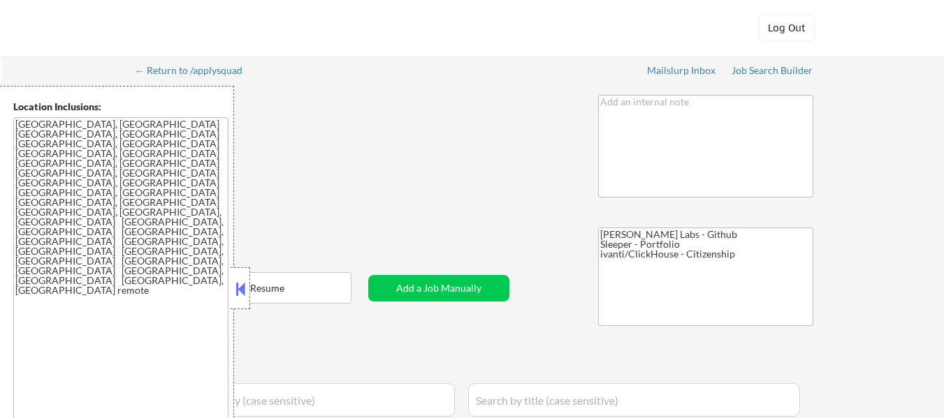
select select ""pending""
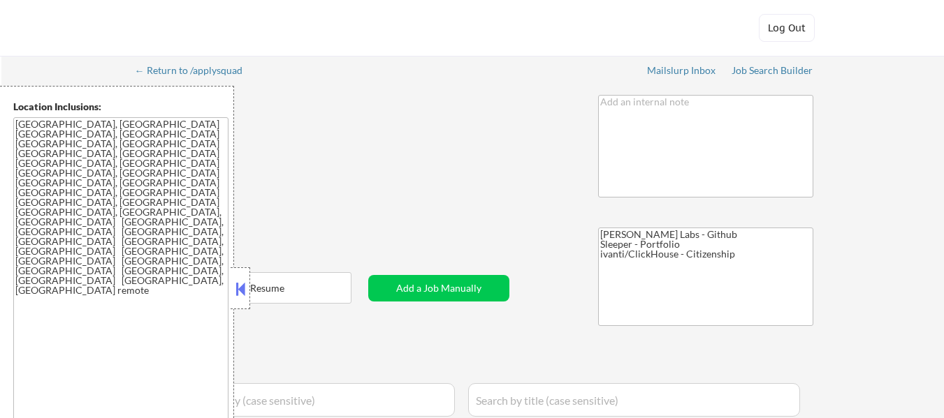
select select ""pending""
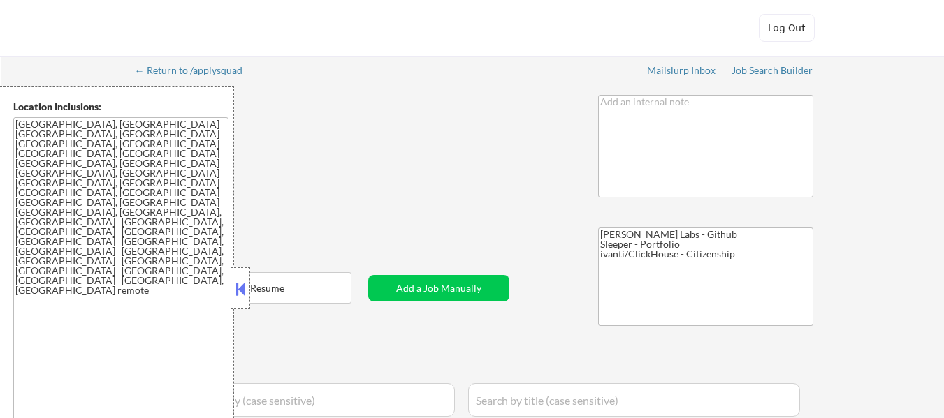
select select ""pending""
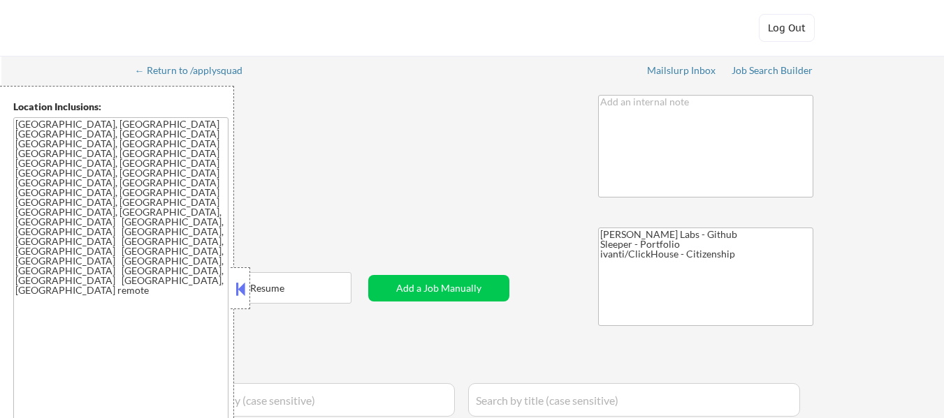
select select ""pending""
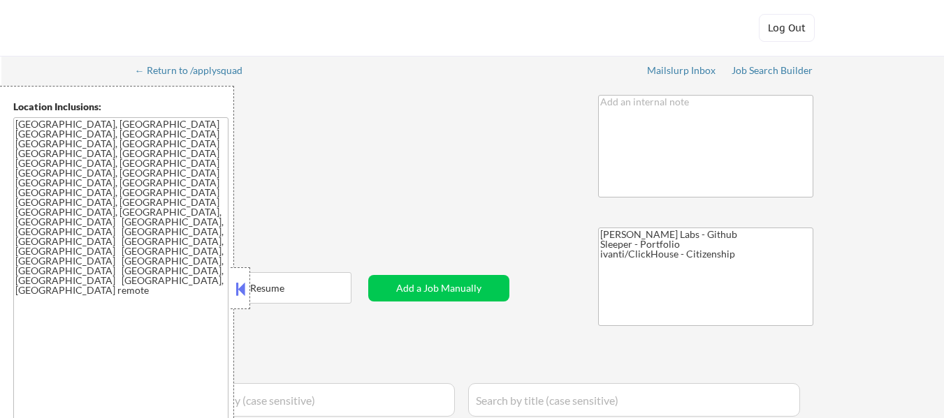
select select ""pending""
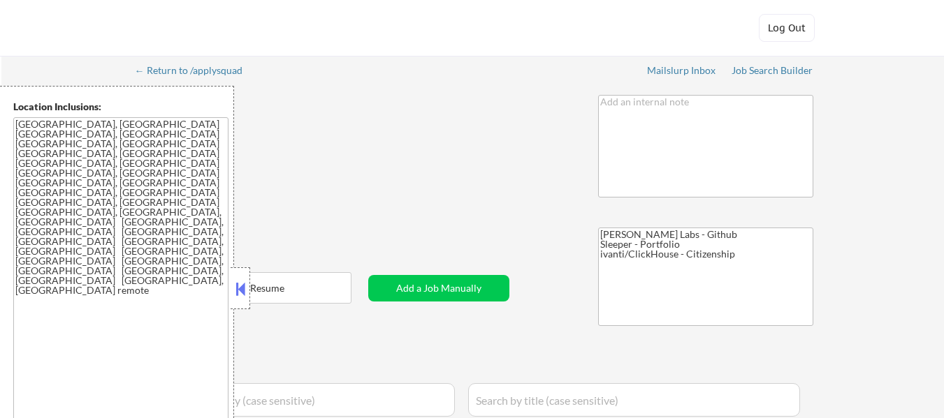
select select ""pending""
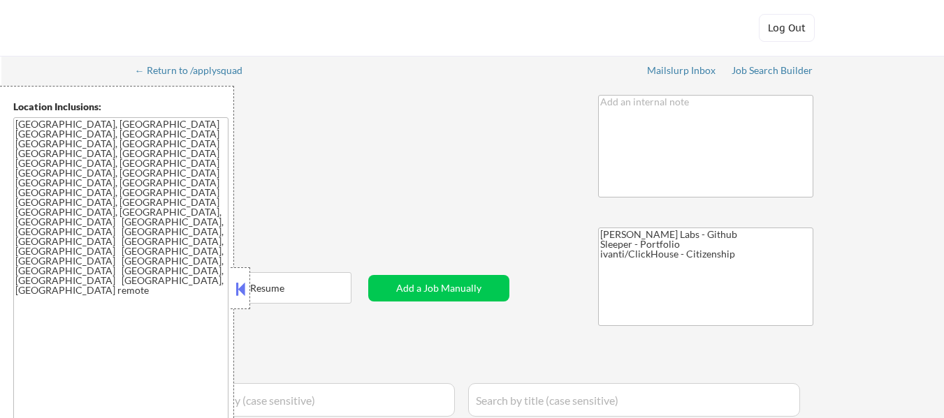
select select ""pending""
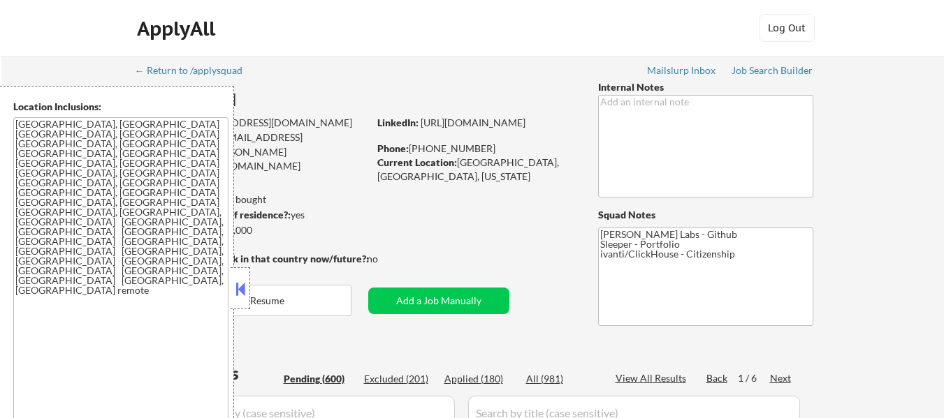
click at [247, 286] on button at bounding box center [240, 289] width 15 height 21
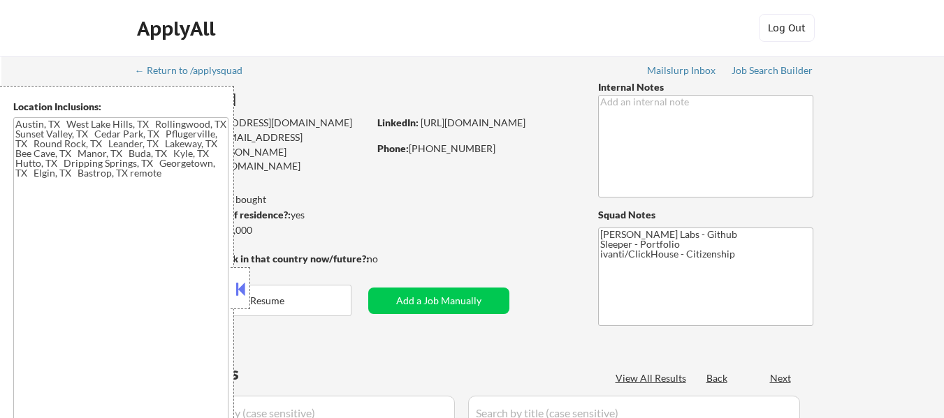
type textarea "[GEOGRAPHIC_DATA], [GEOGRAPHIC_DATA] [GEOGRAPHIC_DATA], [GEOGRAPHIC_DATA] [GEOG…"
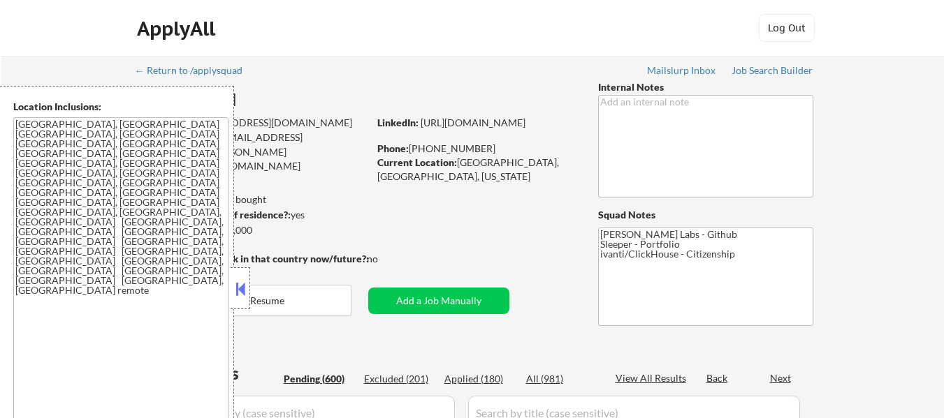
select select ""pending""
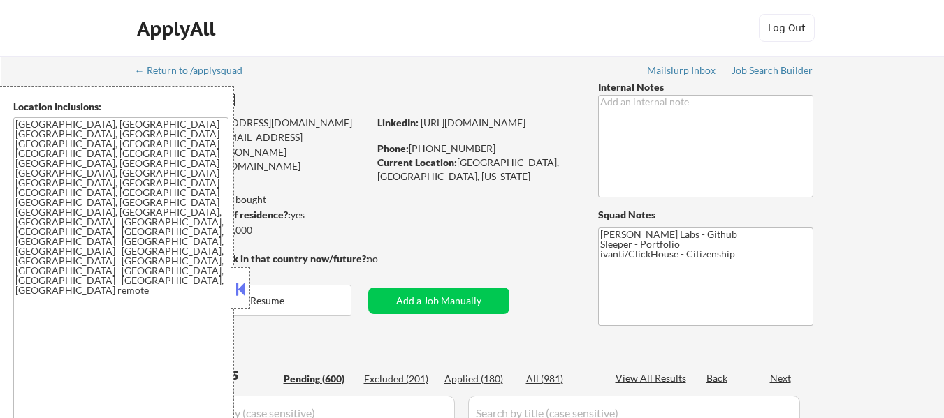
select select ""pending""
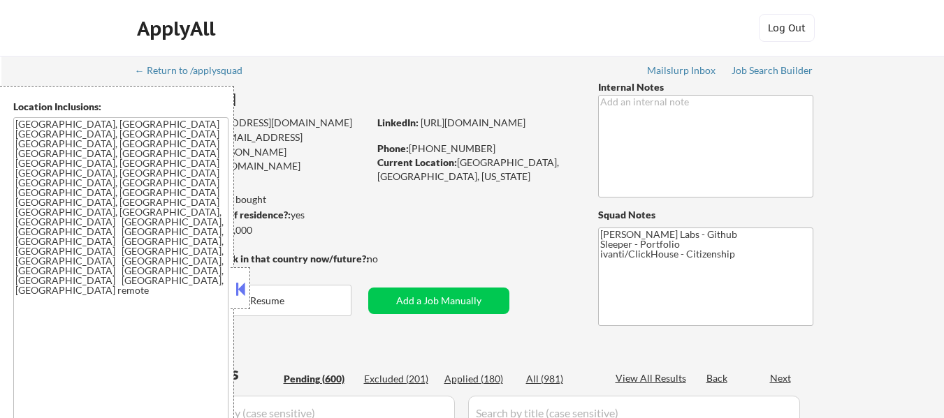
select select ""pending""
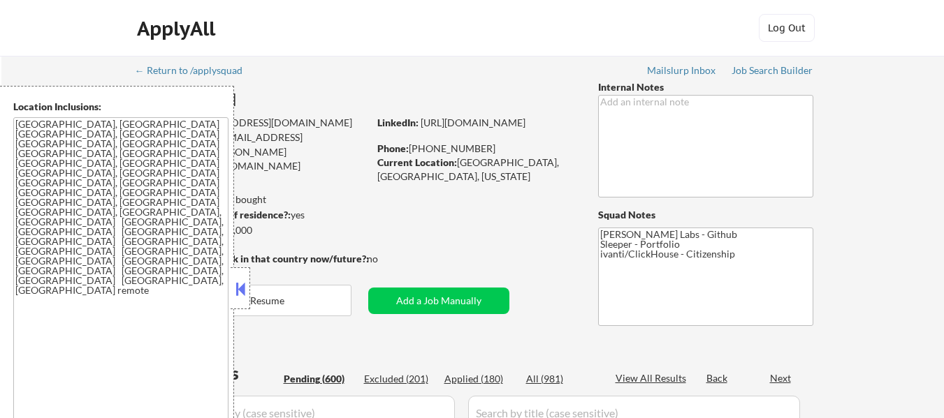
select select ""pending""
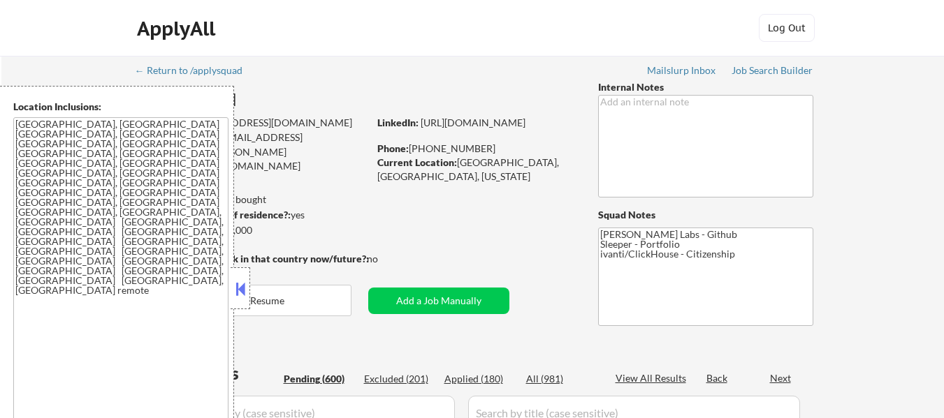
select select ""pending""
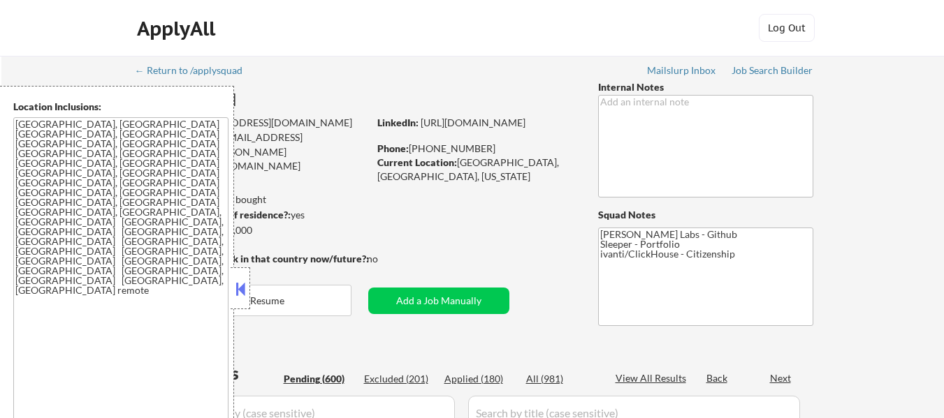
select select ""pending""
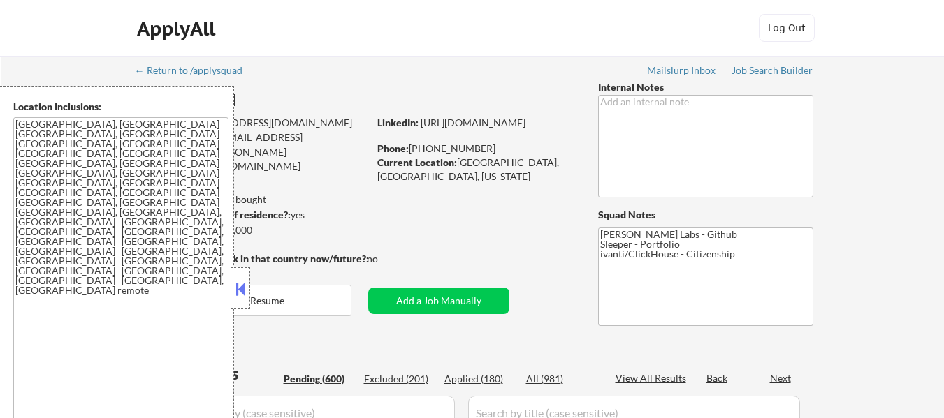
select select ""pending""
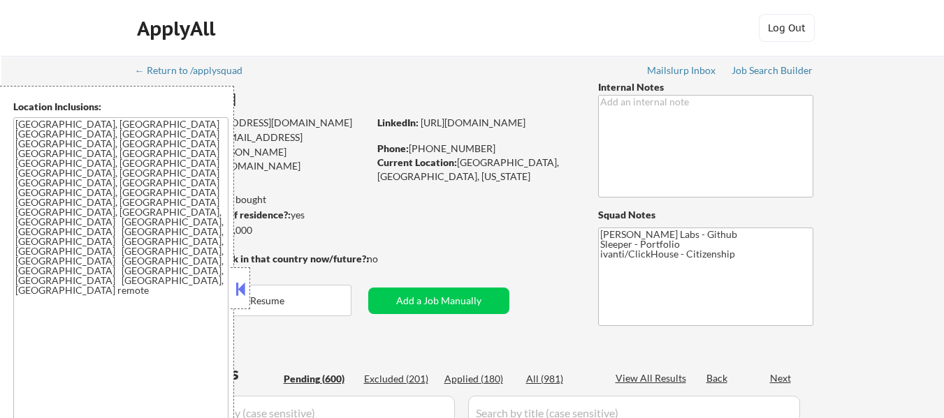
select select ""pending""
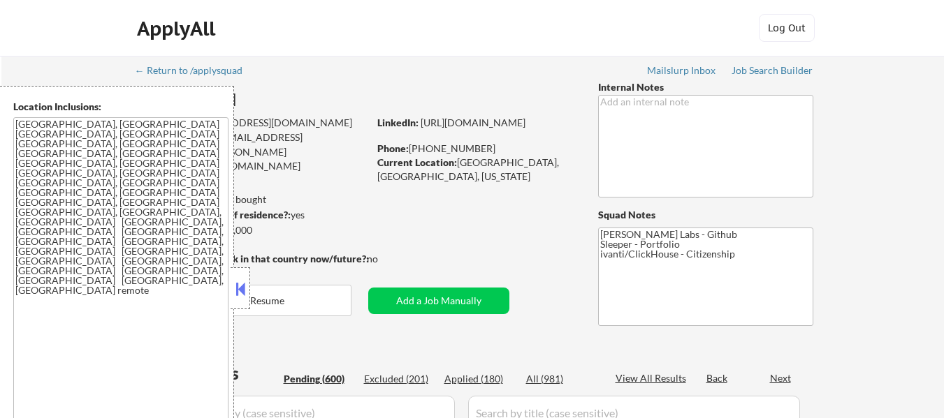
select select ""pending""
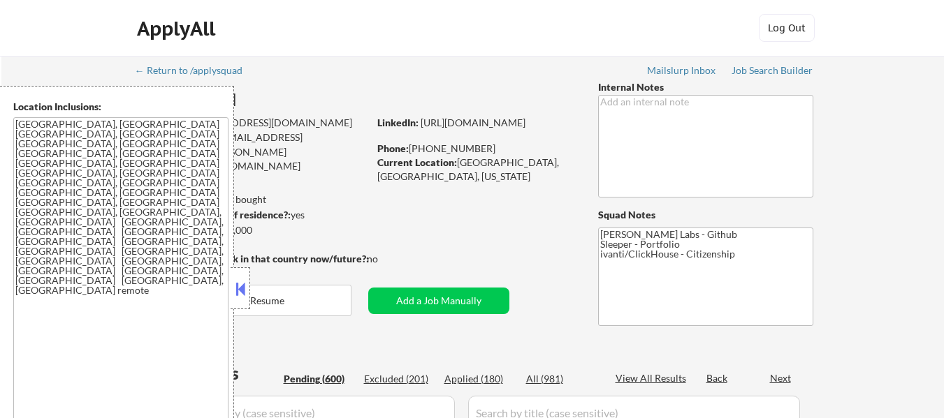
select select ""pending""
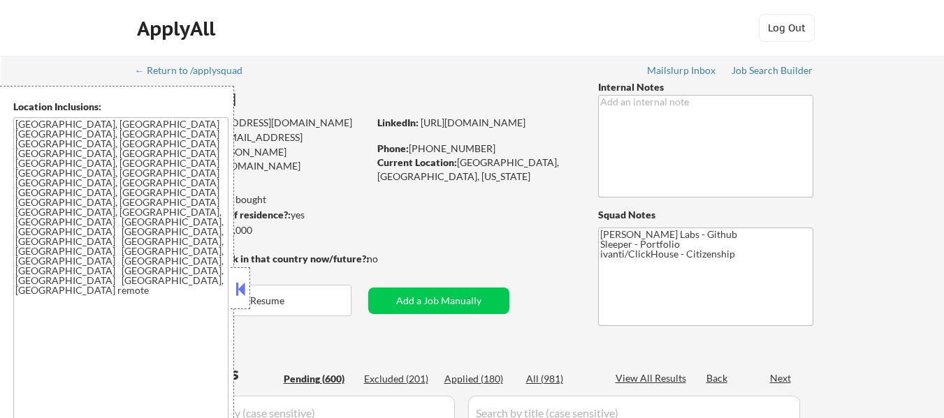
select select ""pending""
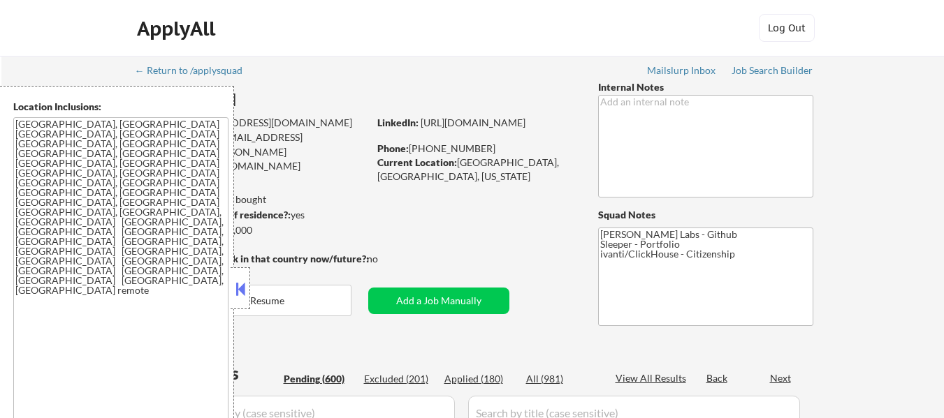
select select ""pending""
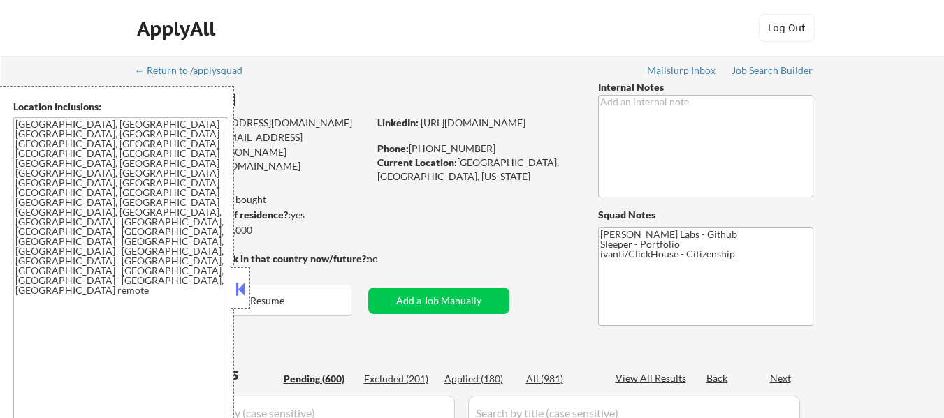
select select ""pending""
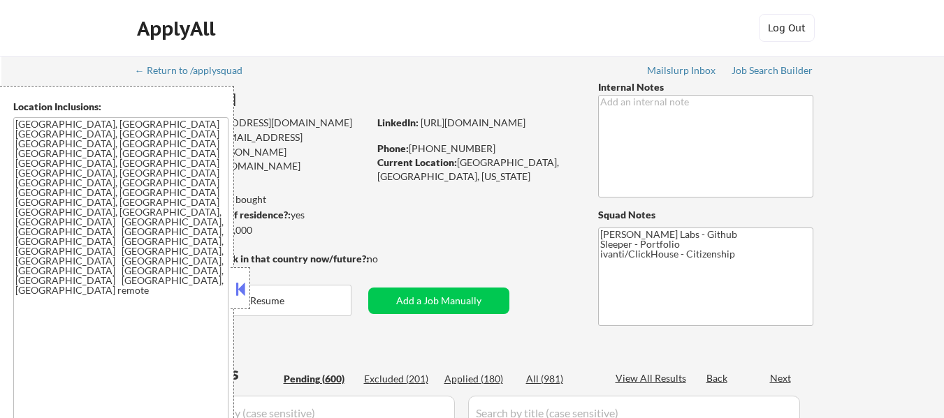
select select ""pending""
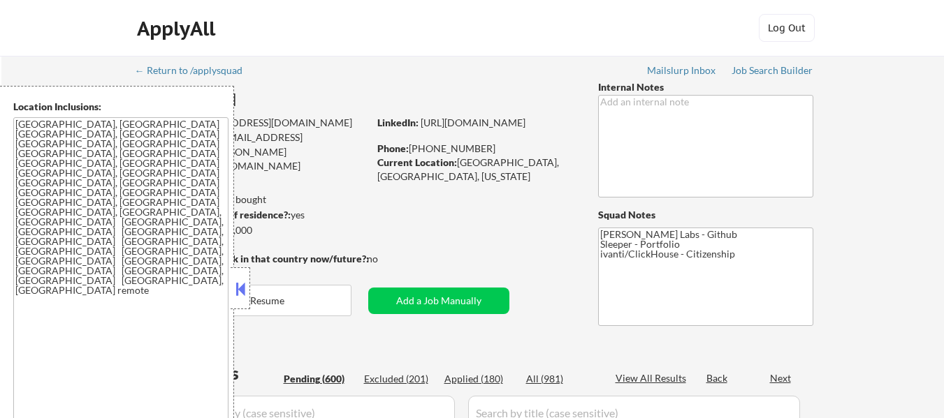
select select ""pending""
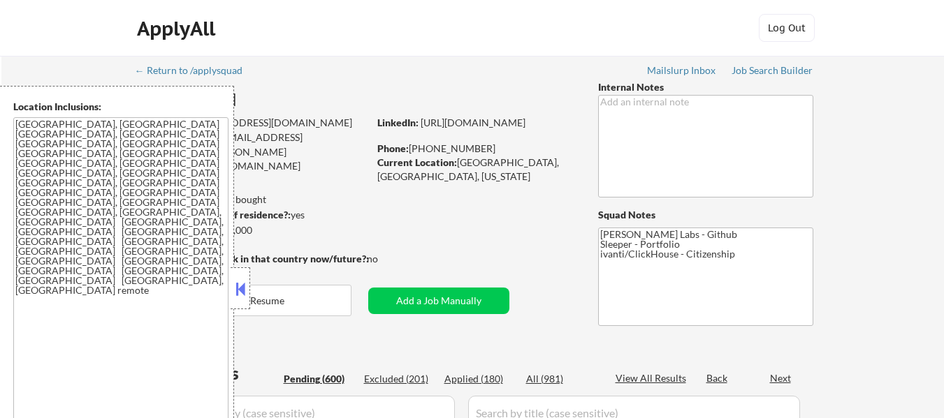
select select ""pending""
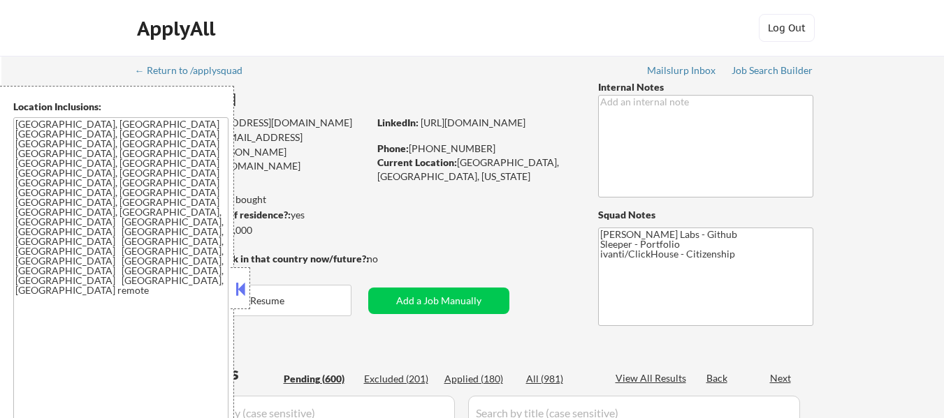
select select ""pending""
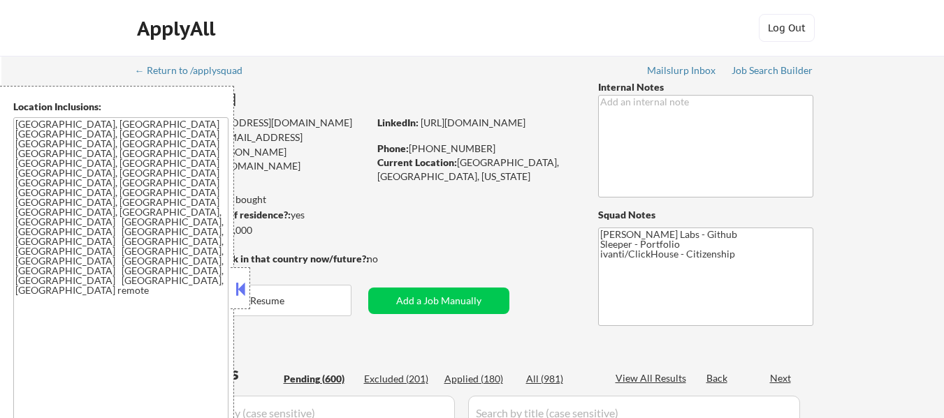
select select ""pending""
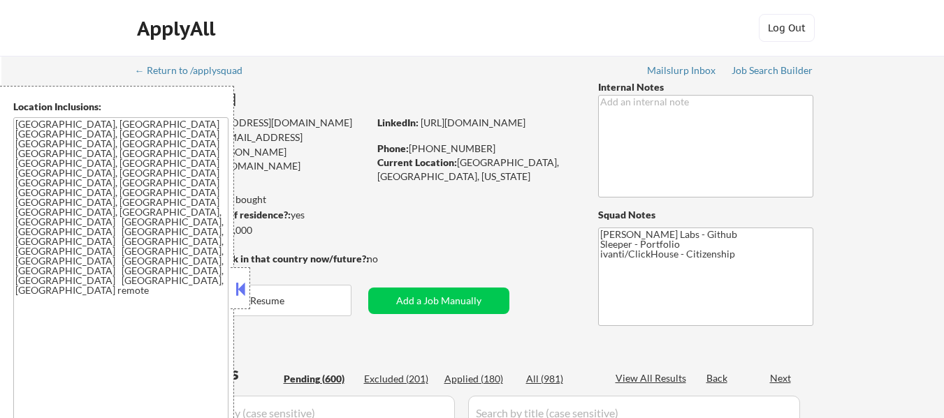
select select ""pending""
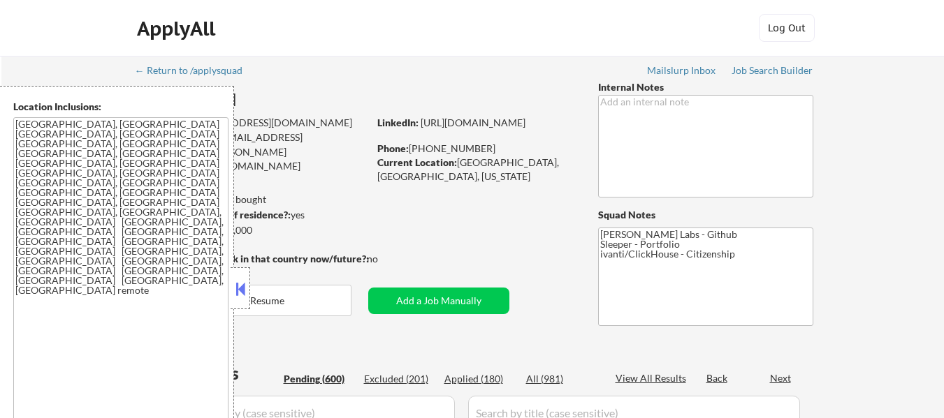
select select ""pending""
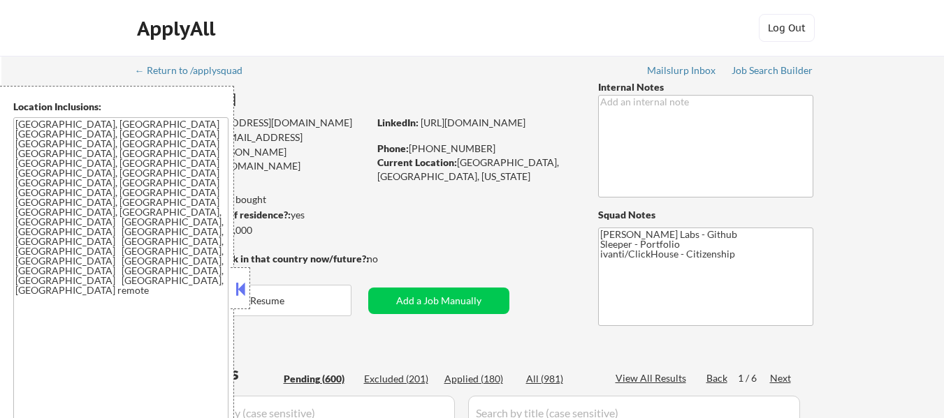
click at [240, 286] on button at bounding box center [240, 289] width 15 height 21
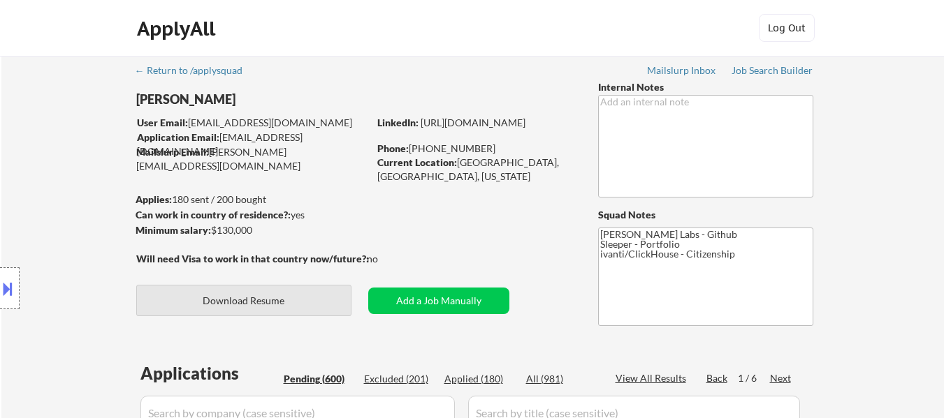
click at [266, 293] on button "Download Resume" at bounding box center [243, 300] width 215 height 31
